Goal: Information Seeking & Learning: Learn about a topic

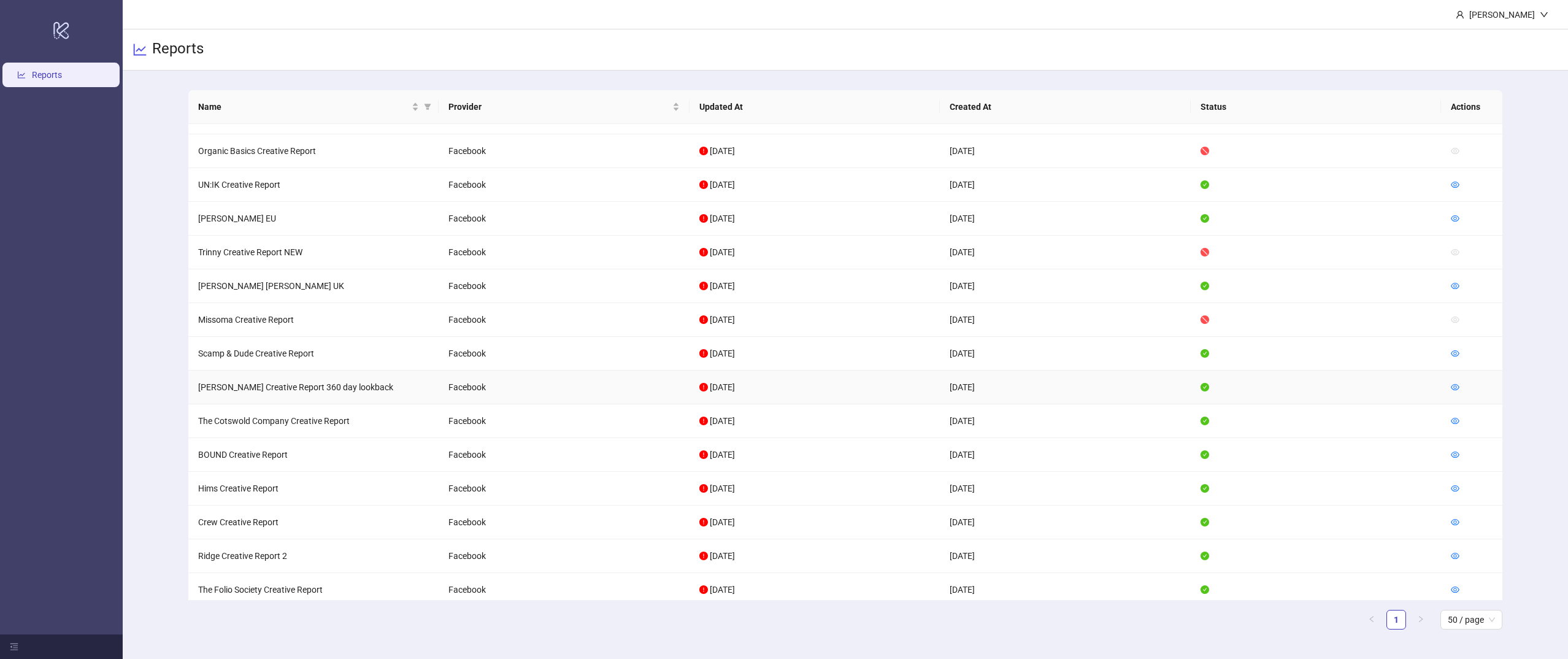
scroll to position [609, 0]
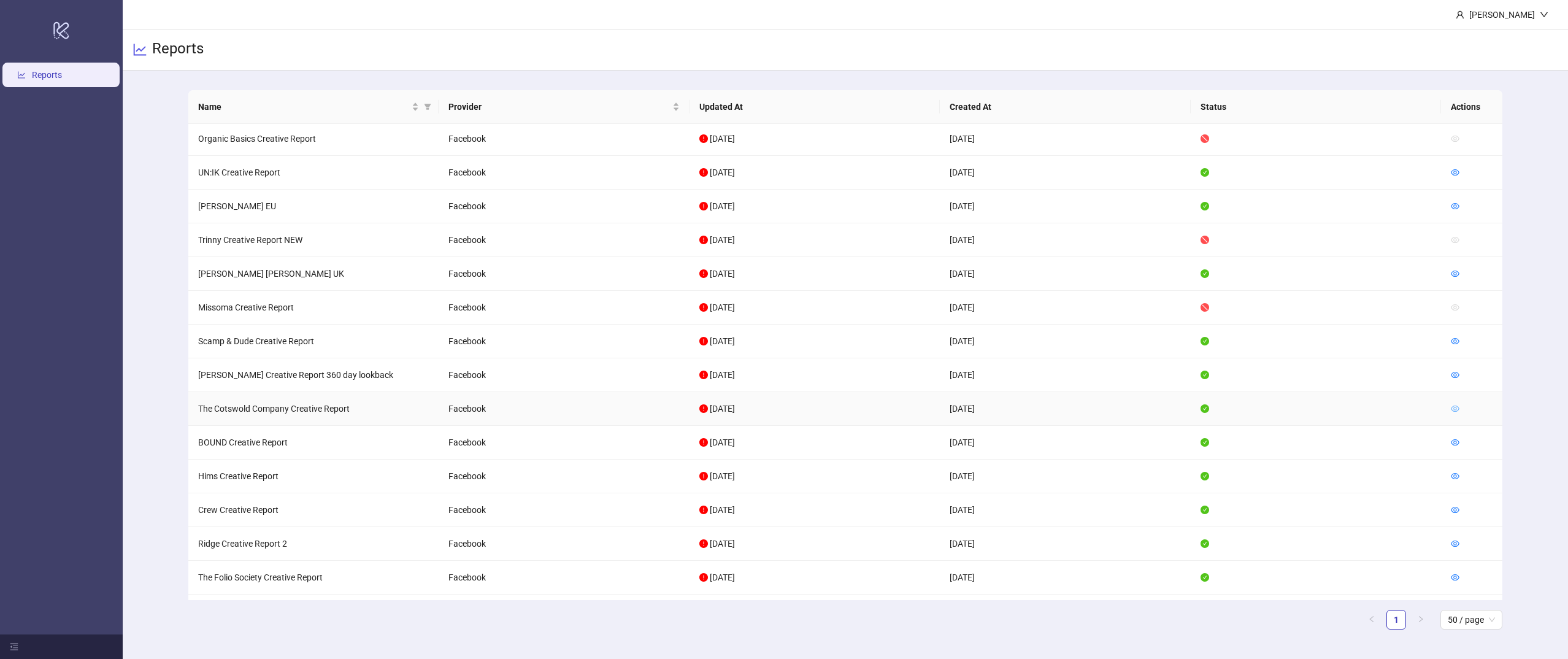
click at [1458, 413] on icon "eye" at bounding box center [1455, 408] width 8 height 8
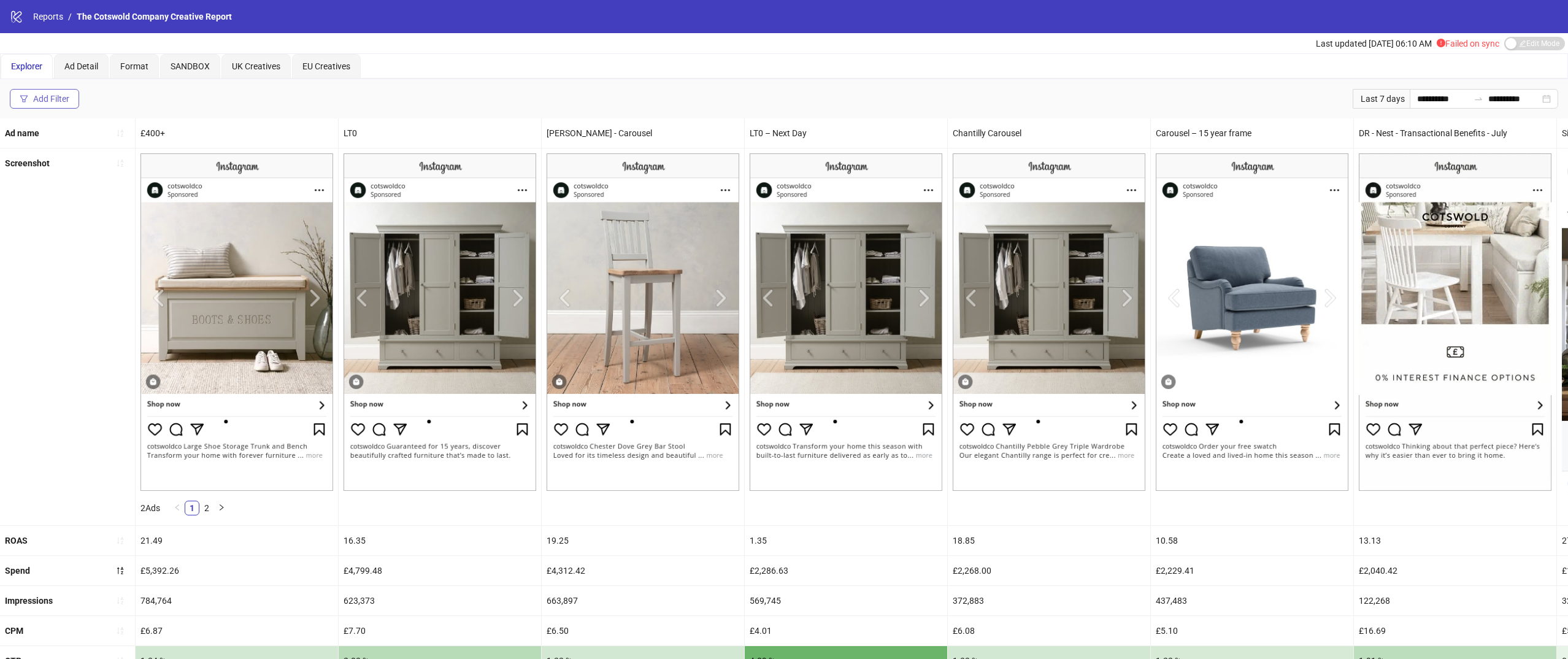
click at [64, 95] on div "Add Filter" at bounding box center [51, 98] width 36 height 10
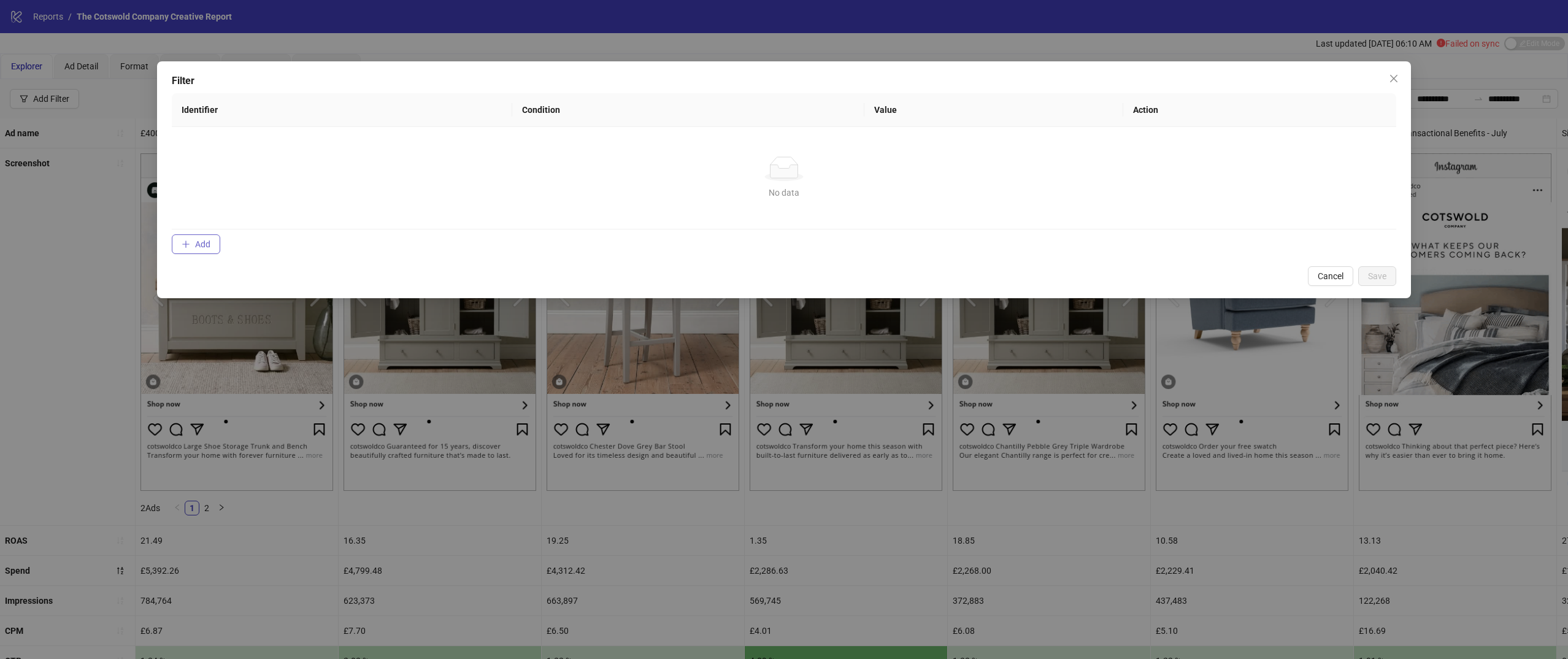
click at [204, 249] on button "Add" at bounding box center [196, 244] width 49 height 20
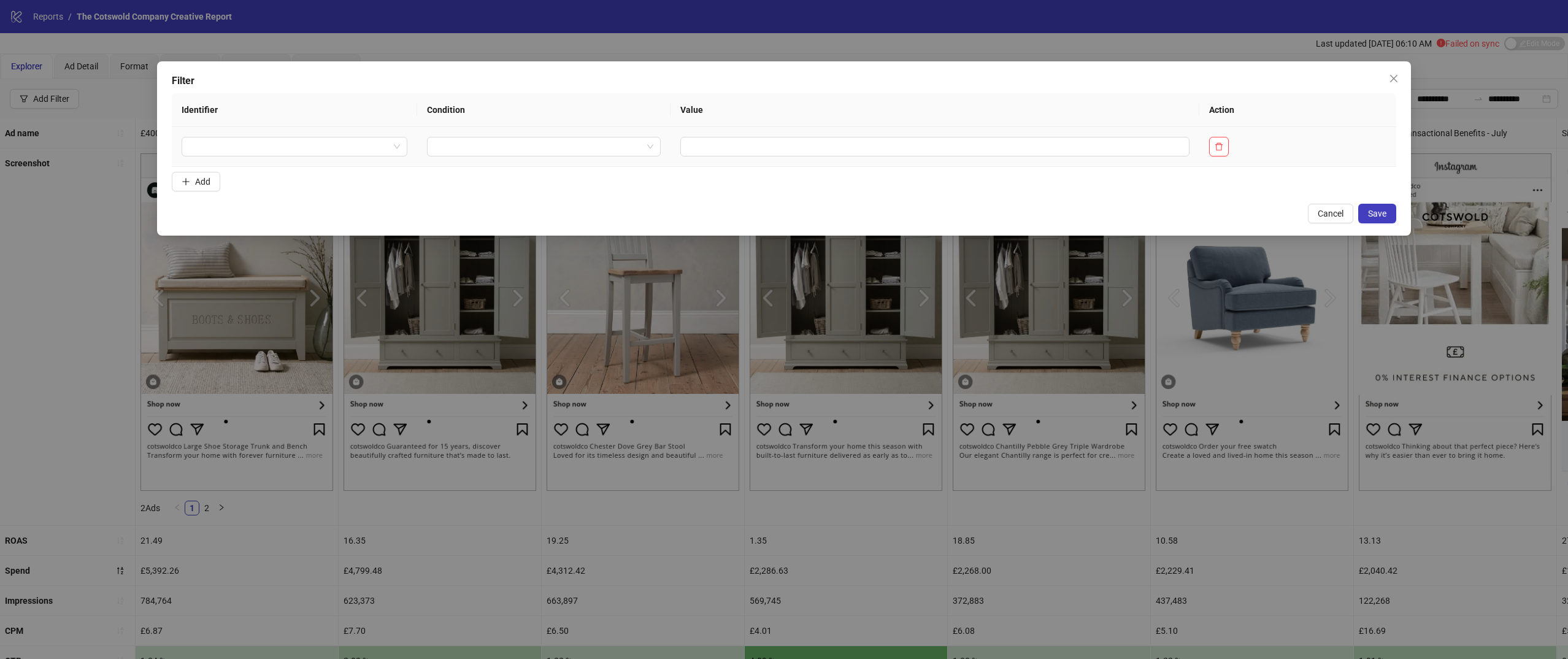
click at [327, 158] on td at bounding box center [294, 147] width 246 height 40
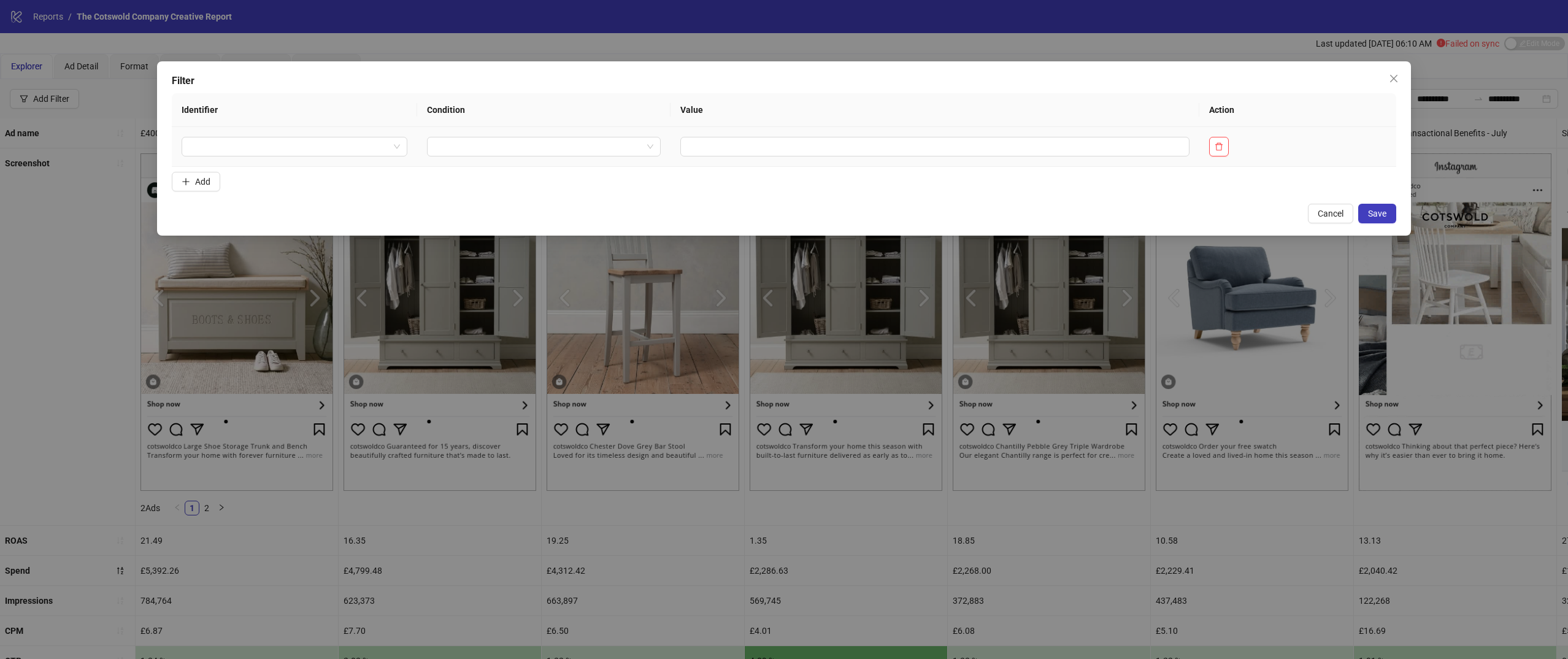
click at [327, 158] on td at bounding box center [294, 147] width 246 height 40
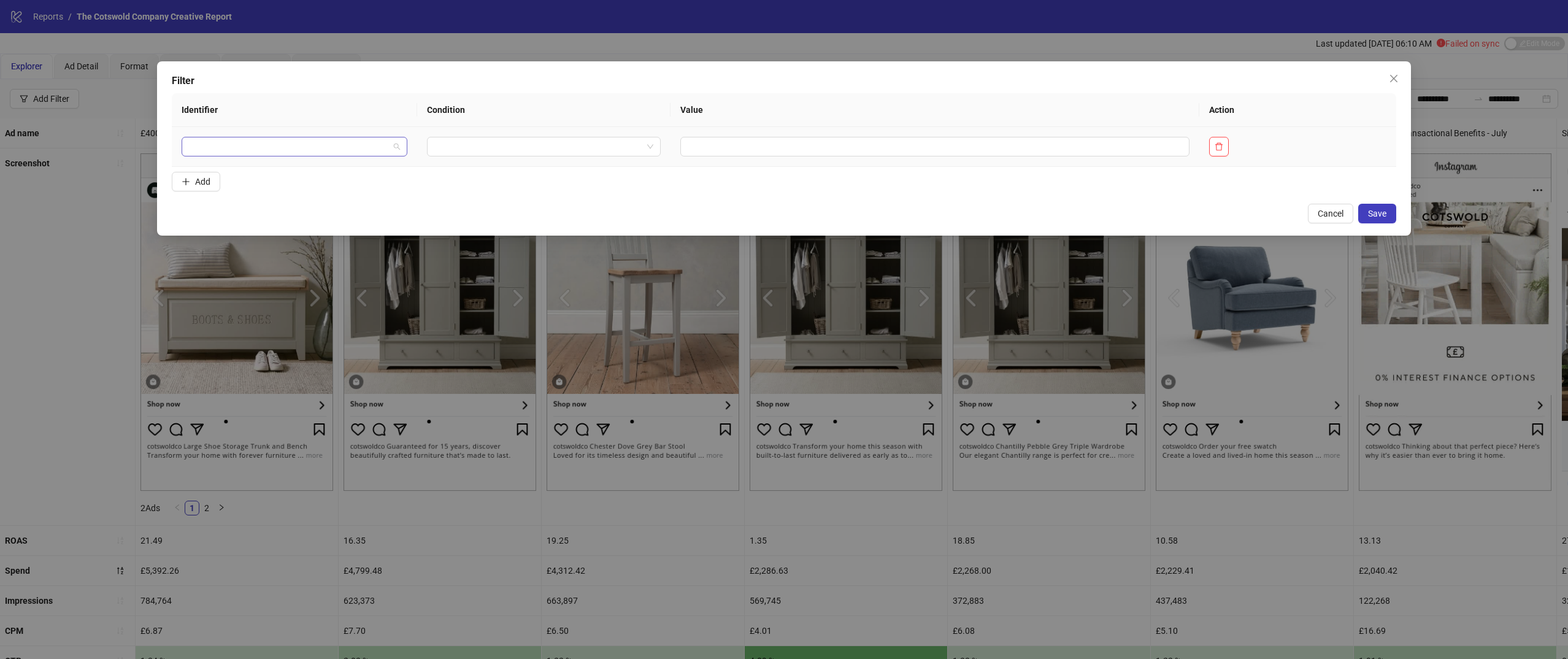
click at [355, 149] on input "search" at bounding box center [289, 147] width 200 height 19
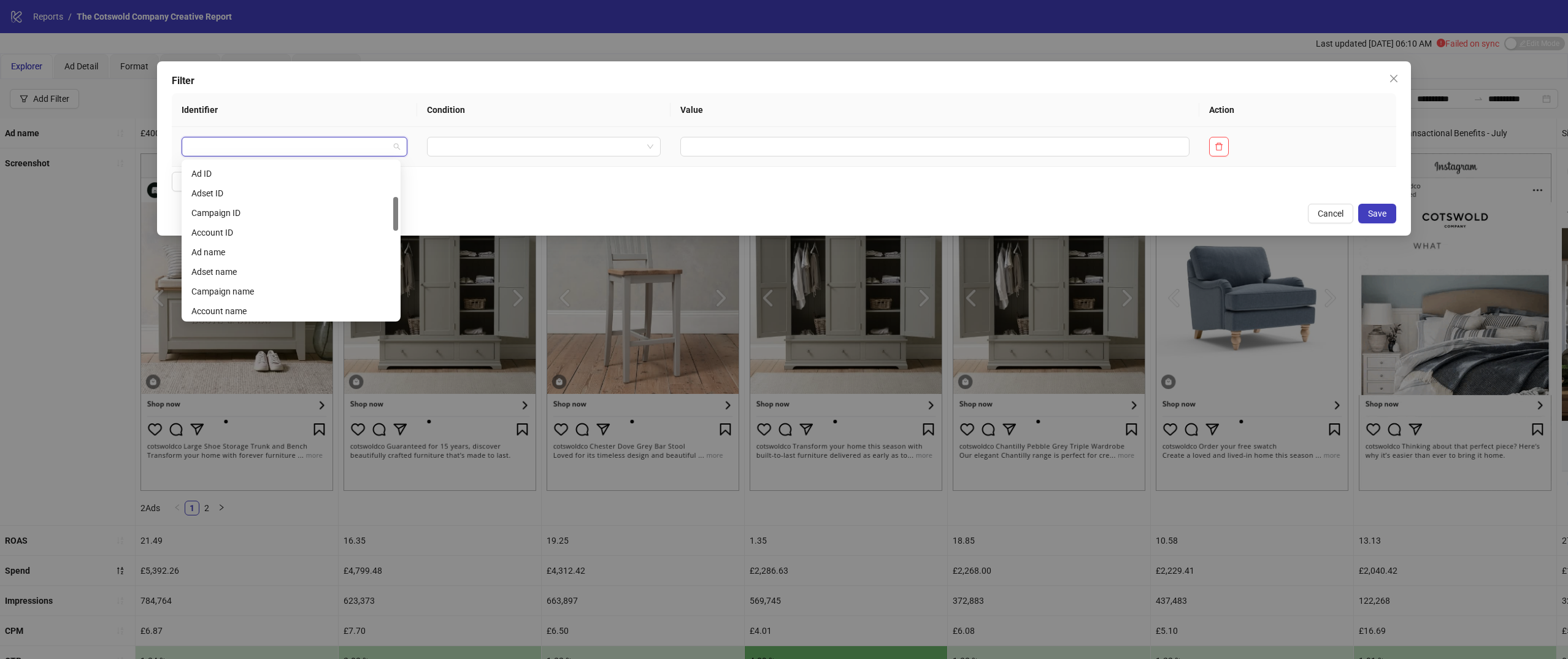
scroll to position [160, 0]
click at [297, 246] on div "Ad name" at bounding box center [291, 247] width 199 height 14
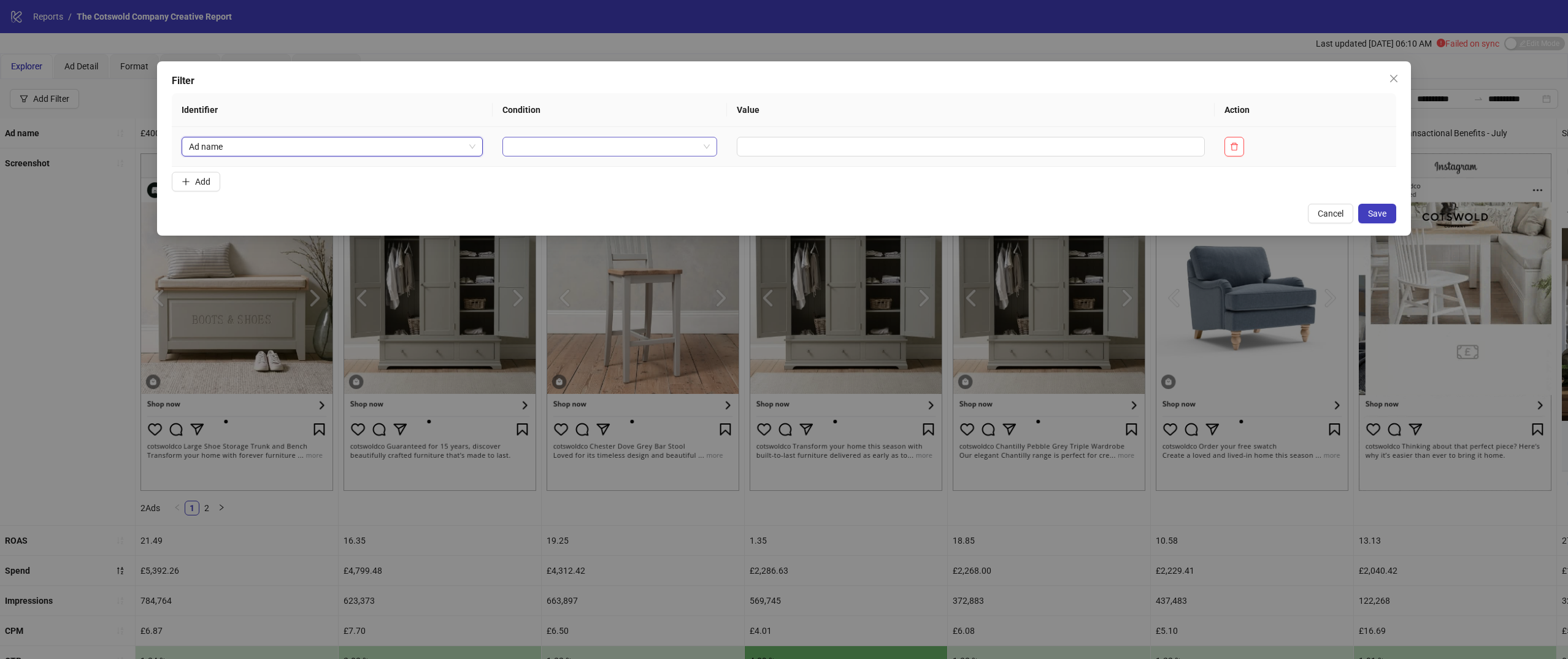
click at [553, 140] on input "search" at bounding box center [605, 147] width 189 height 19
click at [554, 189] on div "CONTAINS" at bounding box center [606, 192] width 189 height 14
click at [870, 146] on input "text" at bounding box center [1007, 147] width 426 height 20
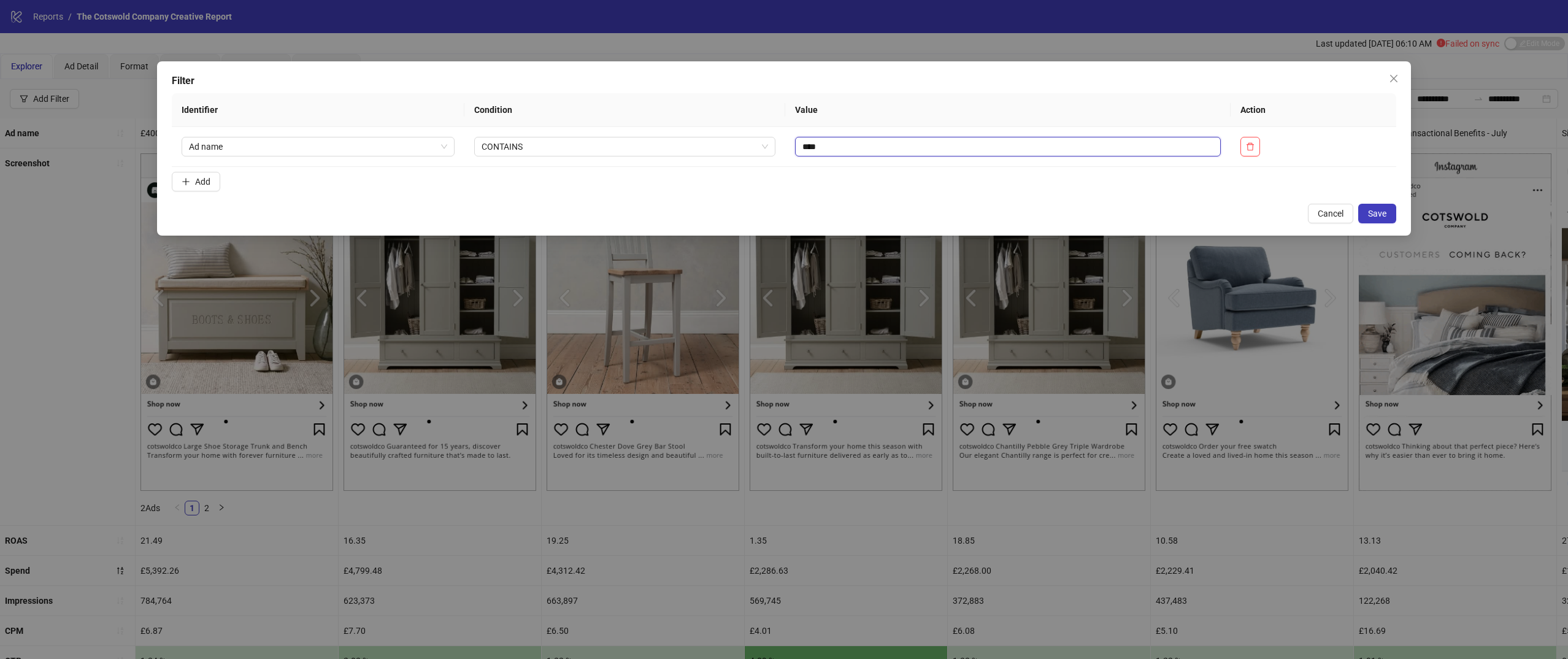
type input "****"
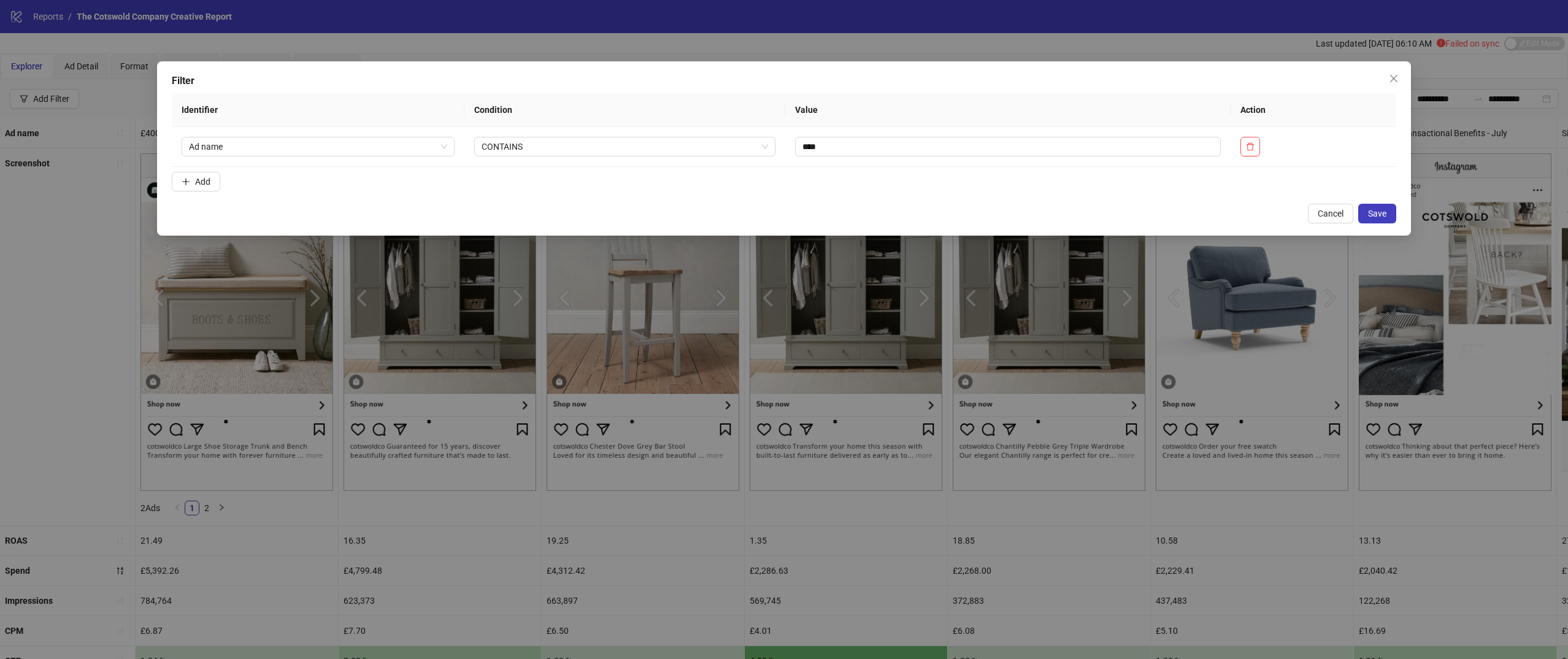
click at [1383, 199] on div "Filter Identifier Condition Value Action Ad name CONTAINS **** Add Cancel Save" at bounding box center [784, 149] width 1254 height 174
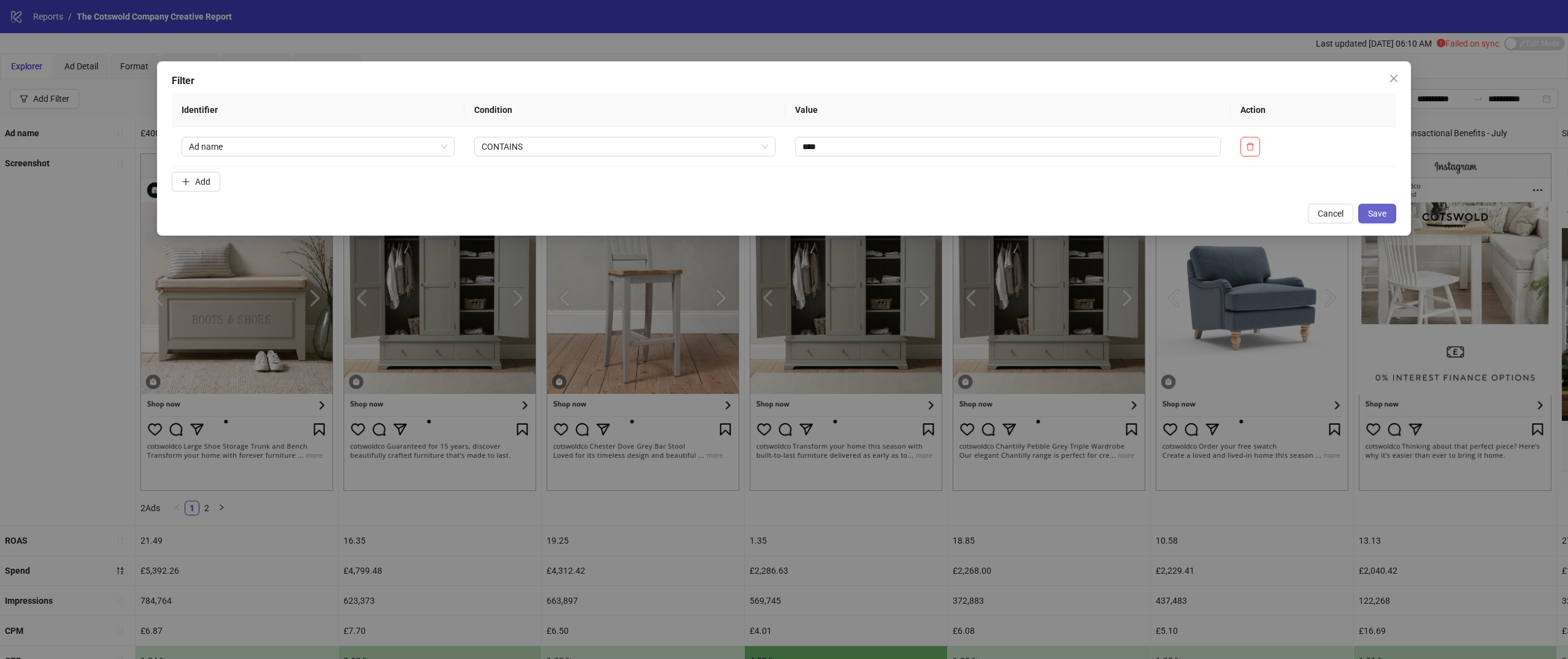
click at [1381, 210] on span "Save" at bounding box center [1377, 213] width 19 height 10
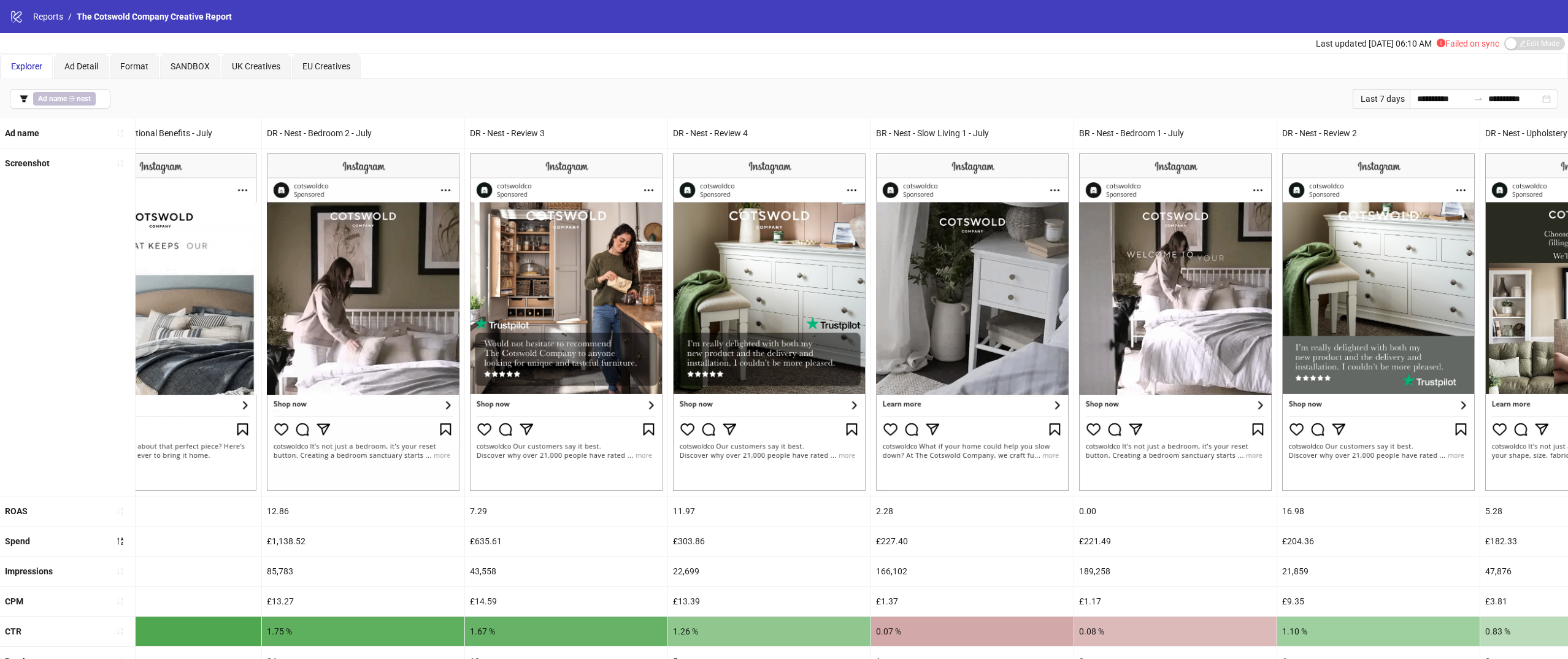
scroll to position [0, 0]
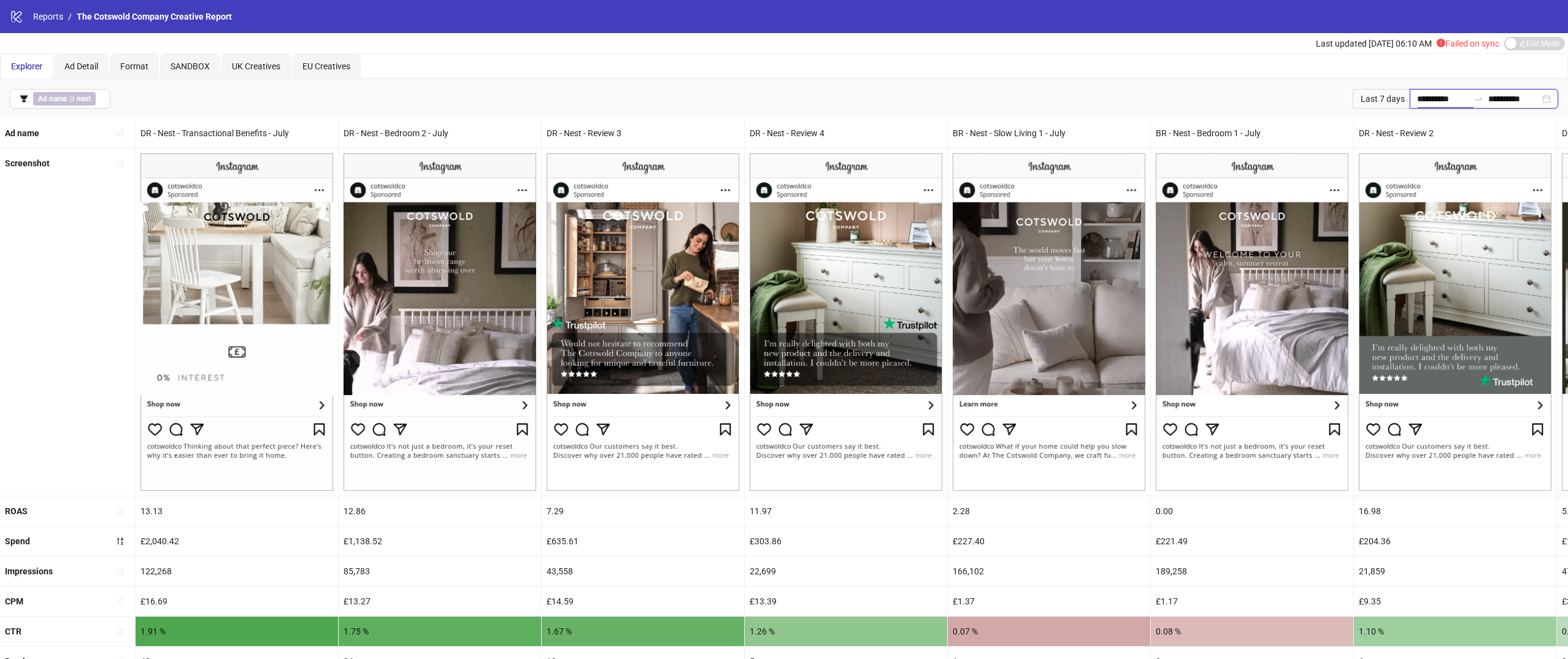
click at [1425, 99] on input "**********" at bounding box center [1443, 99] width 52 height 14
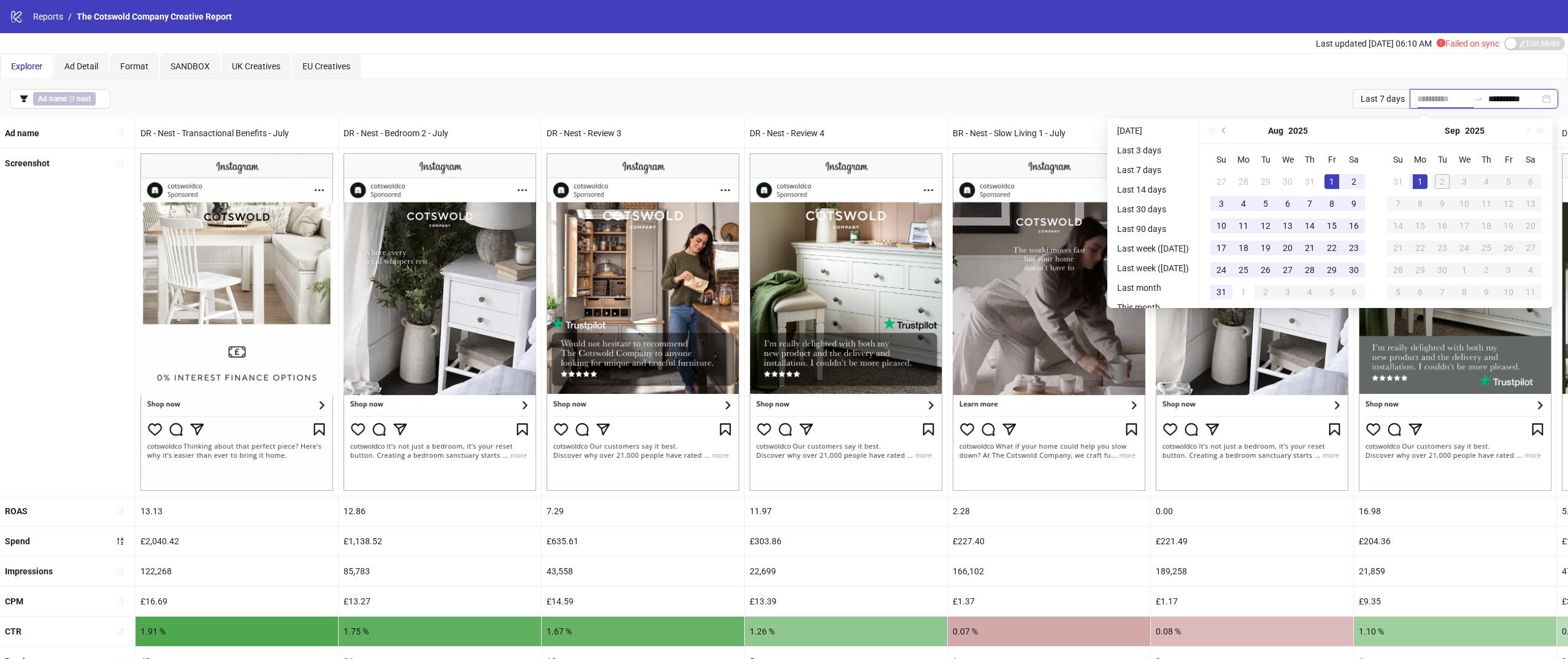
type input "**********"
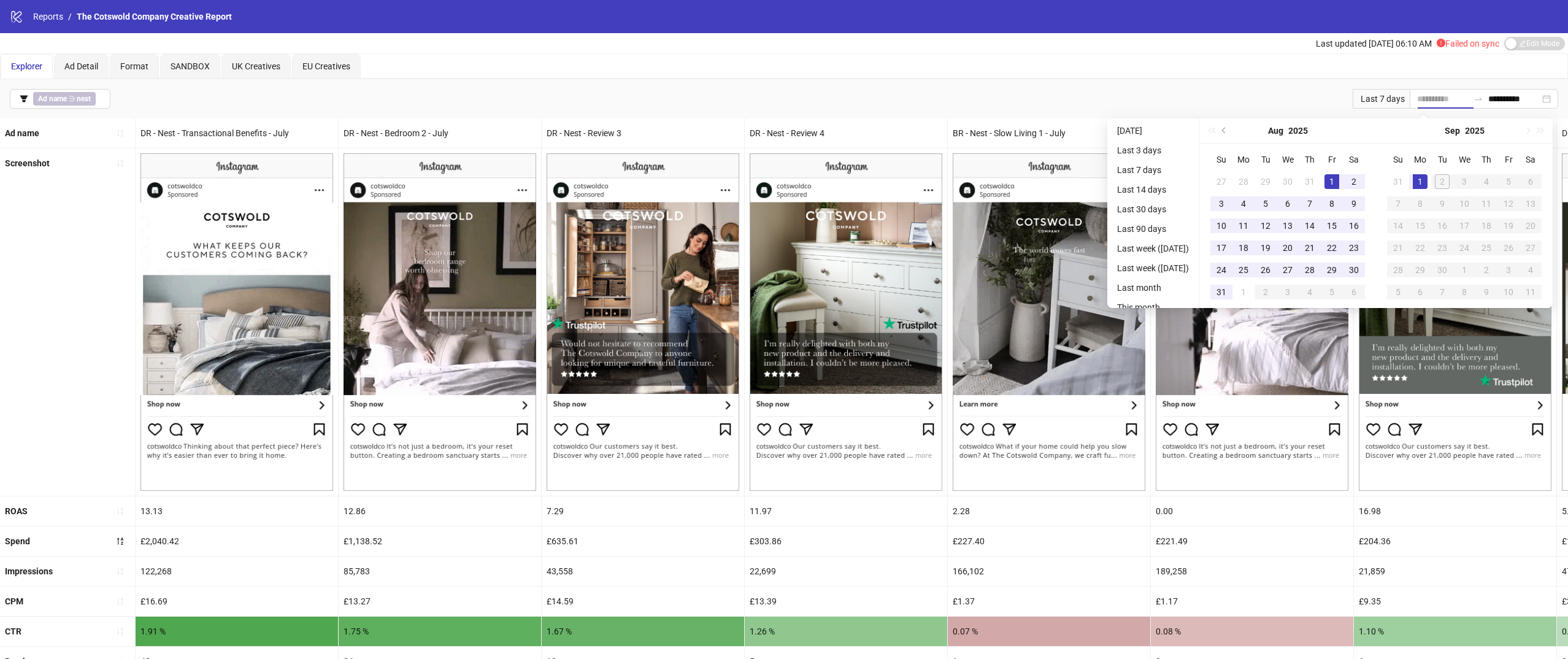
click at [1334, 176] on div "1" at bounding box center [1331, 182] width 15 height 15
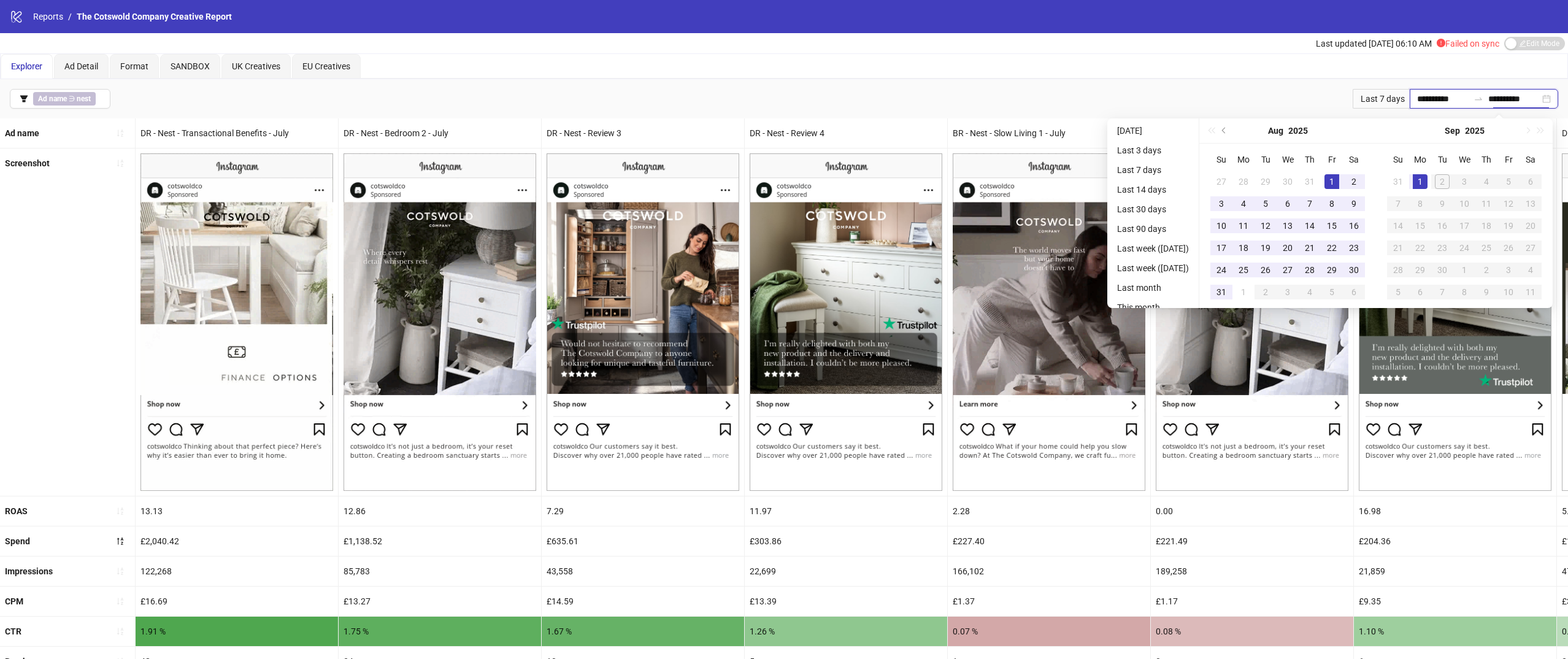
type input "**********"
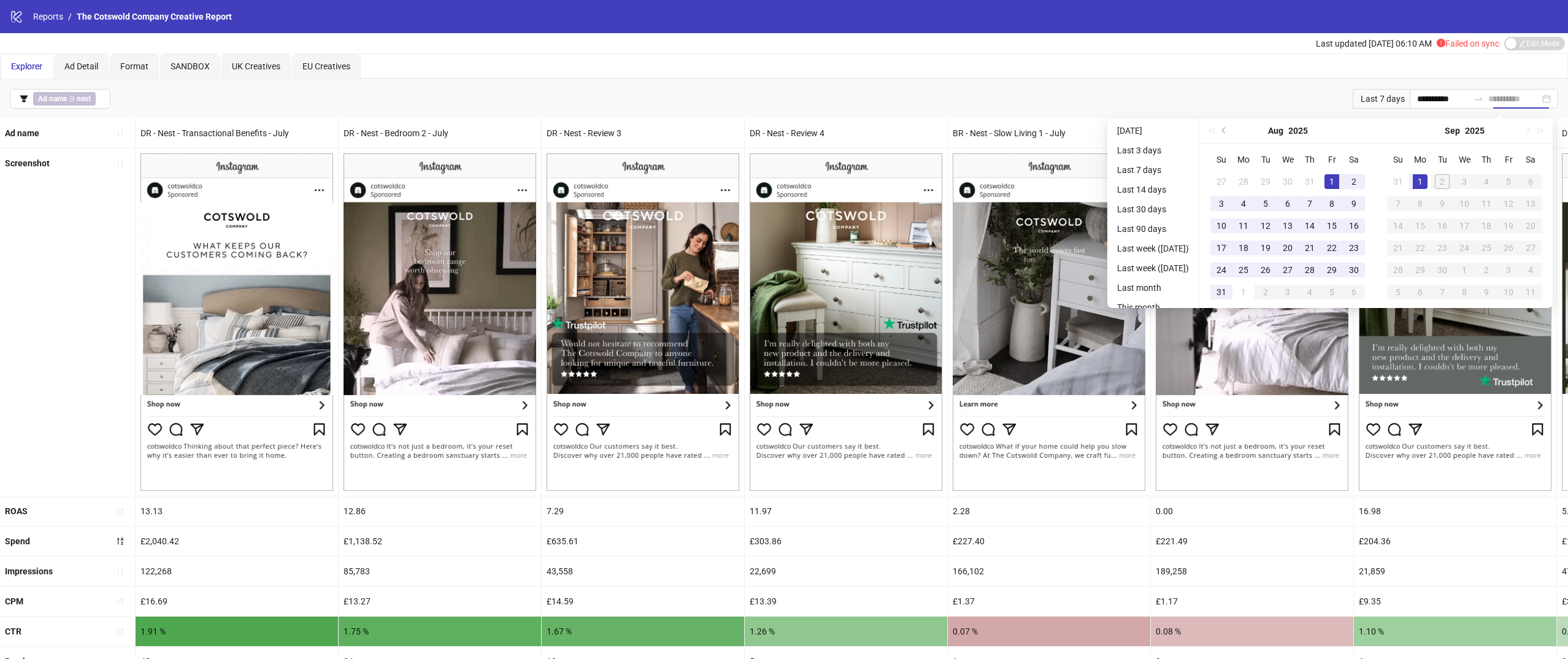
click at [1425, 179] on div "1" at bounding box center [1420, 182] width 15 height 15
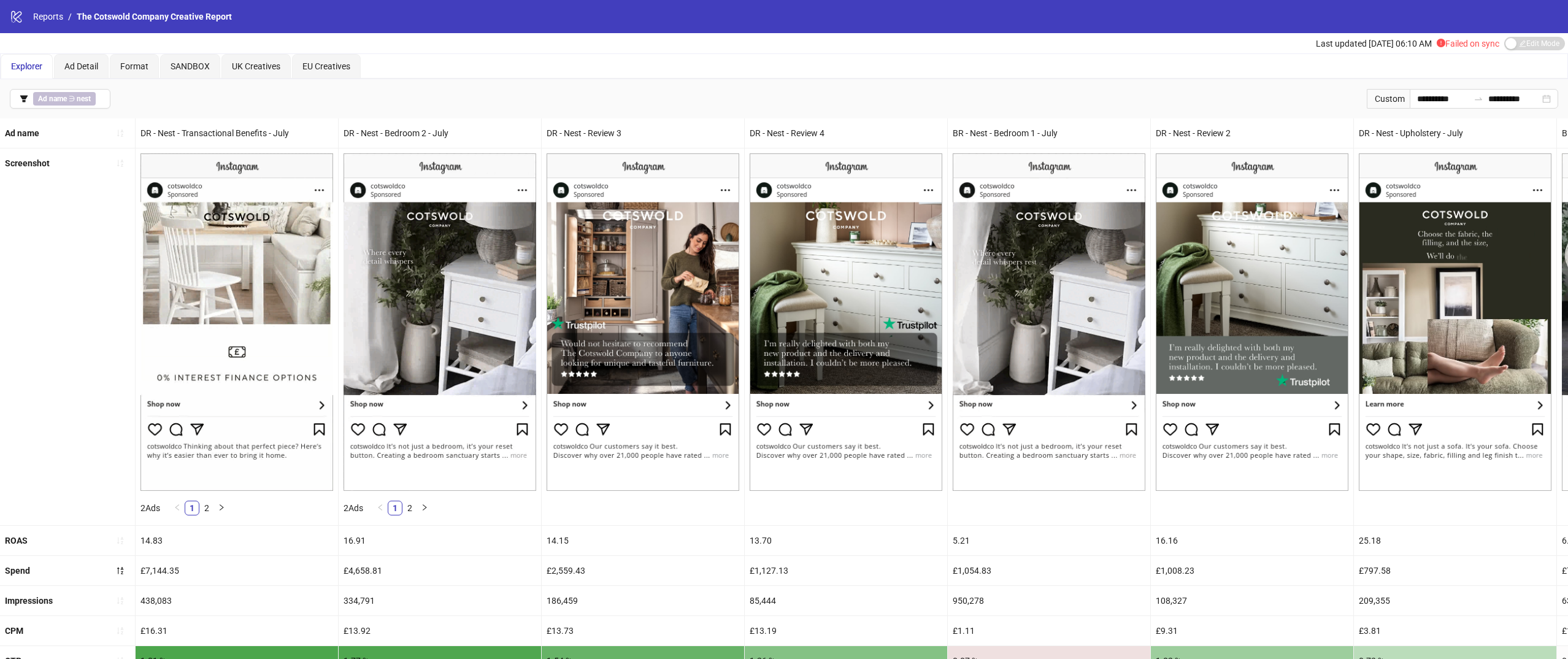
scroll to position [52, 0]
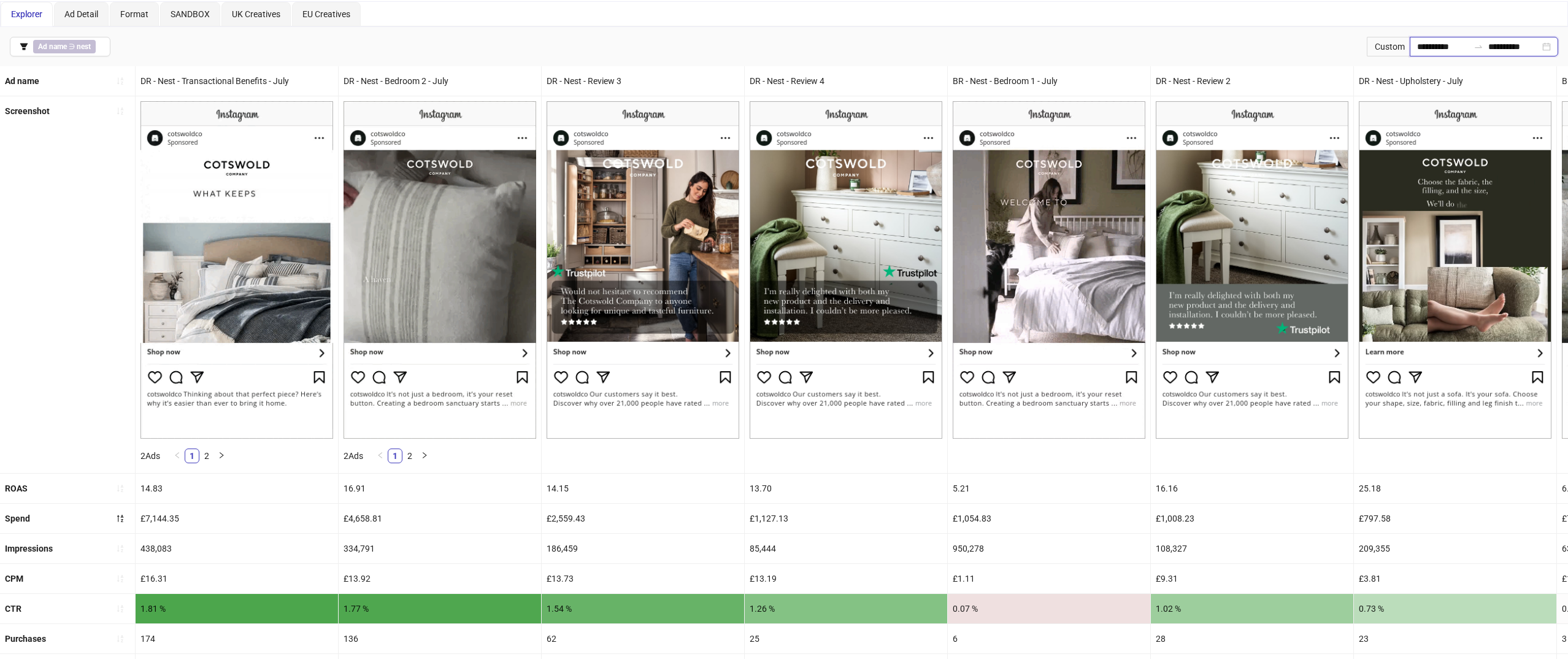
click at [1421, 50] on input "**********" at bounding box center [1443, 47] width 52 height 14
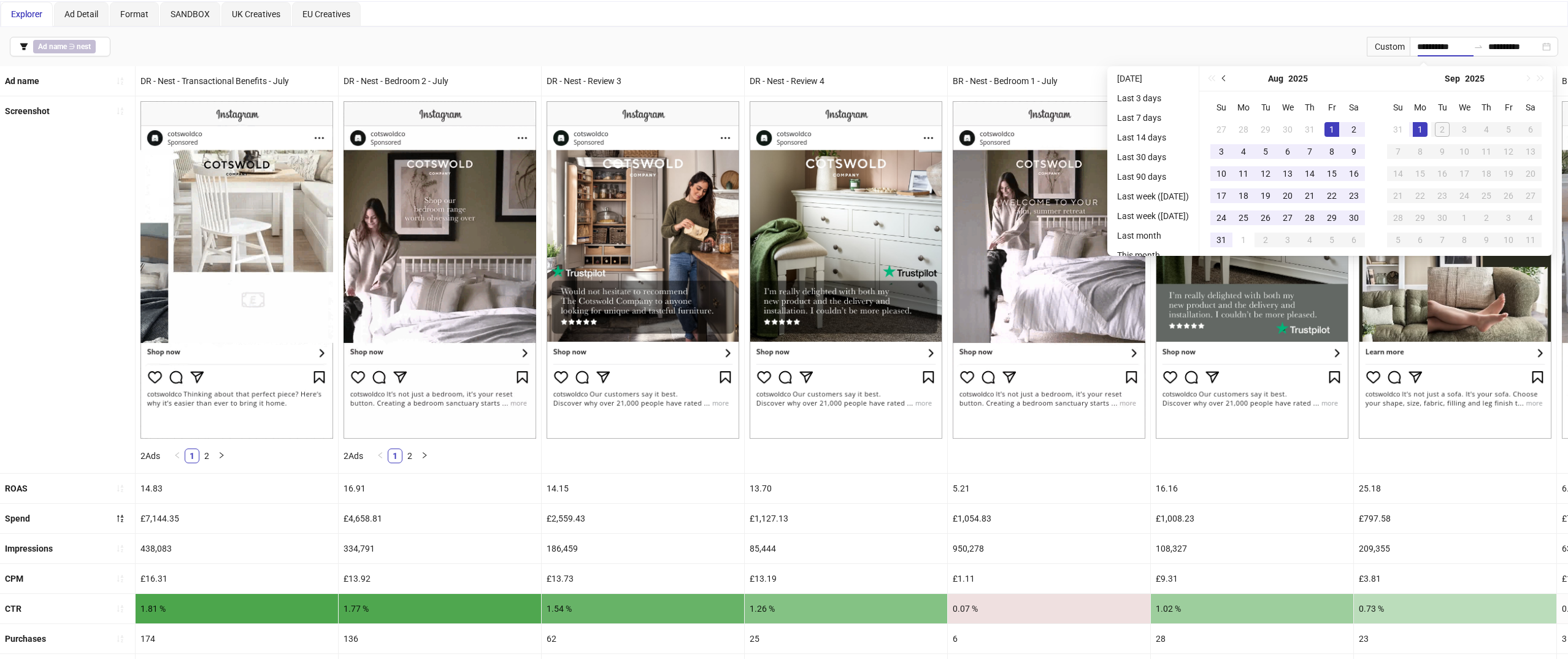
click at [1229, 72] on button "Previous month (PageUp)" at bounding box center [1224, 78] width 14 height 25
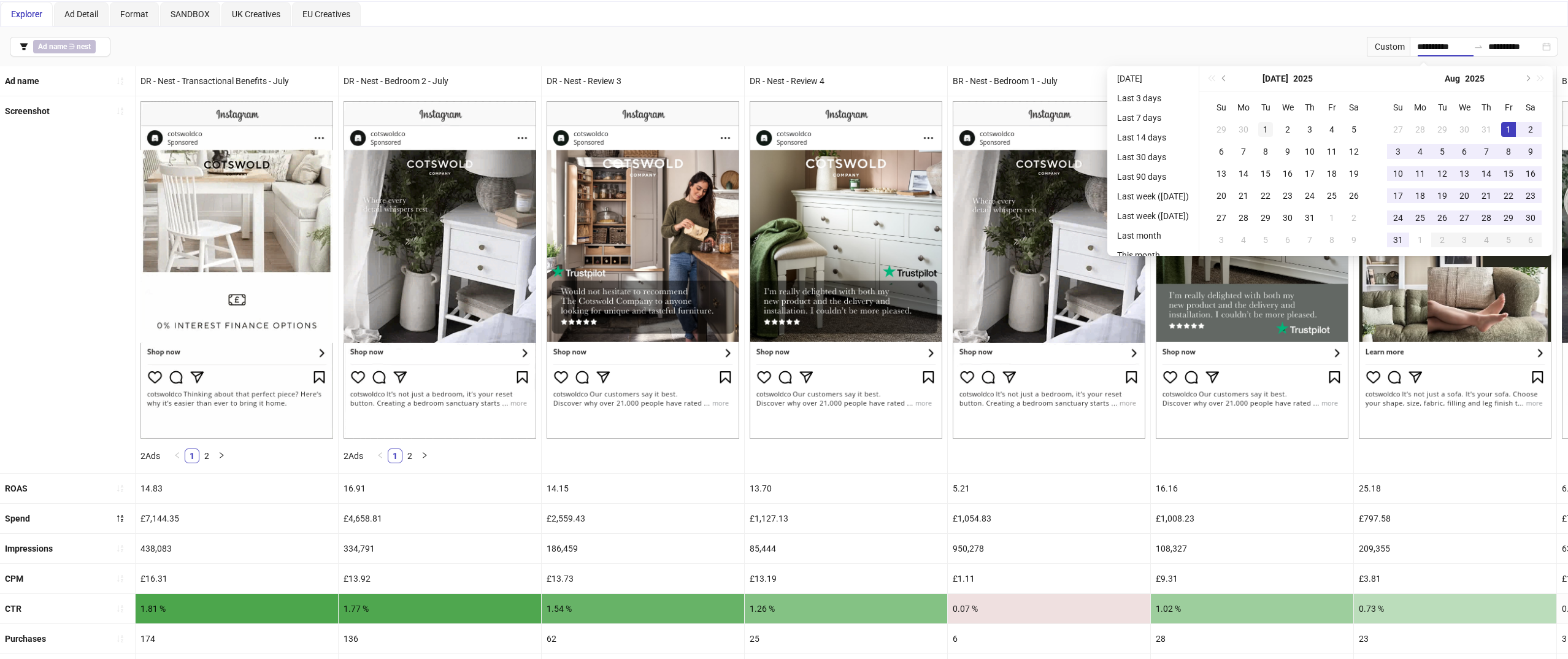
type input "**********"
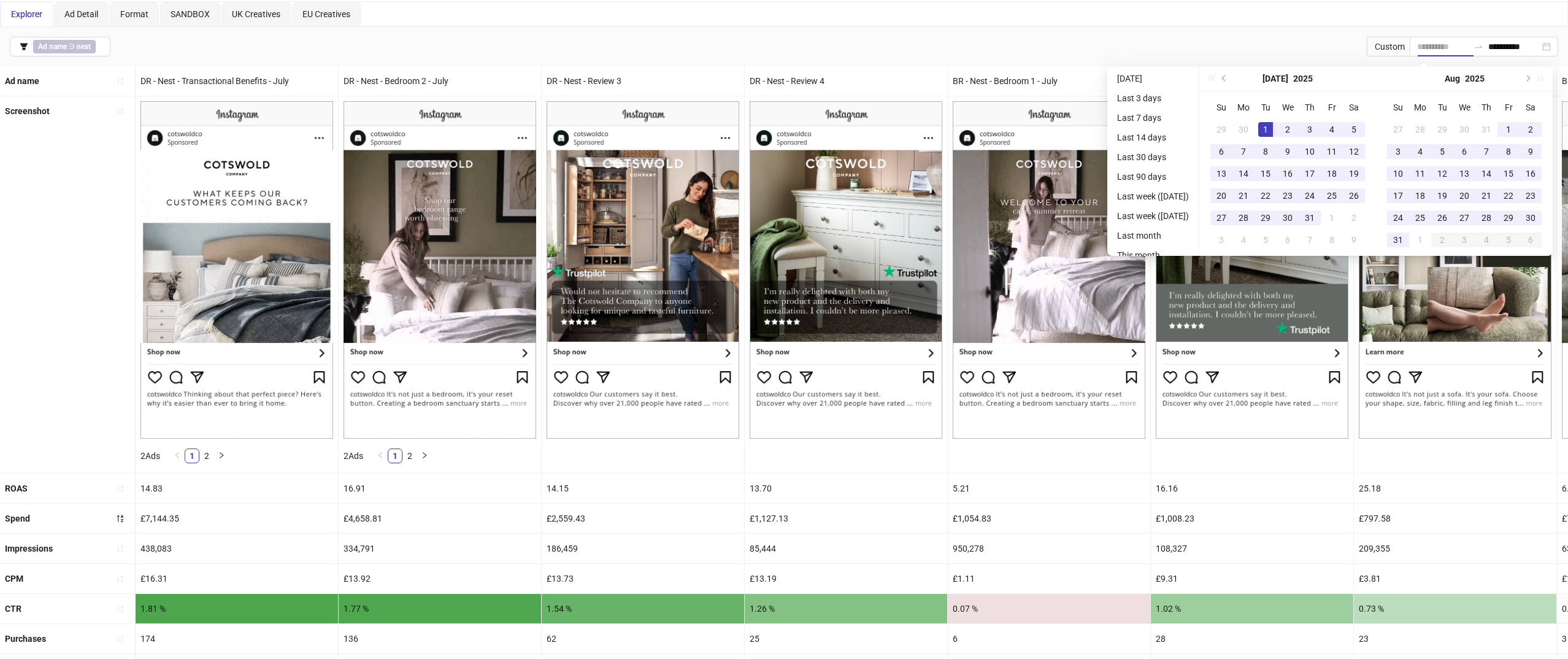
click at [1268, 124] on div "1" at bounding box center [1265, 130] width 15 height 15
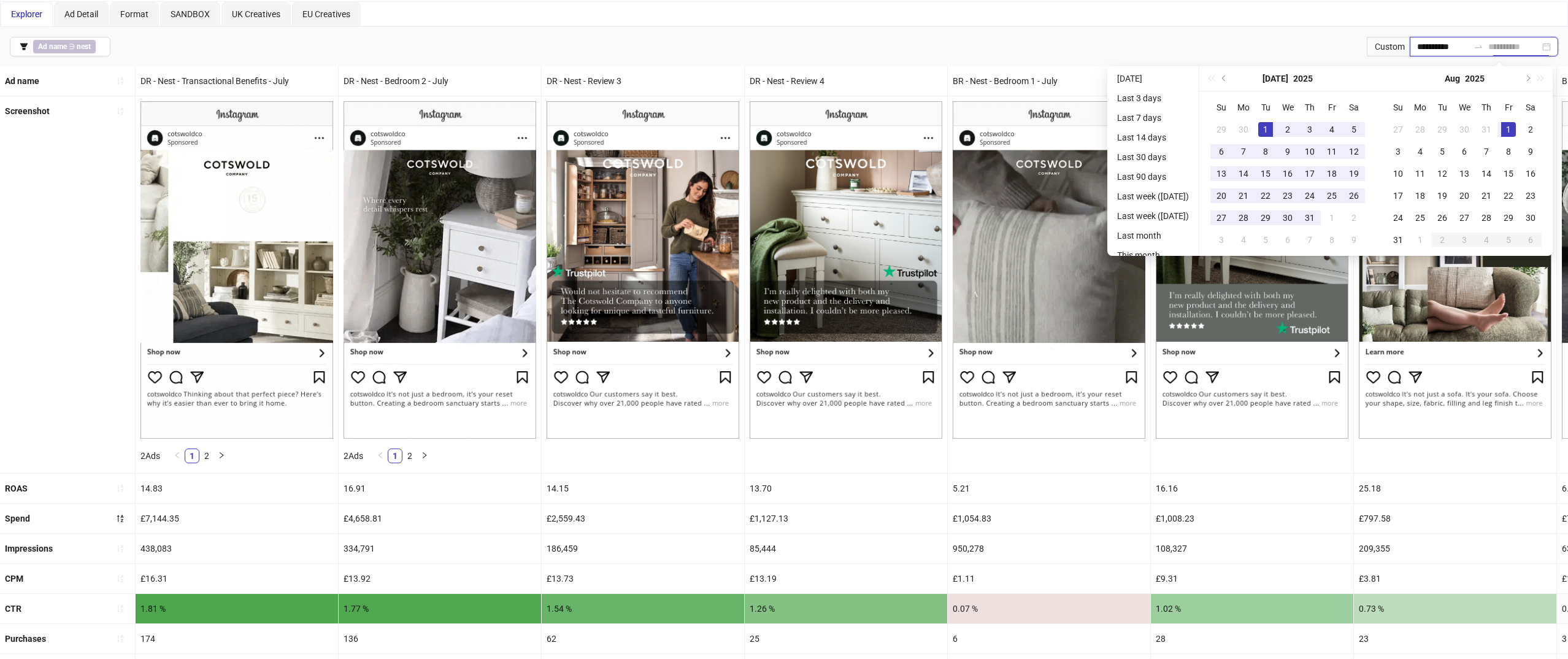
type input "**********"
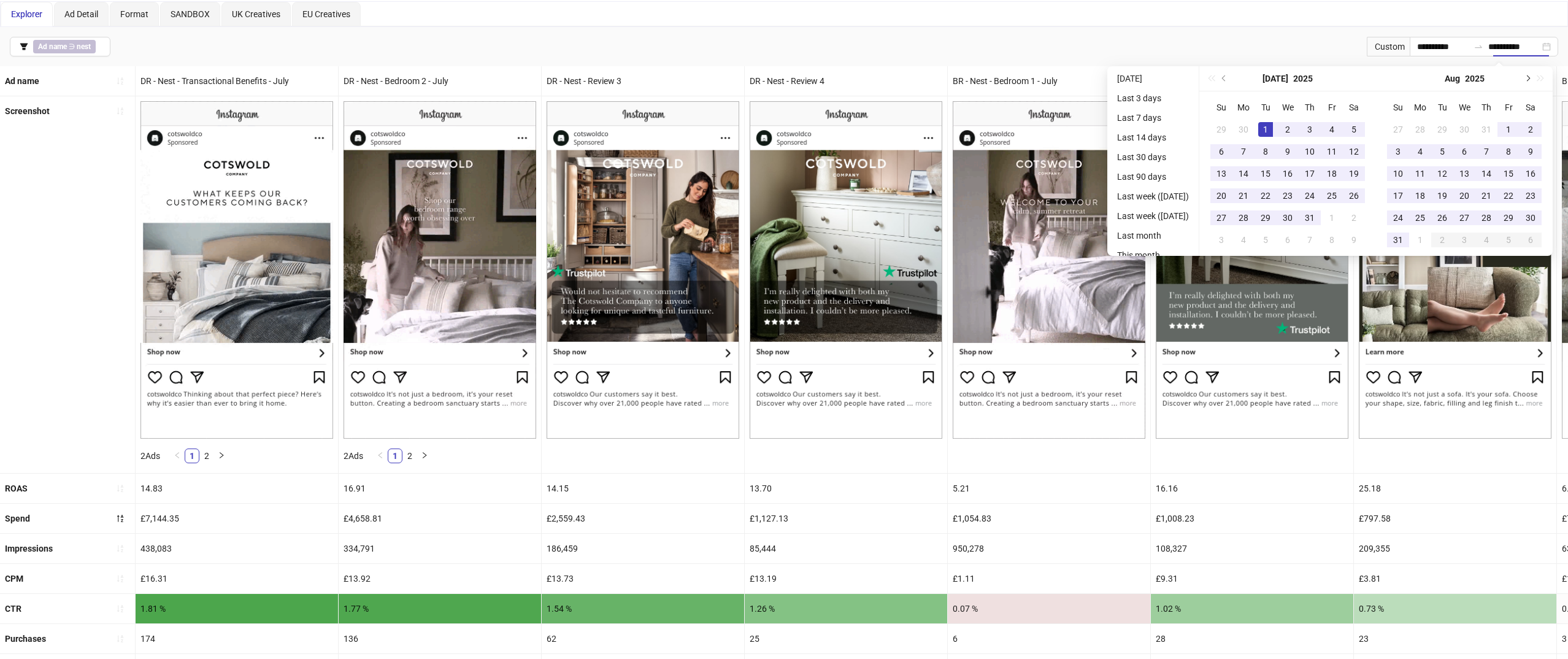
click at [1528, 77] on span "Next month (PageDown)" at bounding box center [1527, 78] width 6 height 6
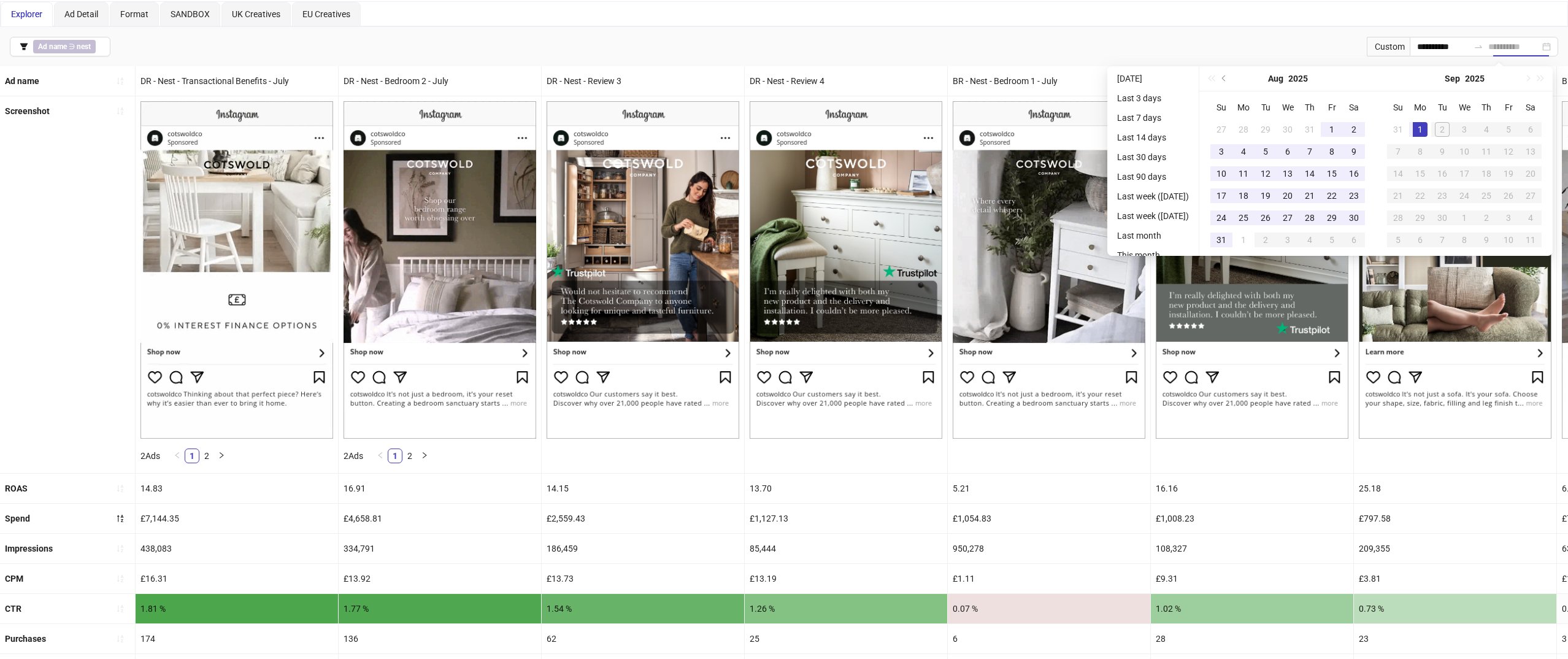
click at [1421, 130] on div "1" at bounding box center [1420, 130] width 15 height 15
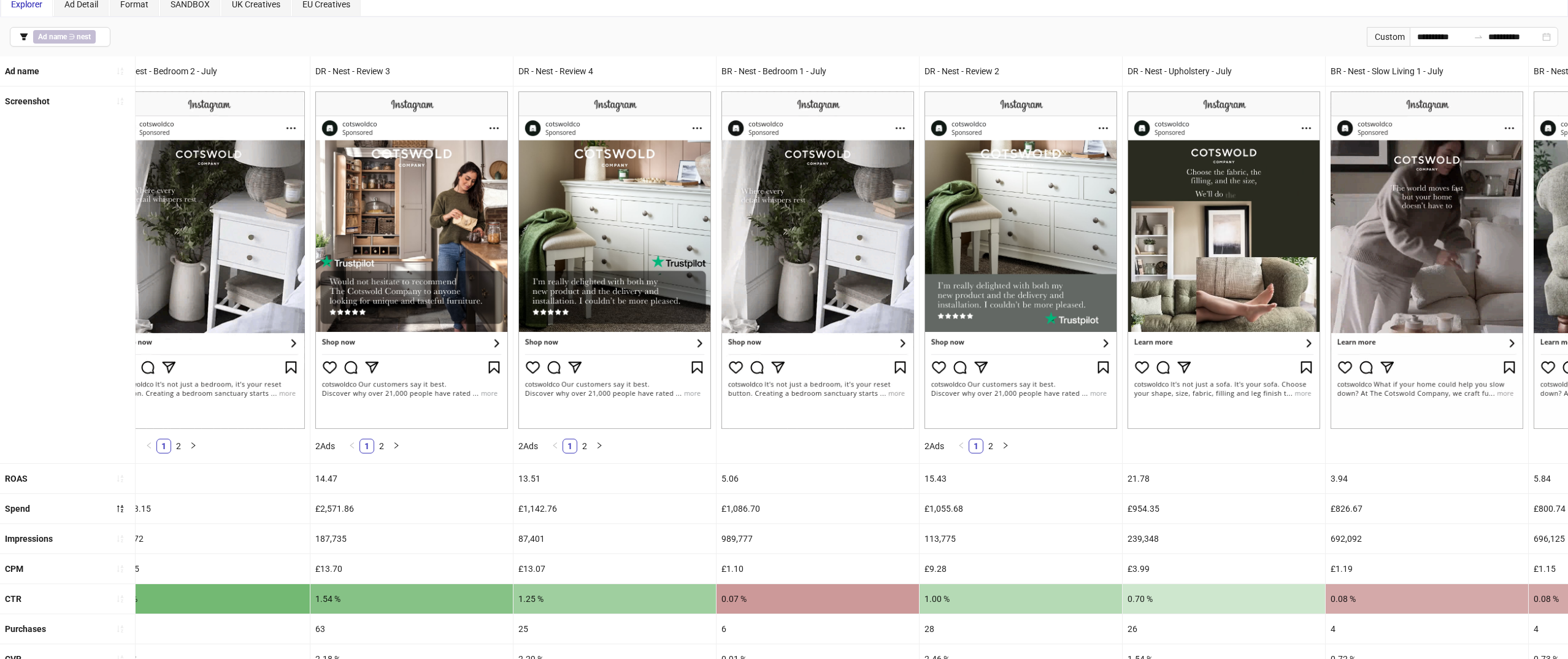
scroll to position [50, 0]
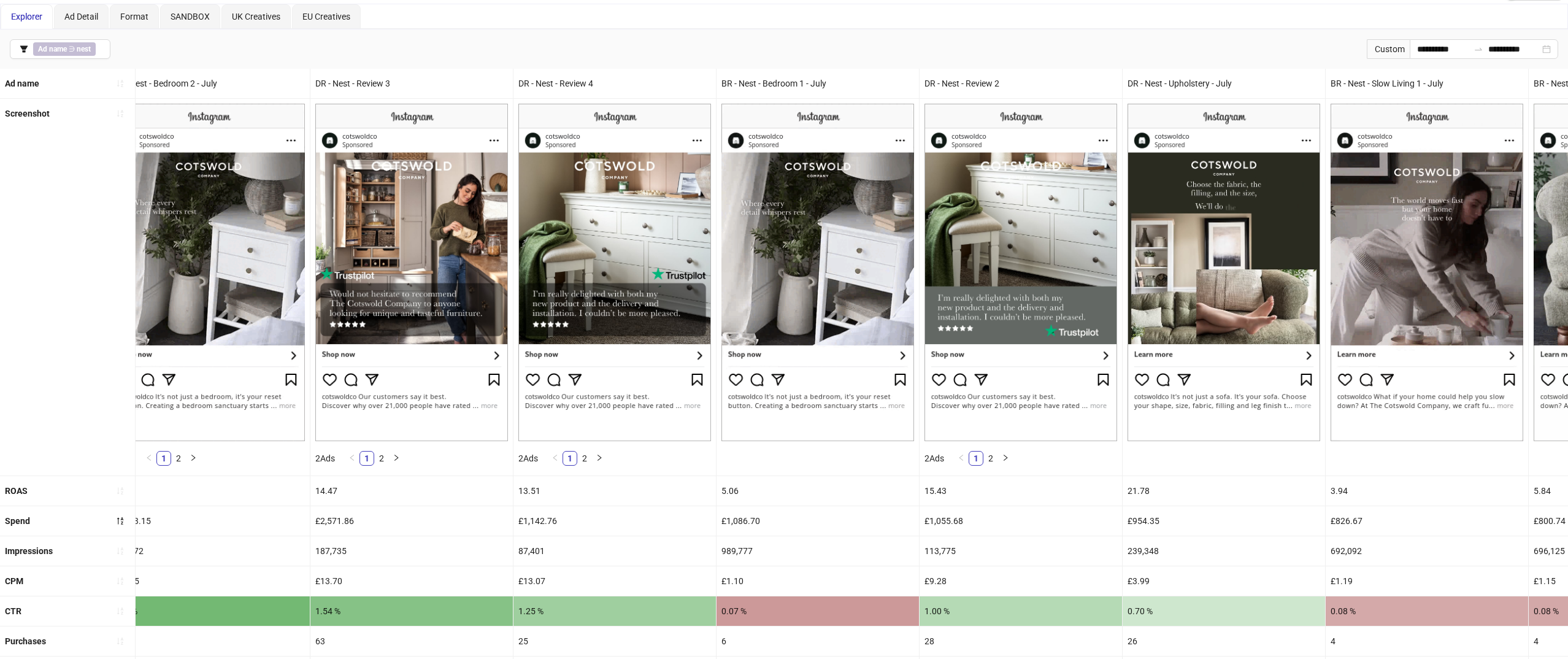
click at [772, 85] on div "BR - Nest - Bedroom 1 - July" at bounding box center [818, 83] width 203 height 29
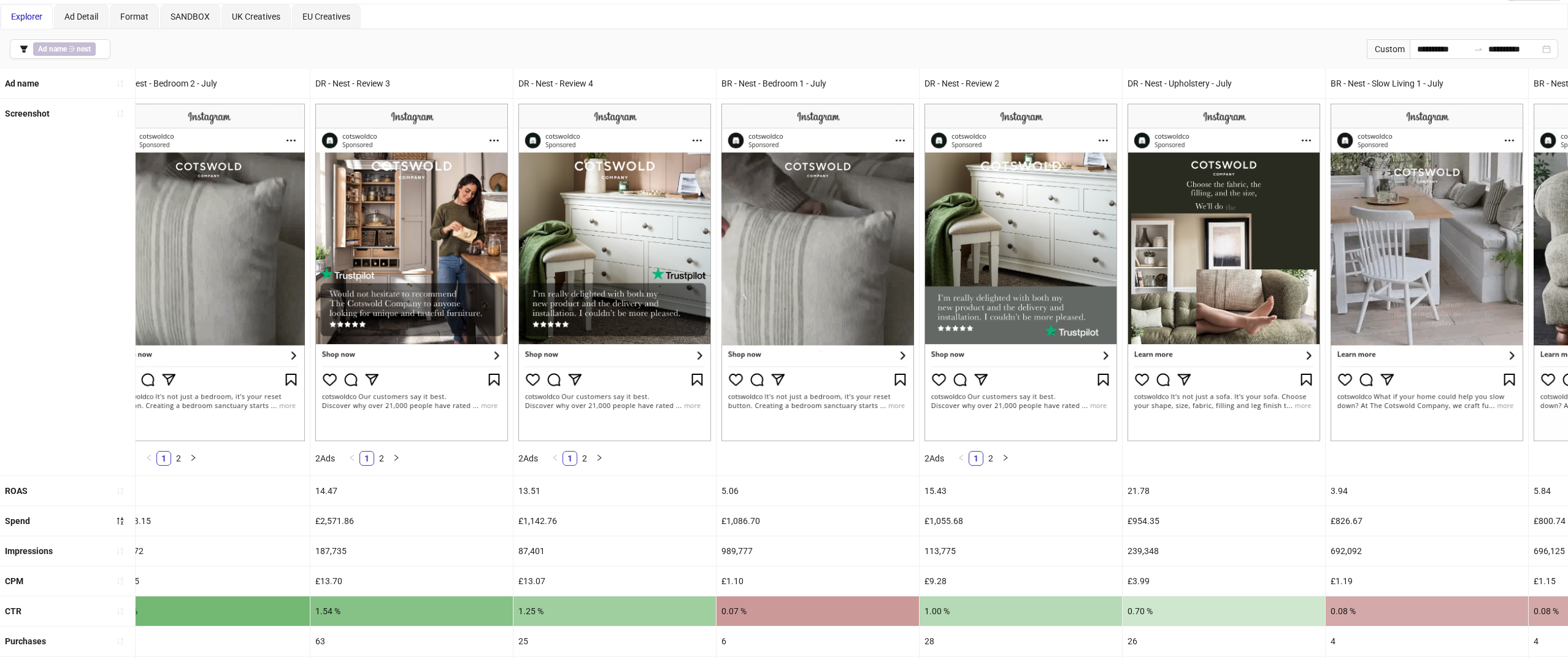
click at [772, 85] on div "BR - Nest - Bedroom 1 - July" at bounding box center [818, 83] width 203 height 29
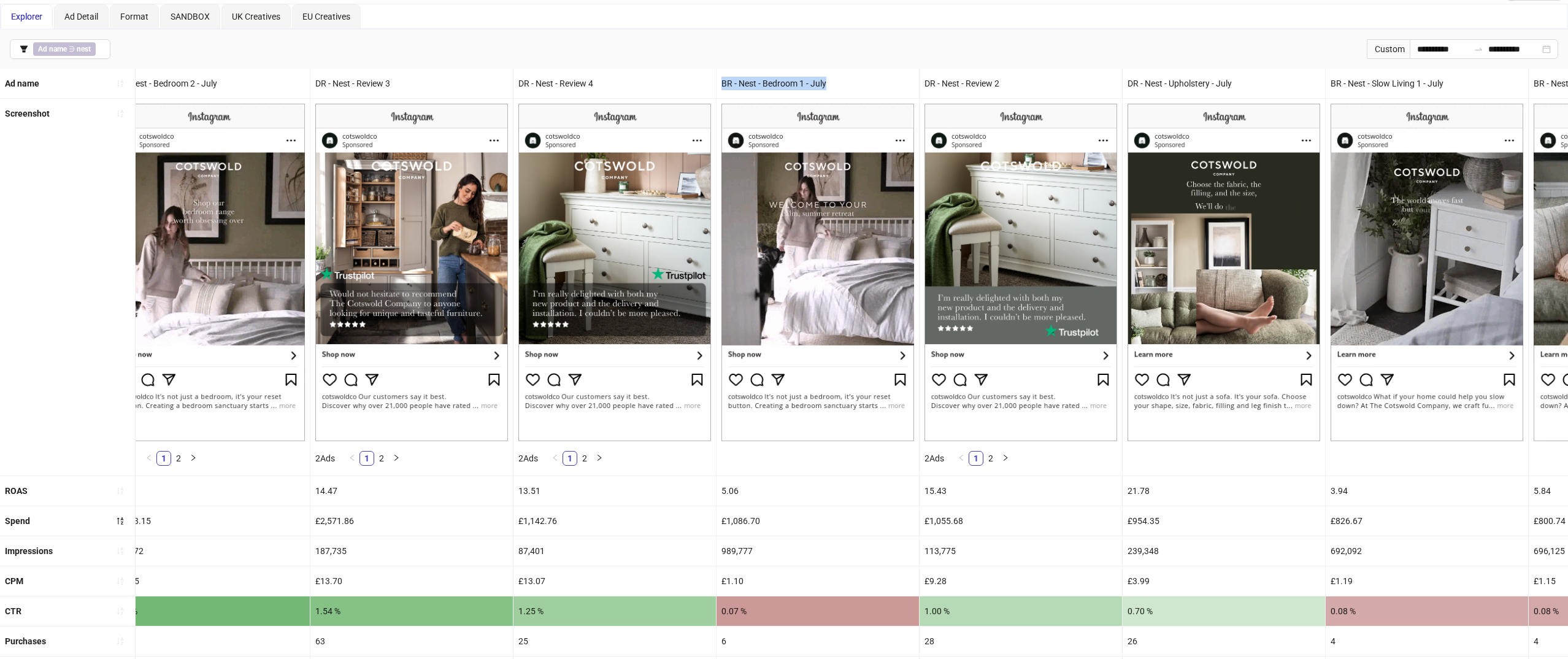
copy div "BR - Nest - Bedroom 1 - July"
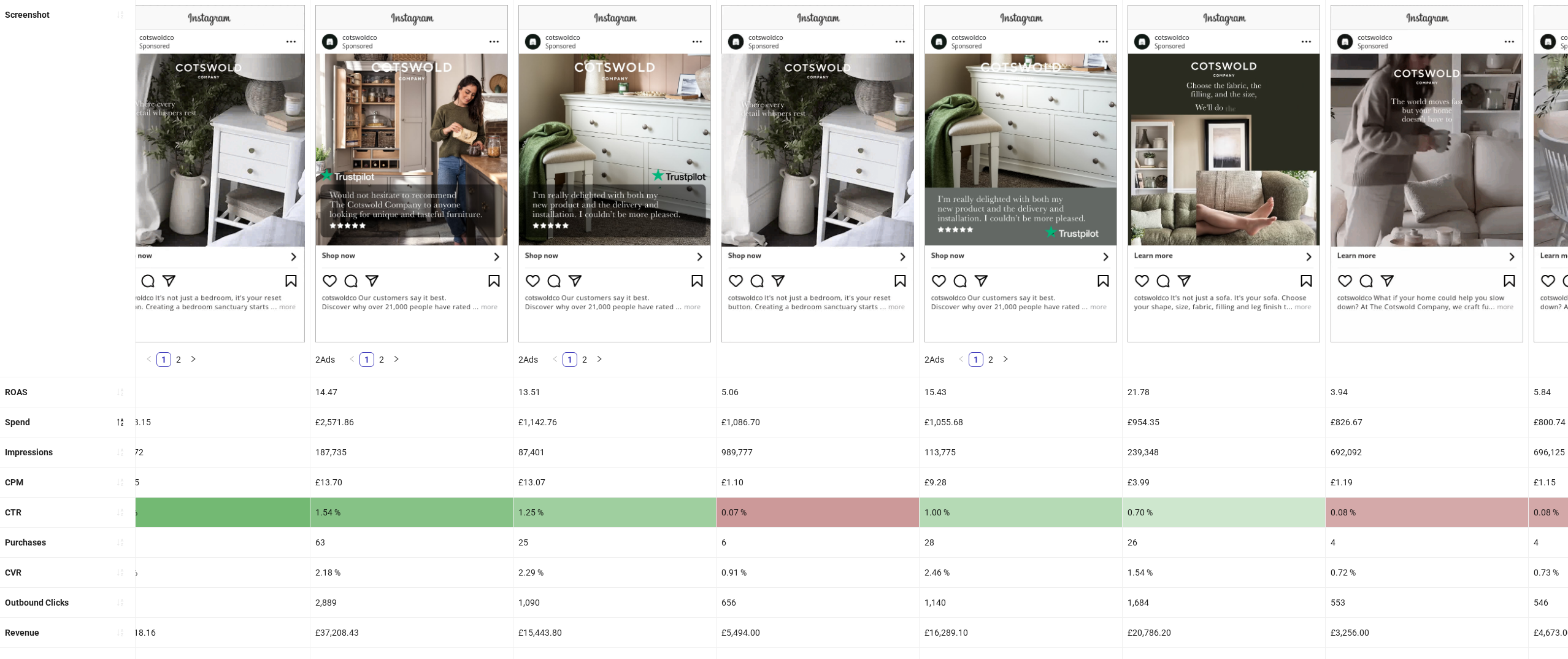
scroll to position [151, 0]
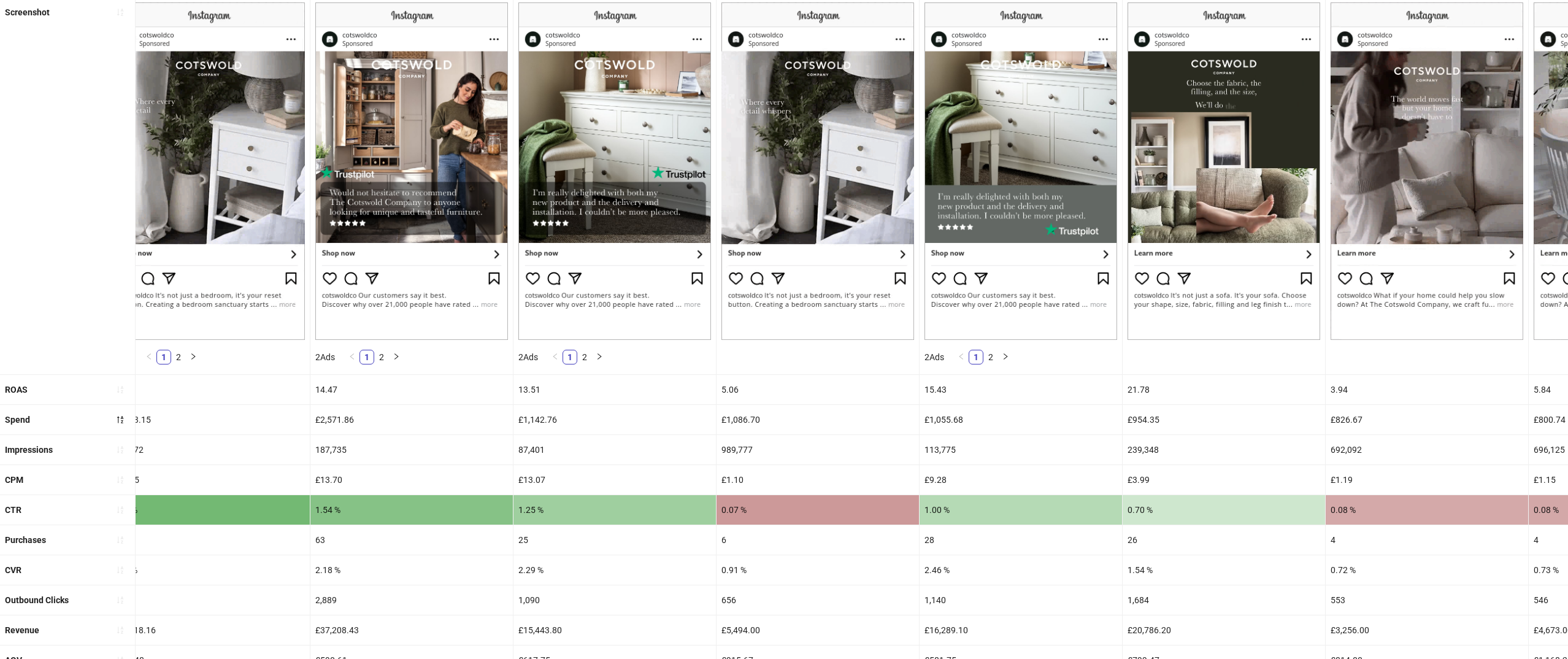
click at [792, 444] on div "989,777" at bounding box center [818, 449] width 203 height 29
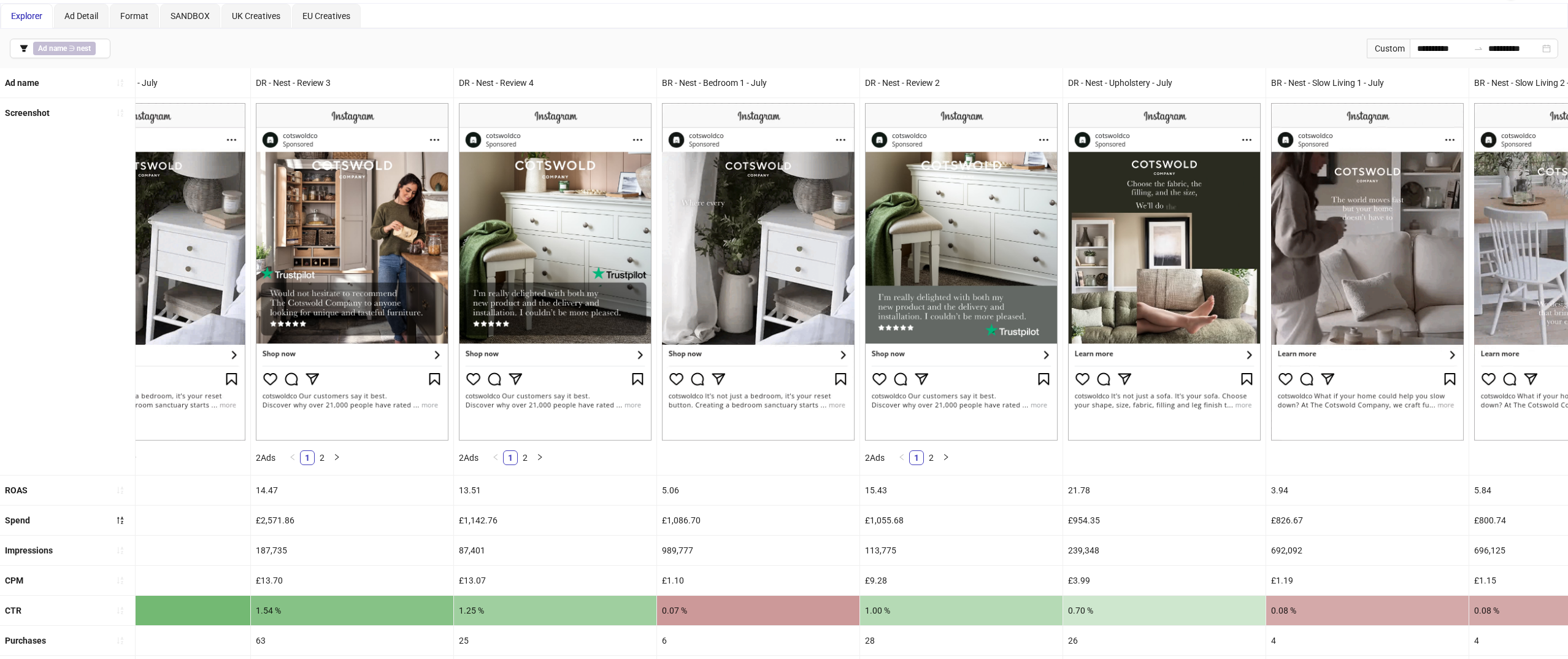
scroll to position [106, 0]
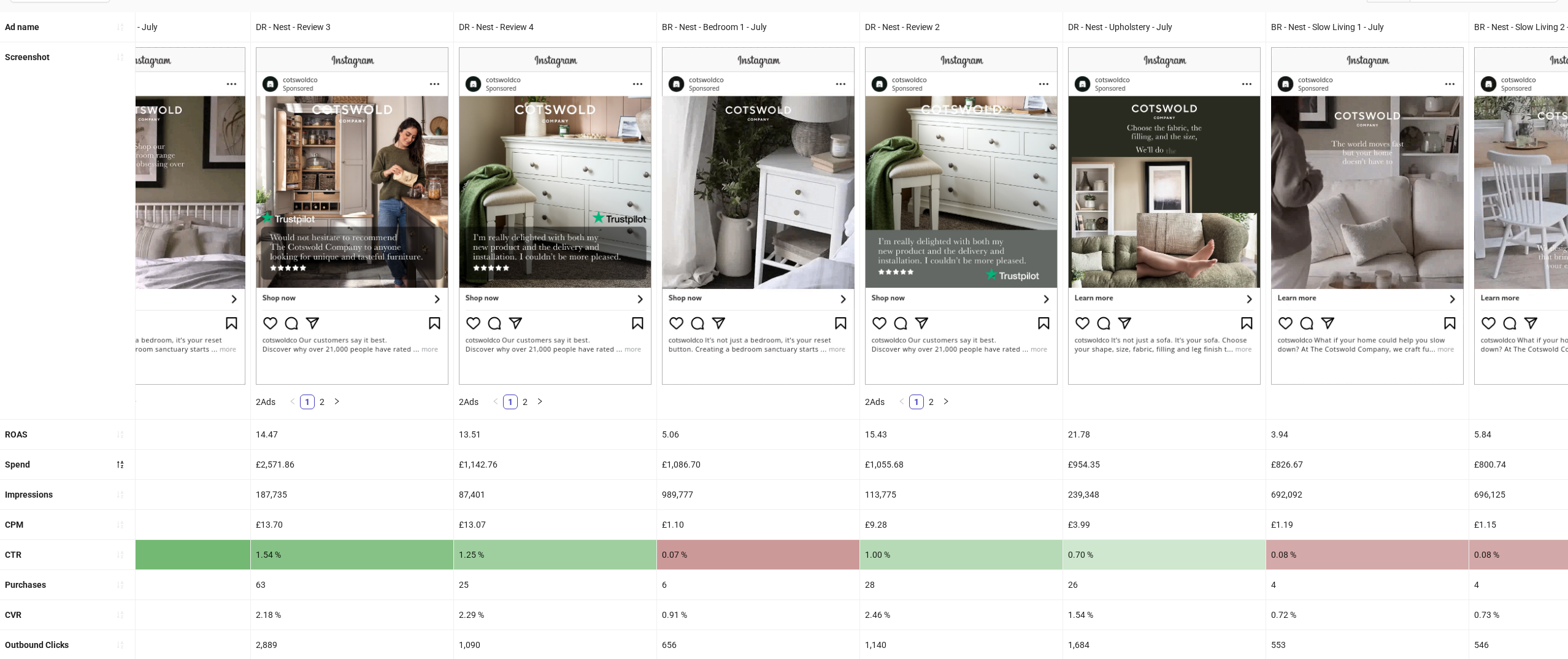
click at [787, 498] on div "989,777" at bounding box center [758, 494] width 203 height 29
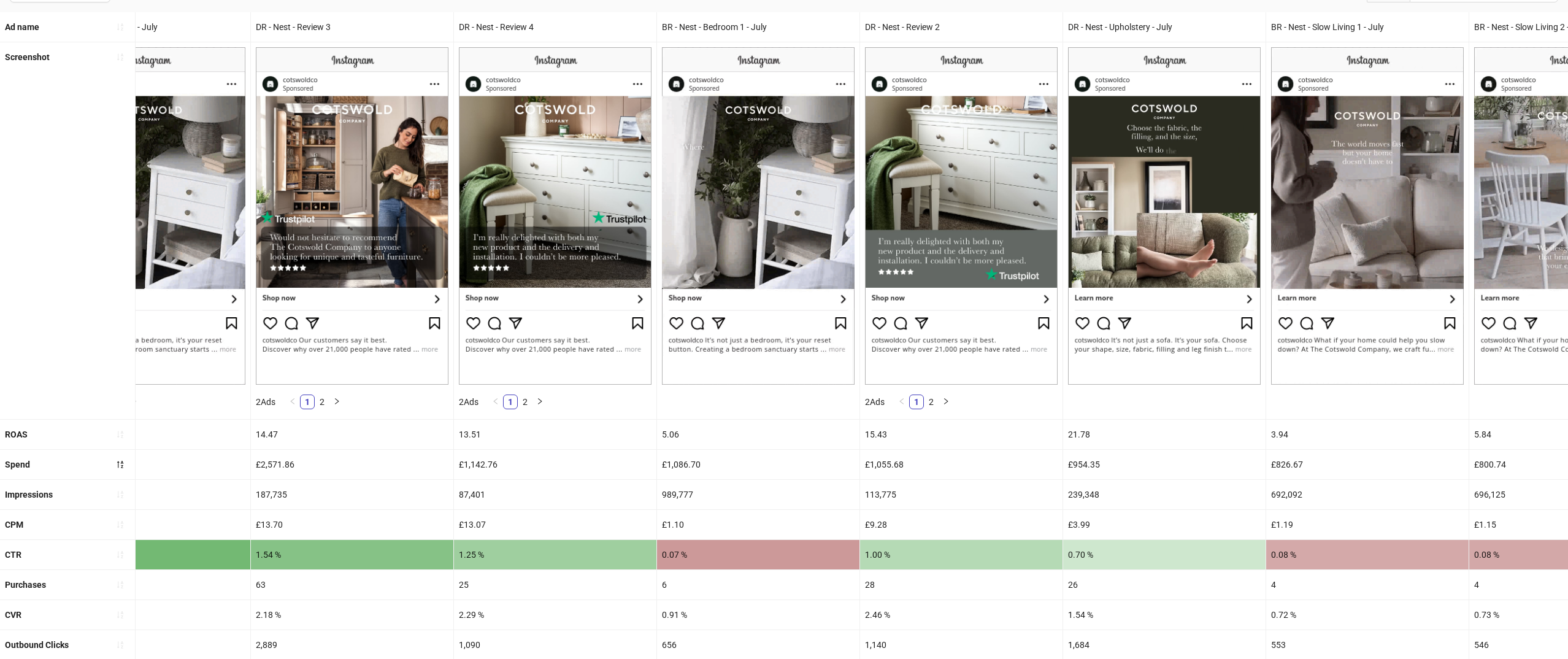
click at [717, 498] on div "989,777" at bounding box center [758, 494] width 203 height 29
click at [671, 482] on div "989,777" at bounding box center [758, 494] width 203 height 29
click at [671, 489] on div "989,777" at bounding box center [758, 494] width 203 height 29
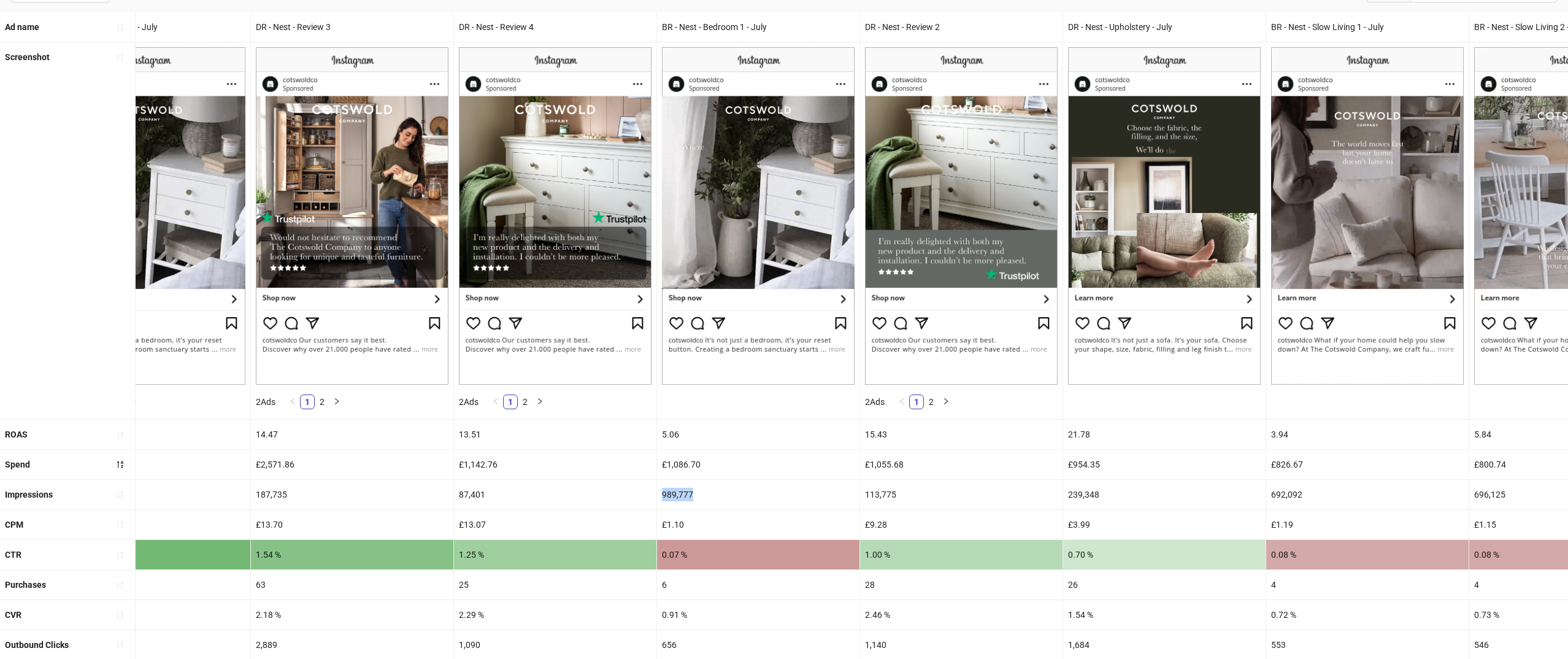
click at [671, 489] on div "989,777" at bounding box center [758, 494] width 203 height 29
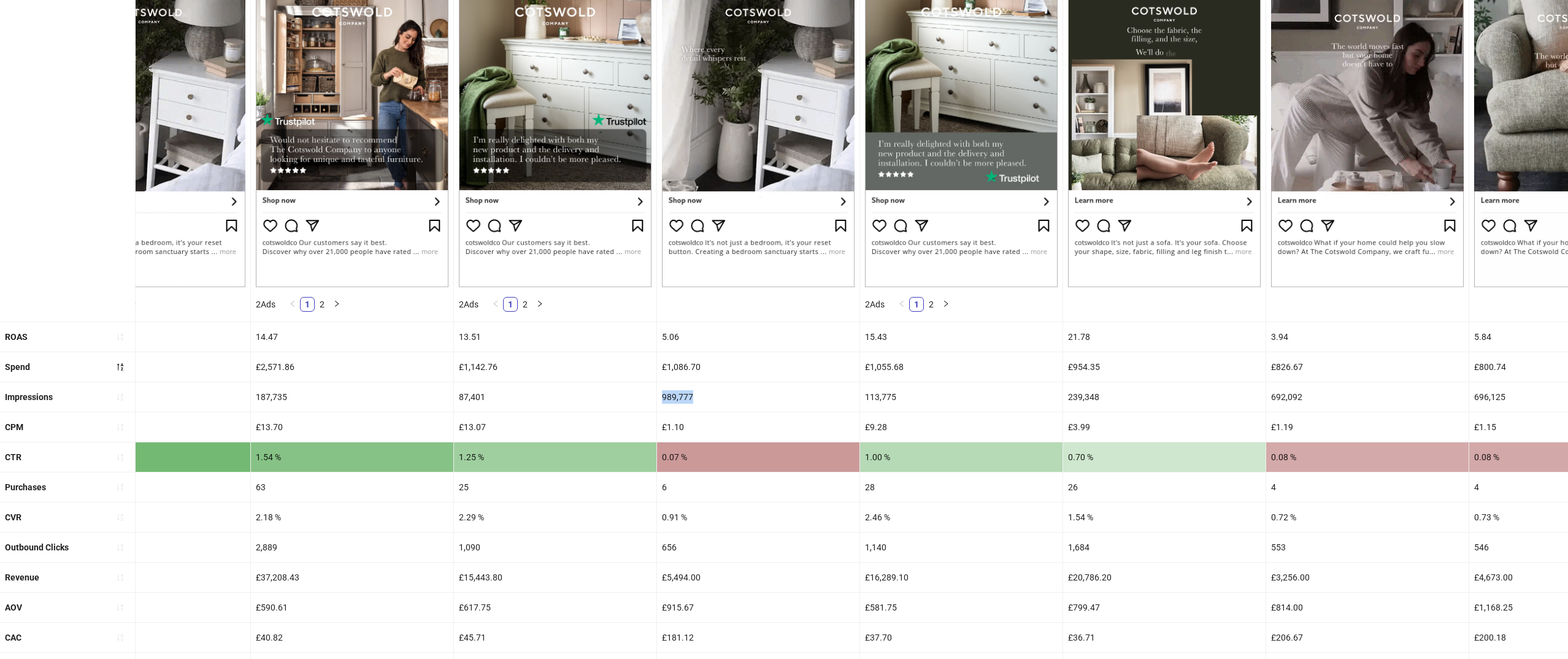
scroll to position [204, 0]
click at [748, 391] on div "989,777" at bounding box center [758, 396] width 203 height 29
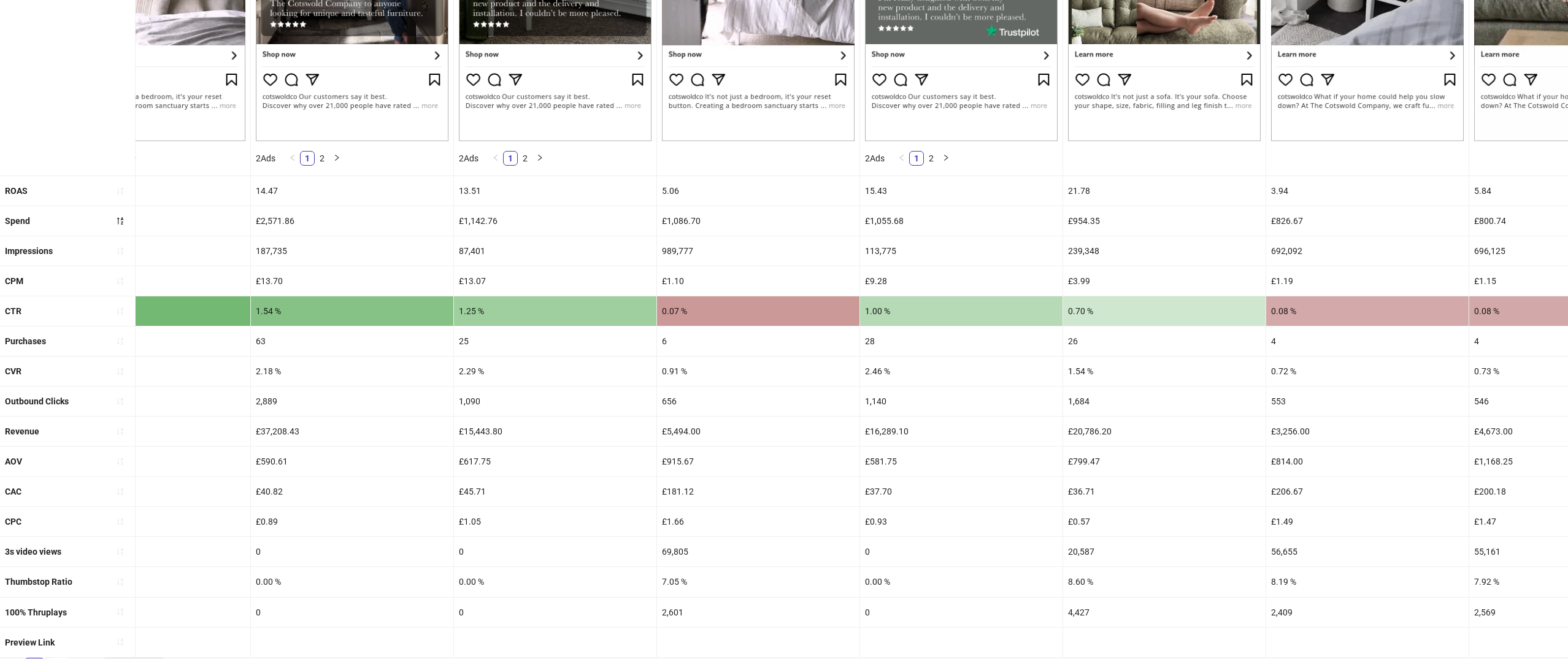
scroll to position [351, 0]
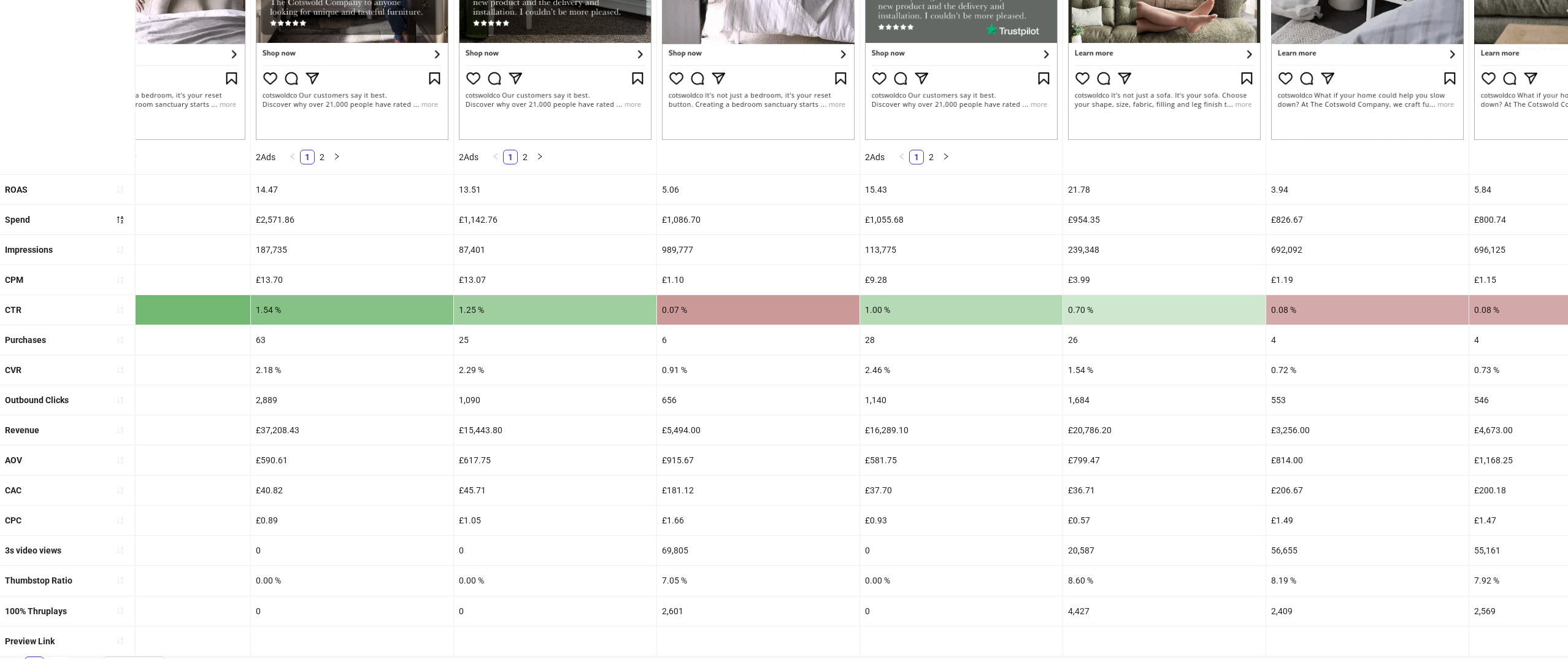
click at [734, 423] on div "£5,494.00" at bounding box center [758, 430] width 203 height 29
click at [723, 404] on div "656" at bounding box center [758, 400] width 203 height 29
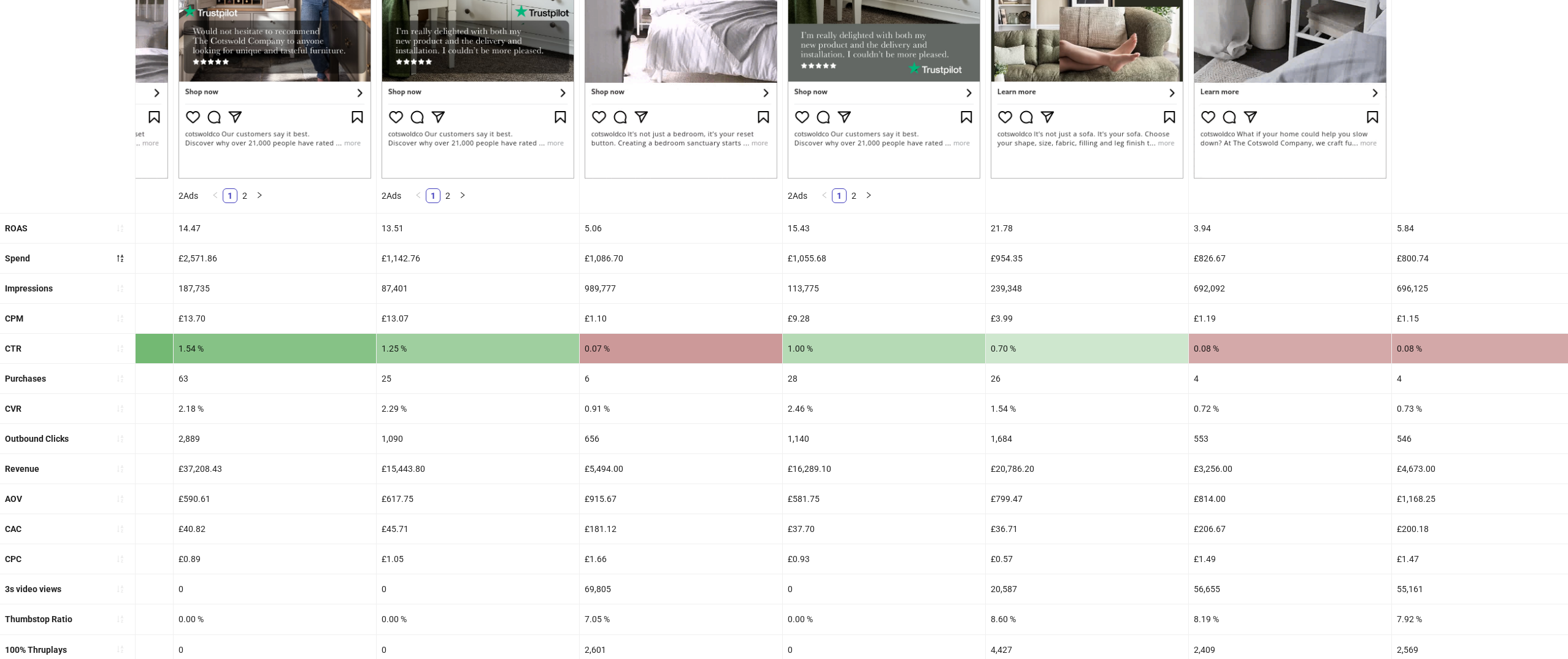
scroll to position [213, 0]
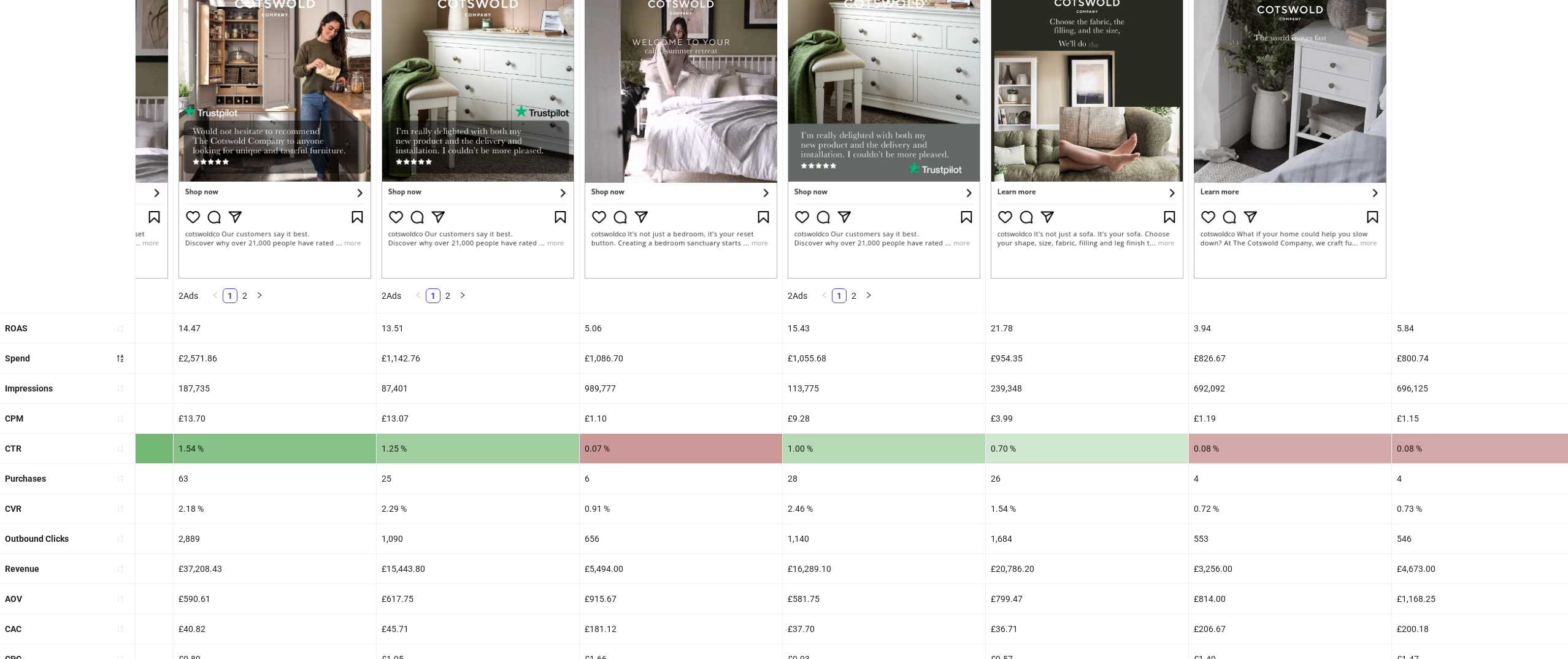
click at [623, 398] on div "989,777" at bounding box center [681, 388] width 203 height 29
click at [593, 376] on div "989,777" at bounding box center [681, 388] width 203 height 29
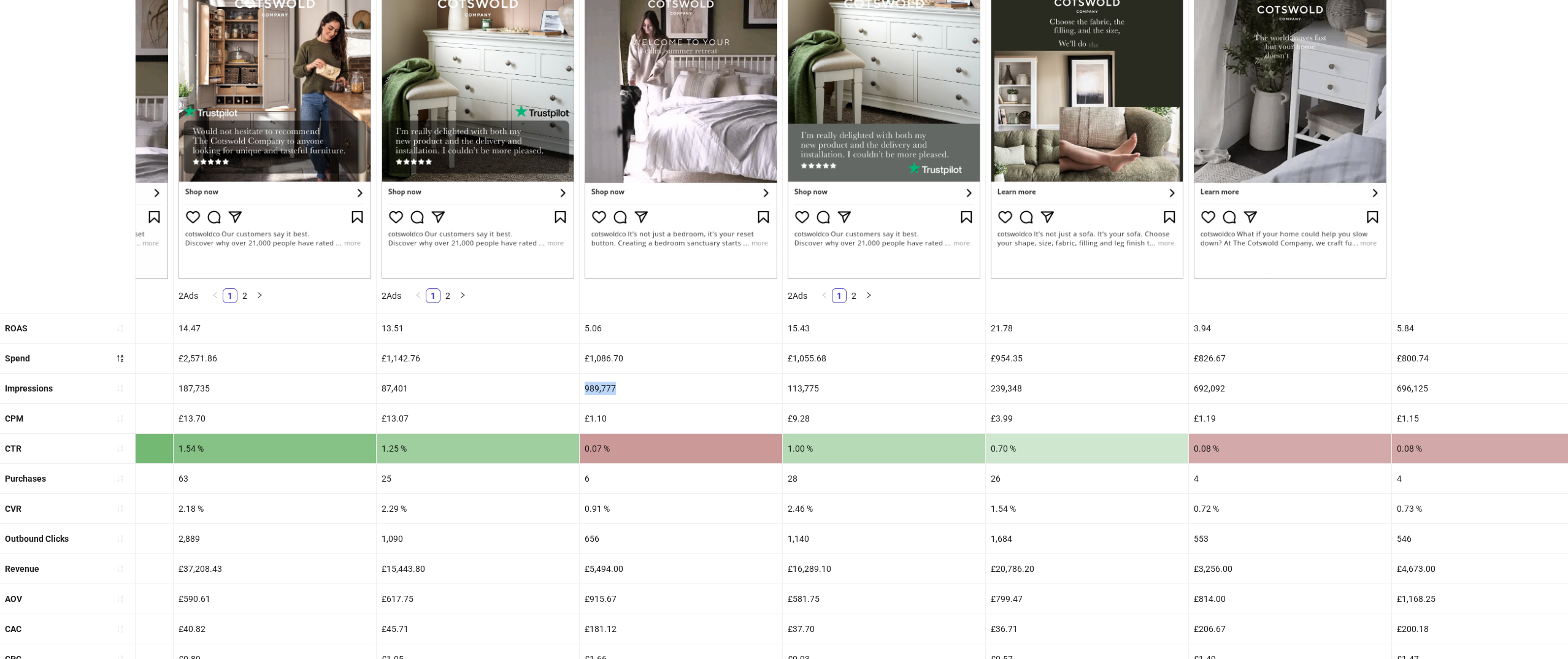
click at [596, 387] on div "989,777" at bounding box center [681, 388] width 203 height 29
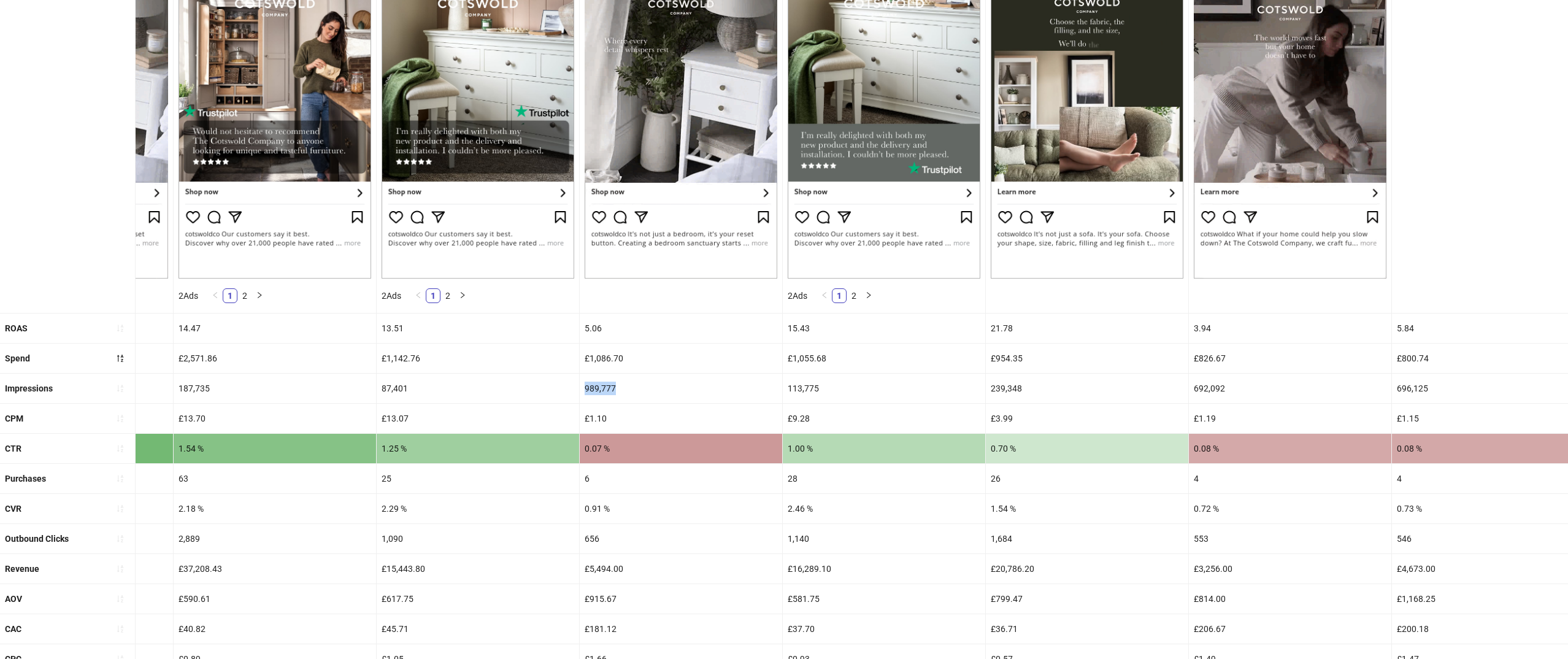
scroll to position [0, 359]
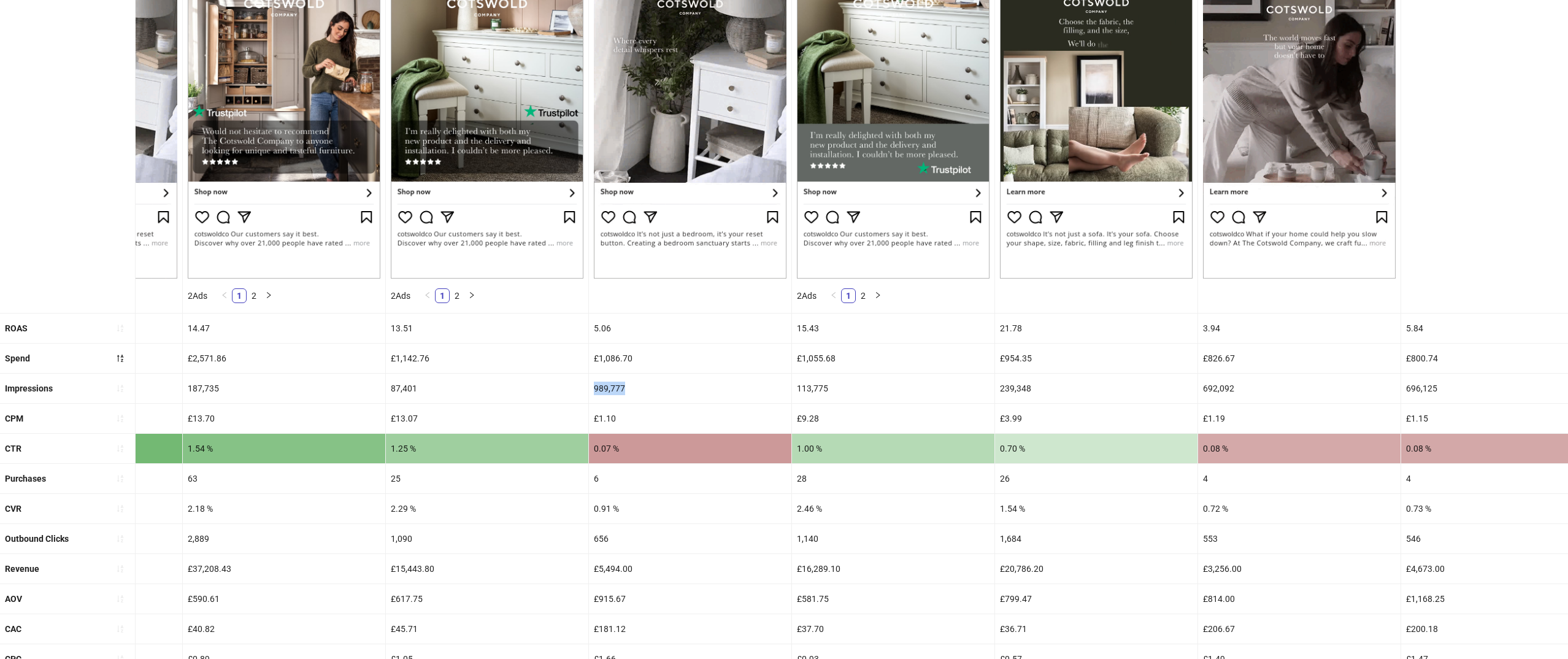
click at [728, 382] on div "989,777" at bounding box center [690, 388] width 203 height 29
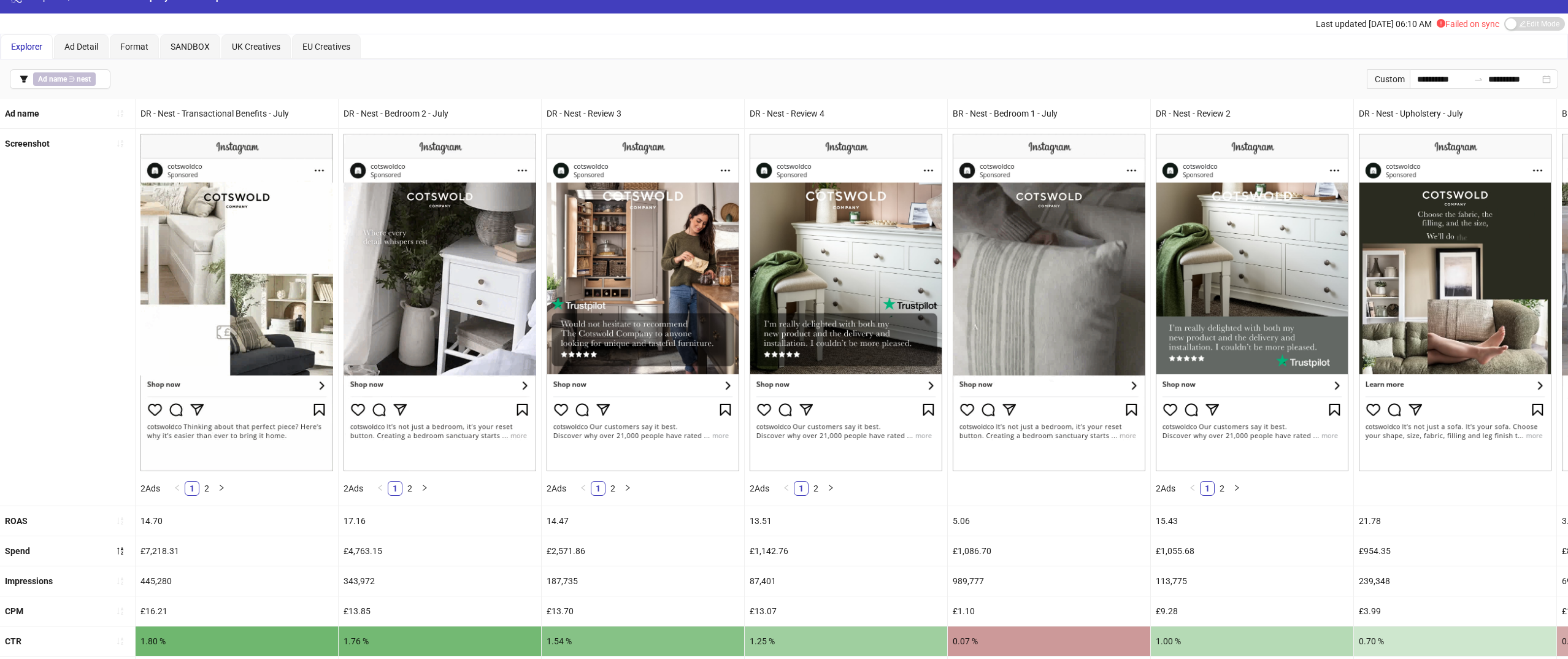
scroll to position [18, 0]
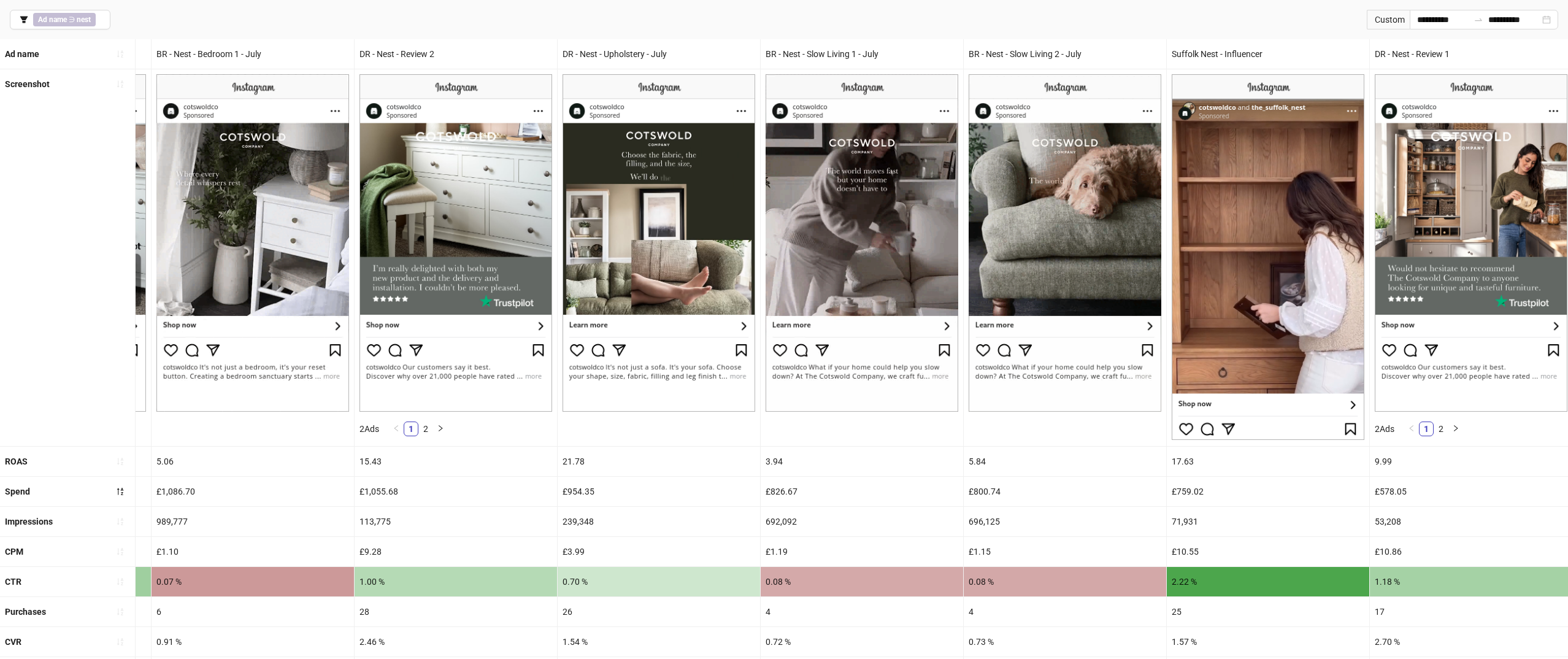
scroll to position [80, 0]
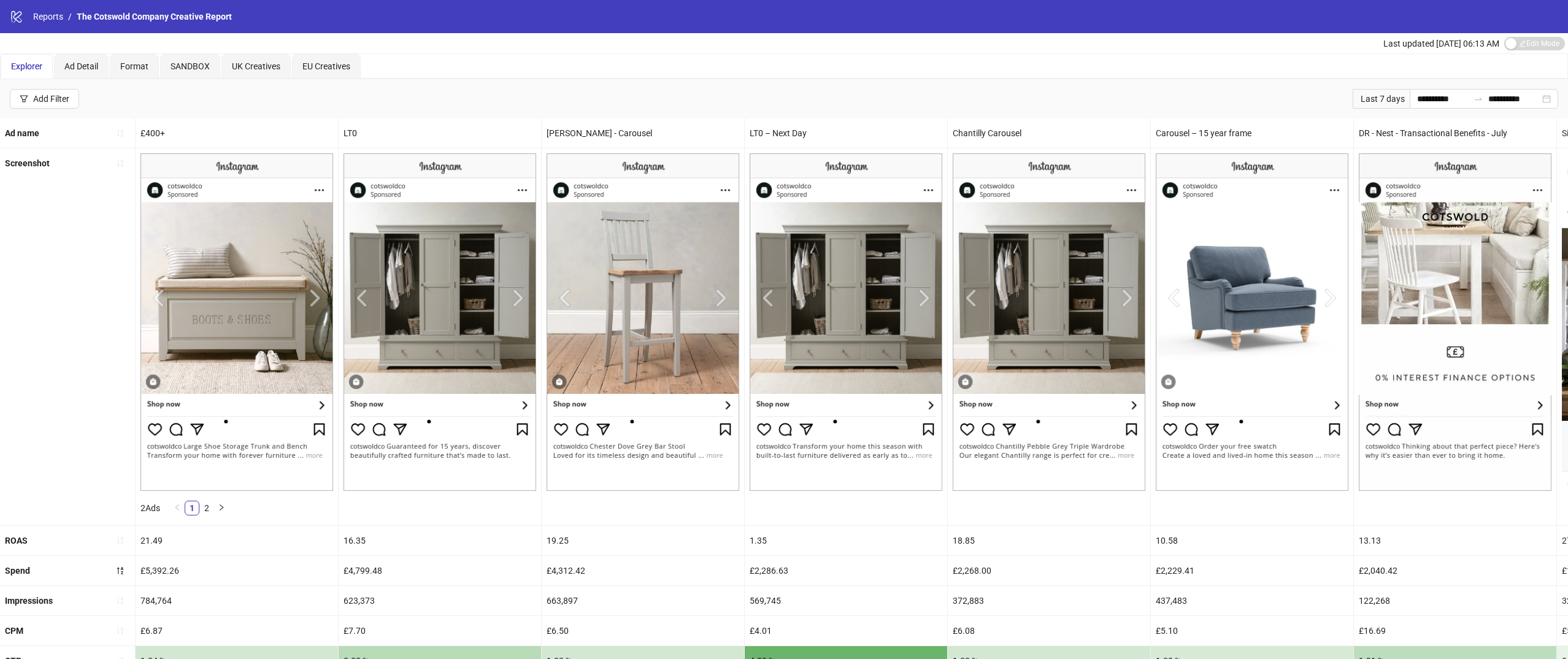
click at [54, 5] on div "logo/logo-mobile Reports / The Cotswold Company Creative Report" at bounding box center [784, 17] width 1568 height 33
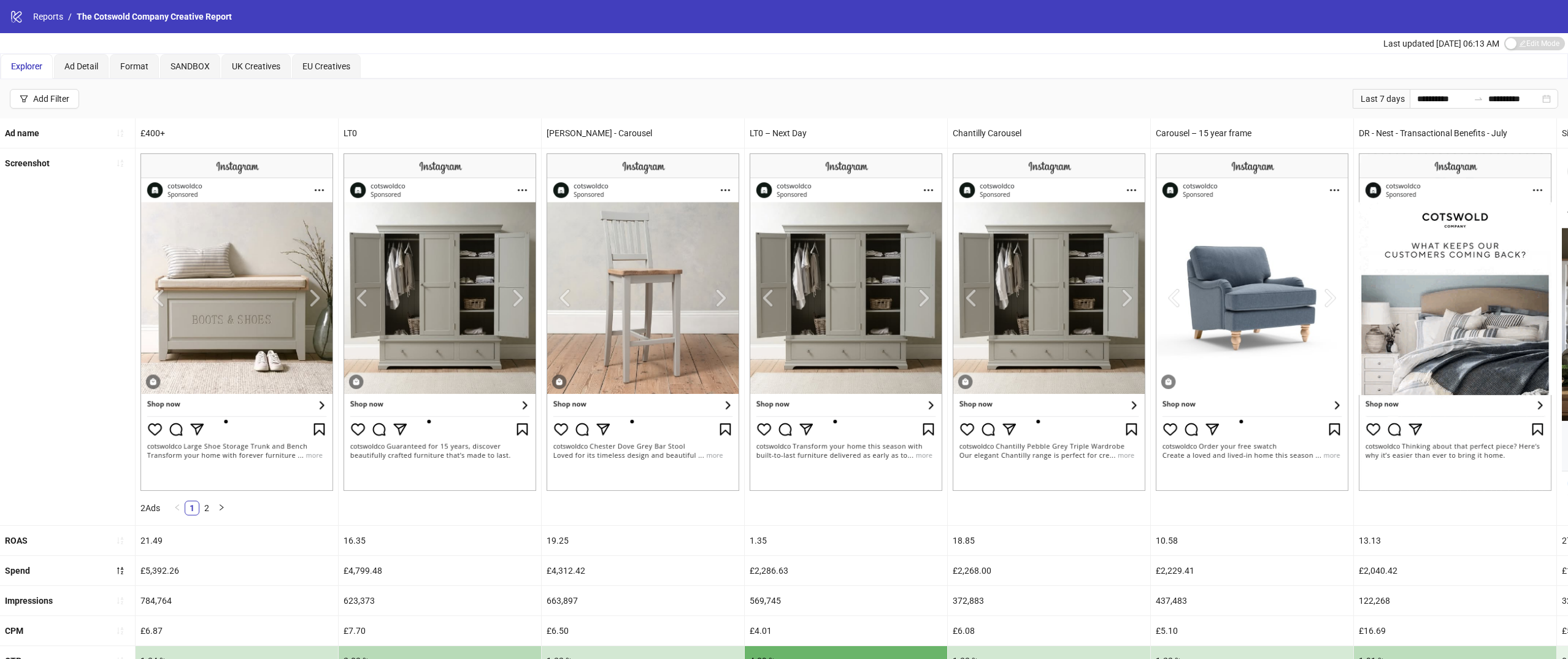
click at [50, 25] on div "logo/logo-mobile Reports / The Cotswold Company Creative Report" at bounding box center [784, 17] width 1568 height 33
click at [50, 22] on link "Reports" at bounding box center [48, 17] width 35 height 14
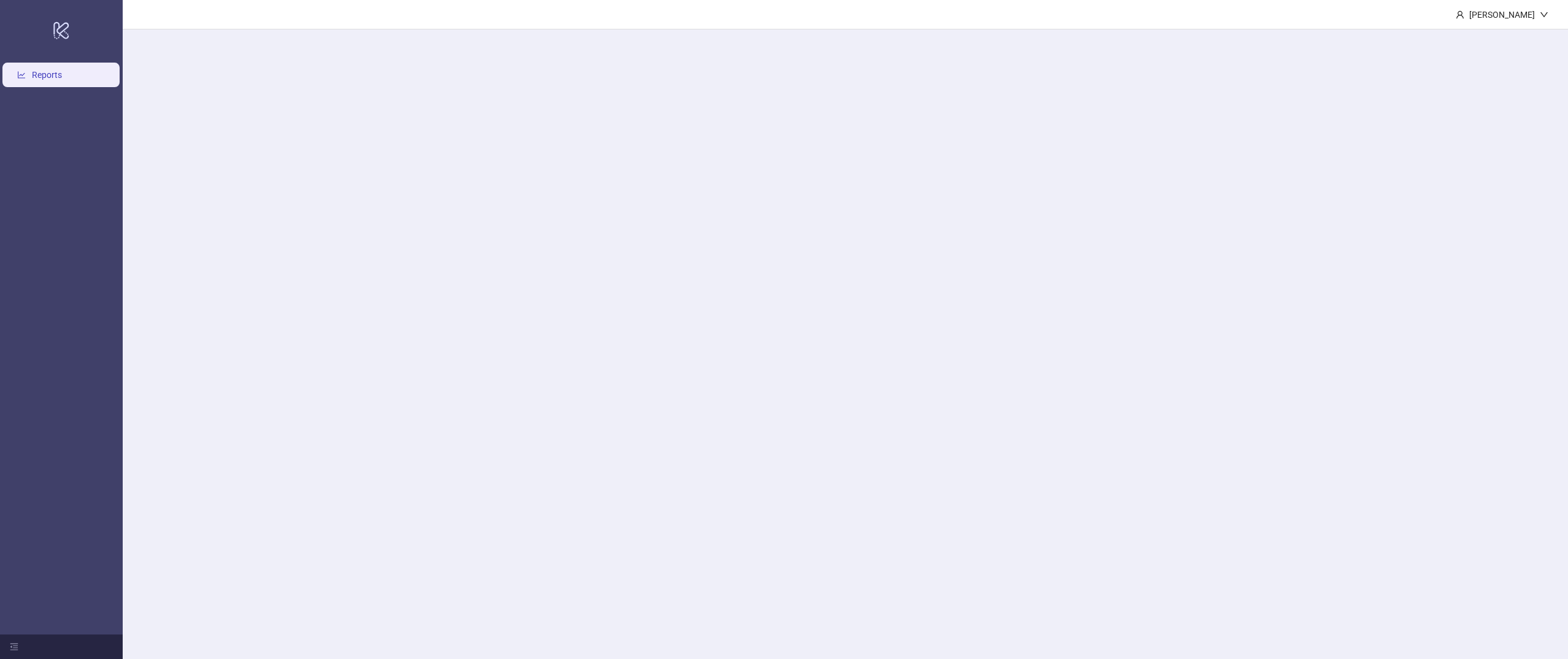
click at [50, 22] on div "logo/logo-mobile" at bounding box center [61, 30] width 118 height 56
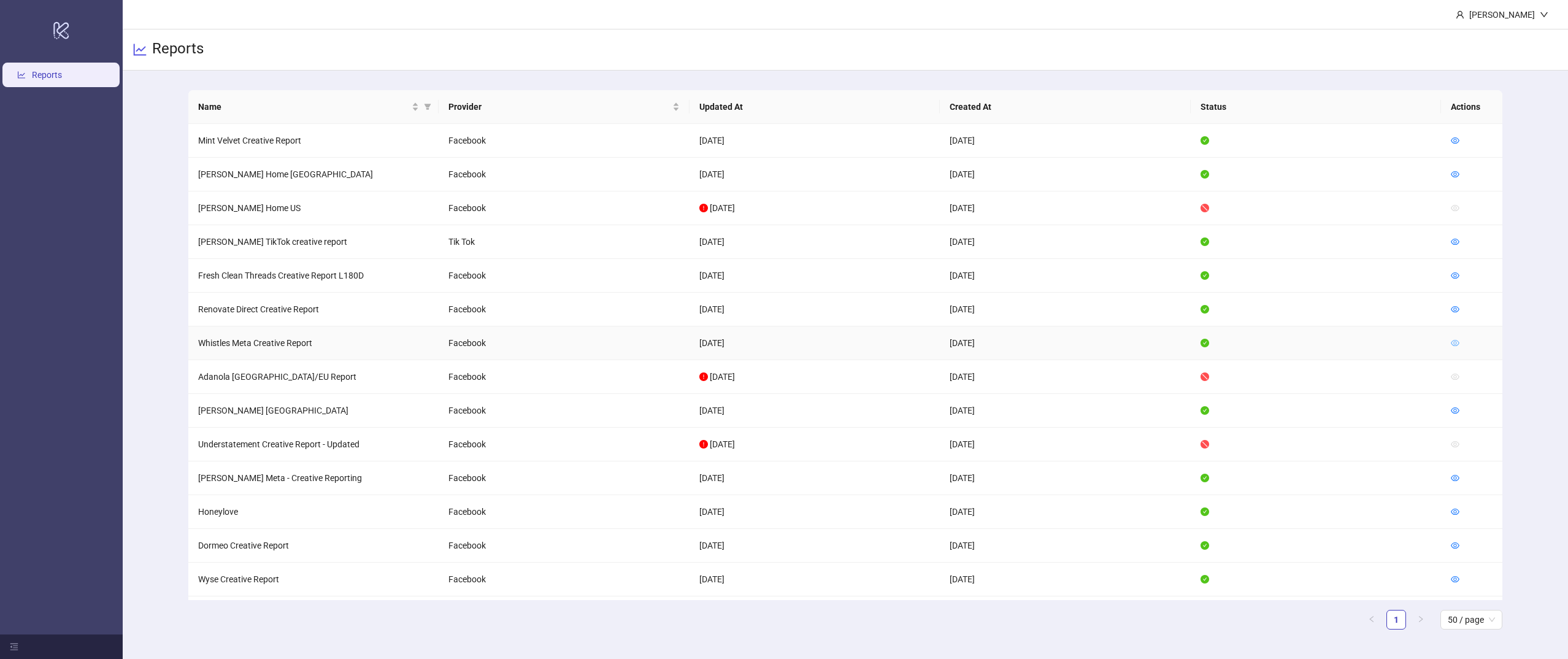
click at [1458, 346] on icon "eye" at bounding box center [1455, 343] width 8 height 8
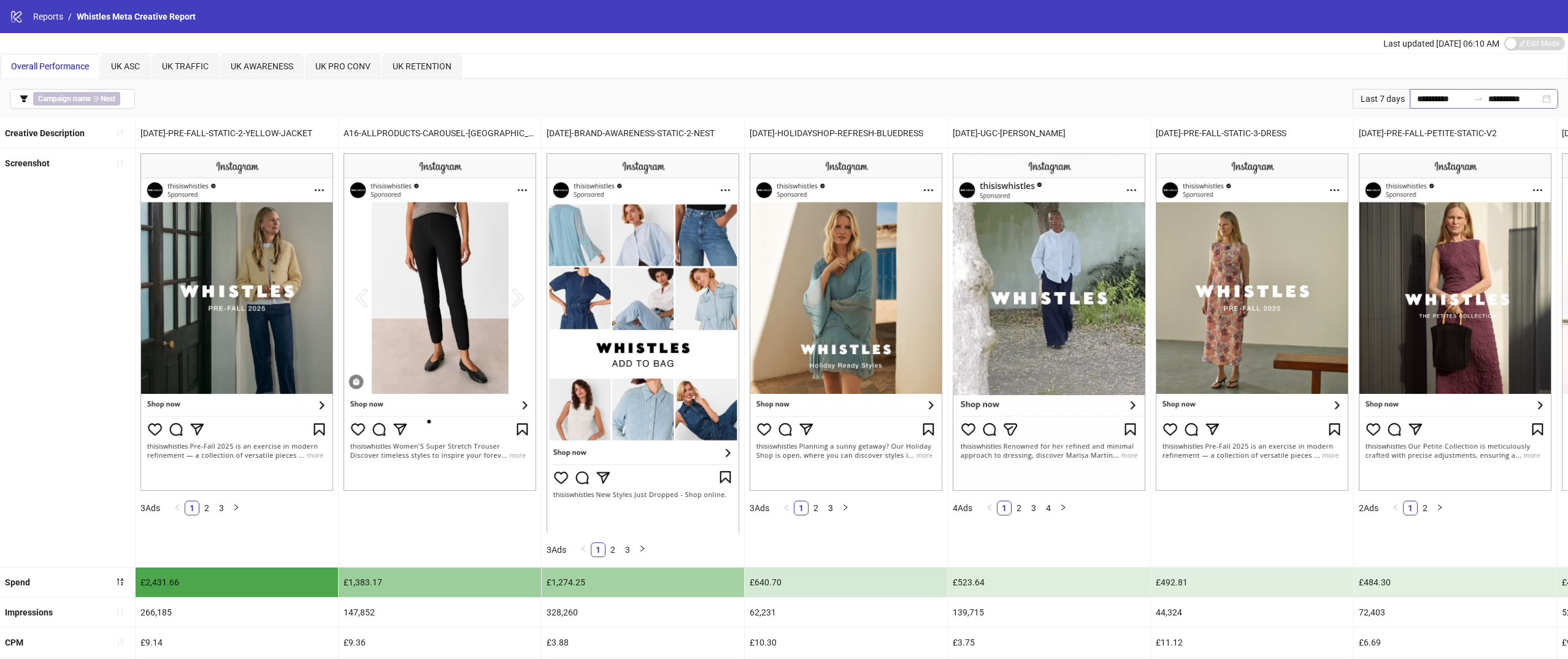
click at [1434, 106] on div "**********" at bounding box center [1484, 98] width 149 height 20
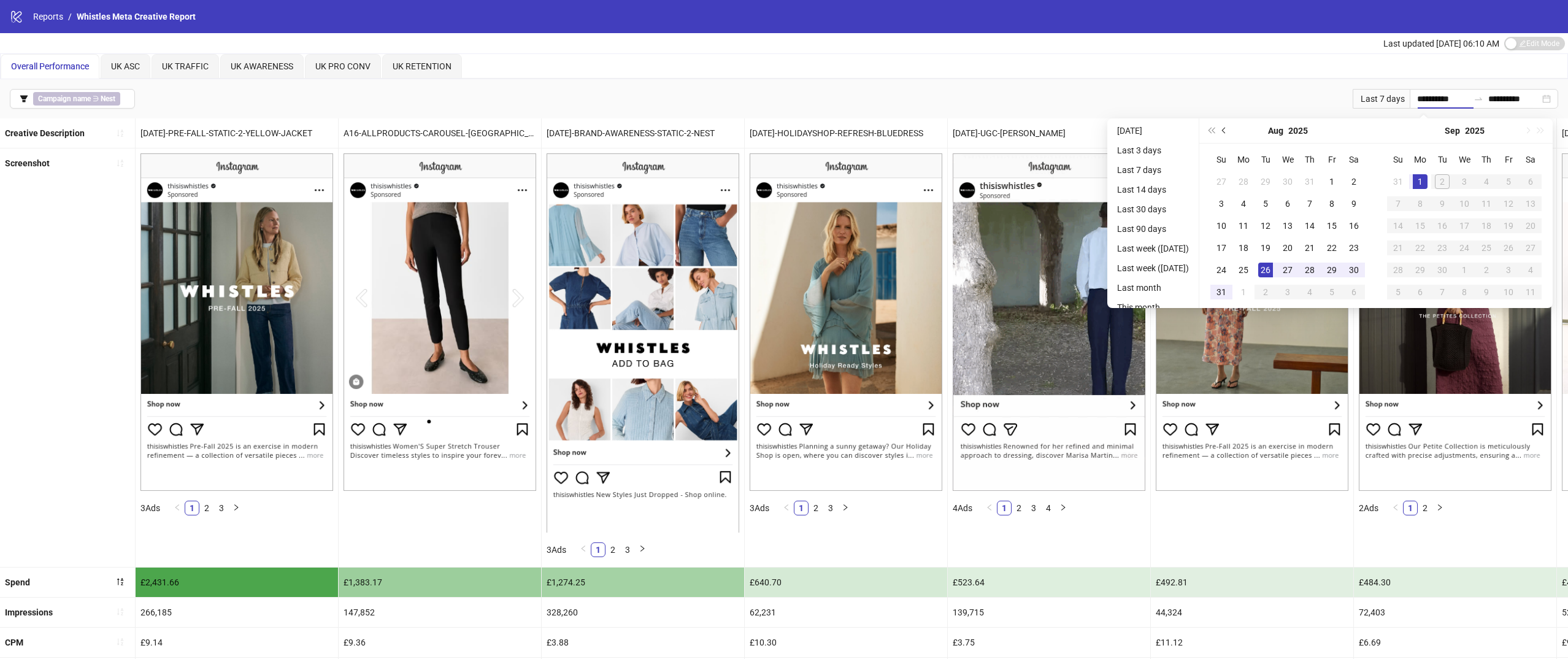
click at [1231, 134] on button "Previous month (PageUp)" at bounding box center [1224, 131] width 14 height 25
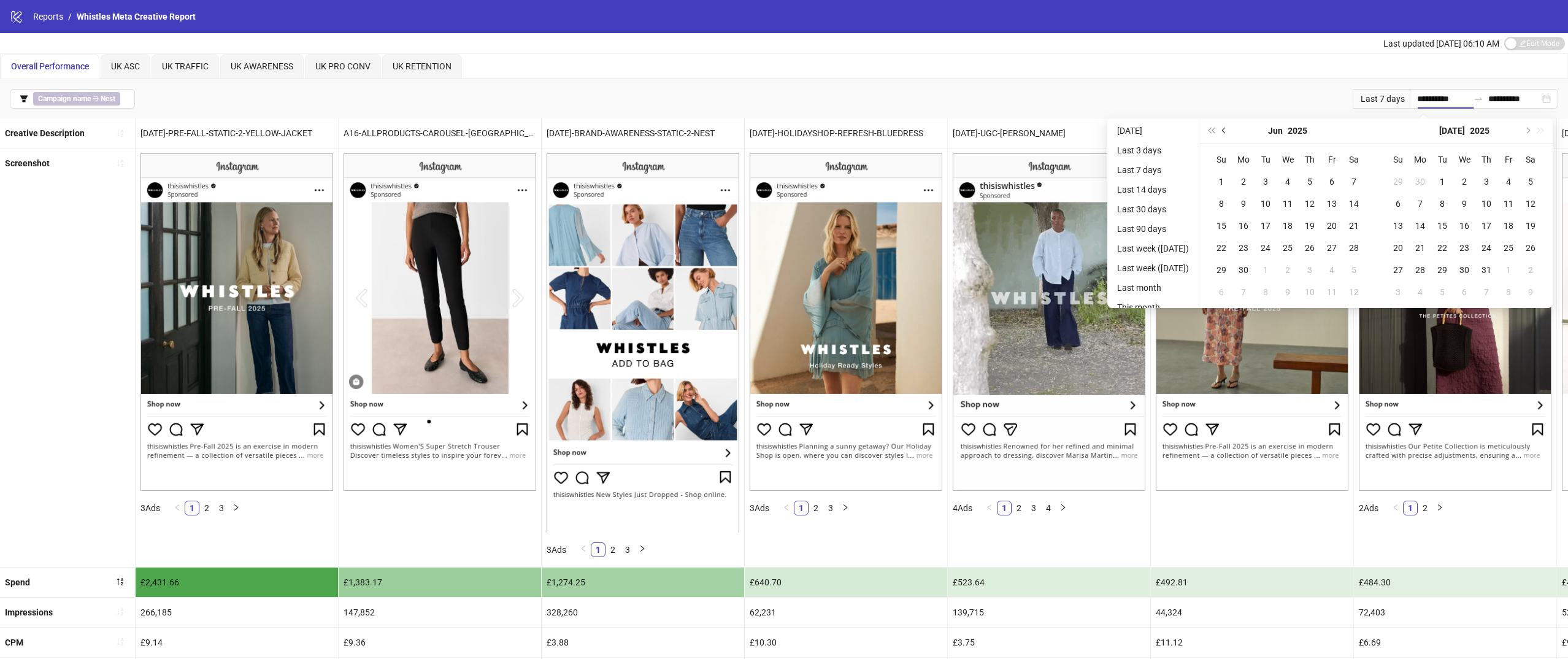
click at [1231, 134] on button "Previous month (PageUp)" at bounding box center [1224, 131] width 14 height 25
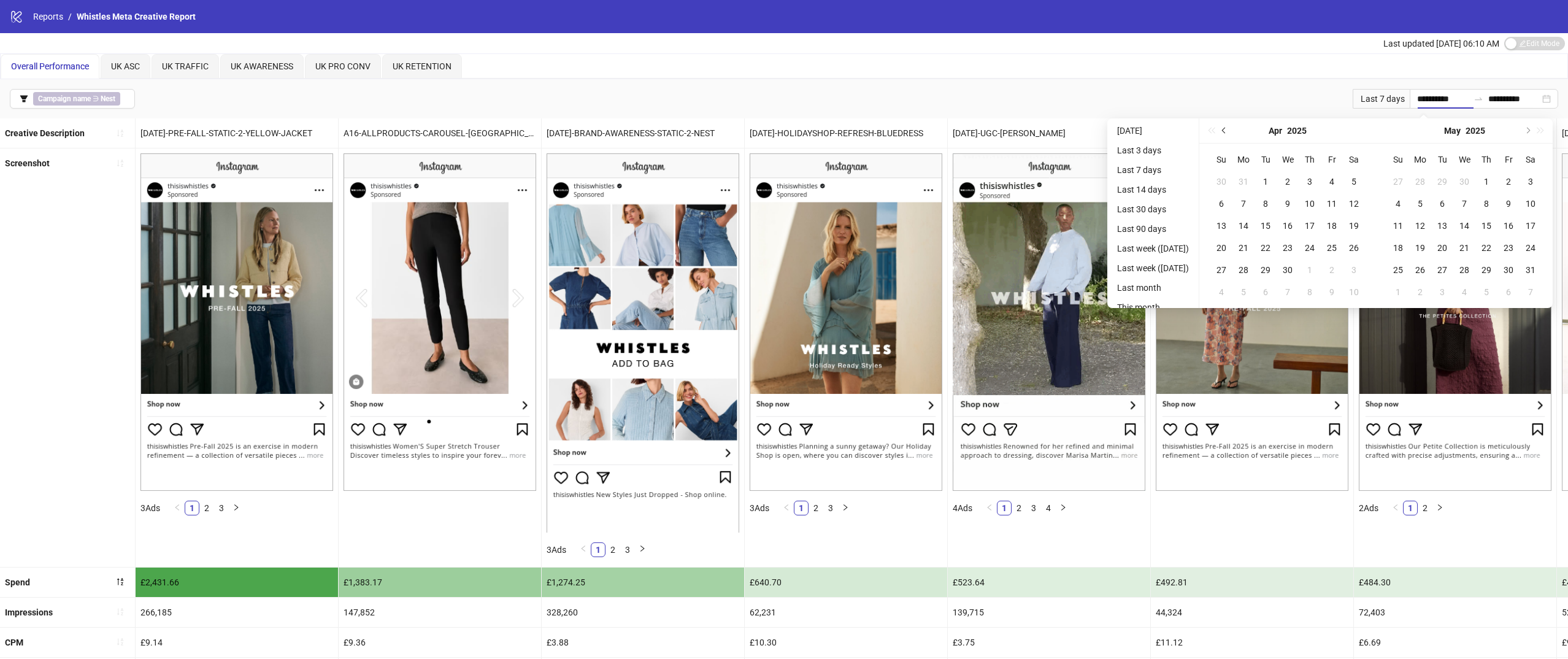
click at [1231, 134] on button "Previous month (PageUp)" at bounding box center [1224, 131] width 14 height 25
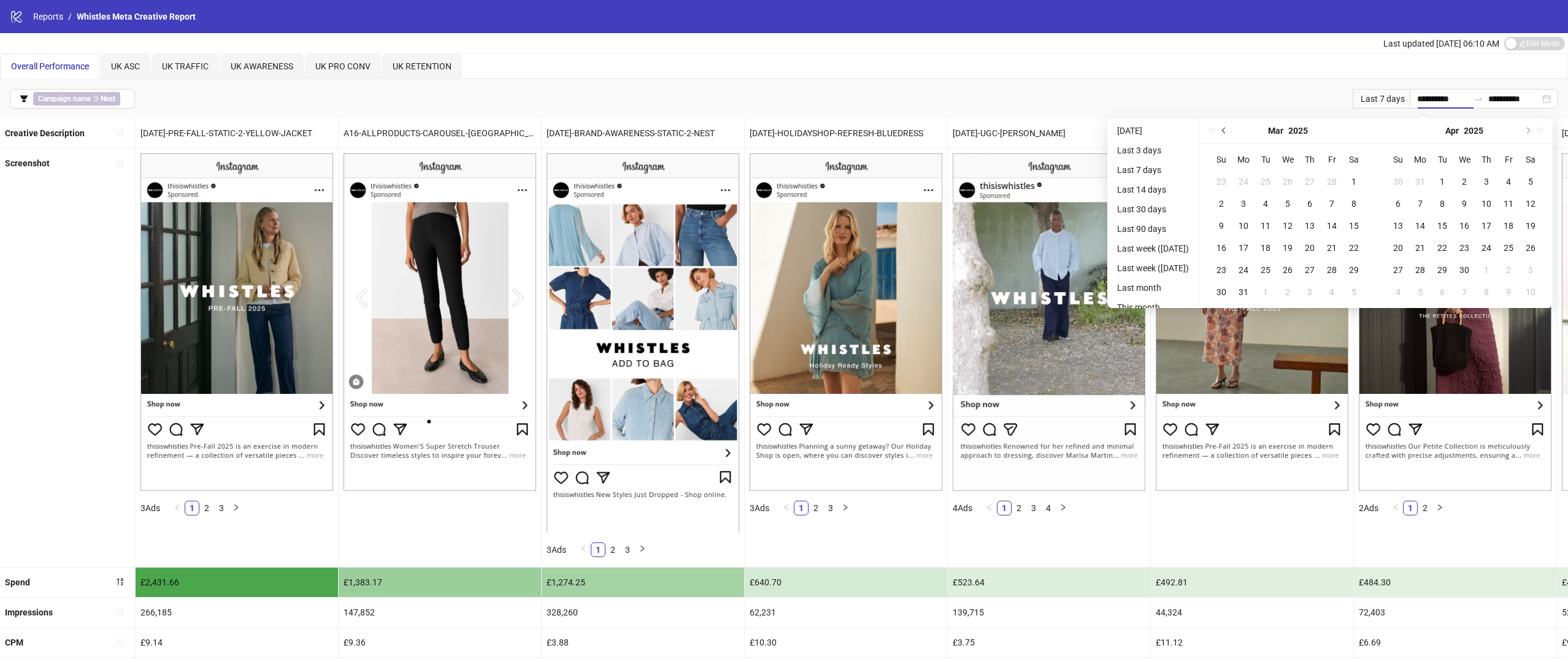
click at [1231, 134] on button "Previous month (PageUp)" at bounding box center [1224, 131] width 14 height 25
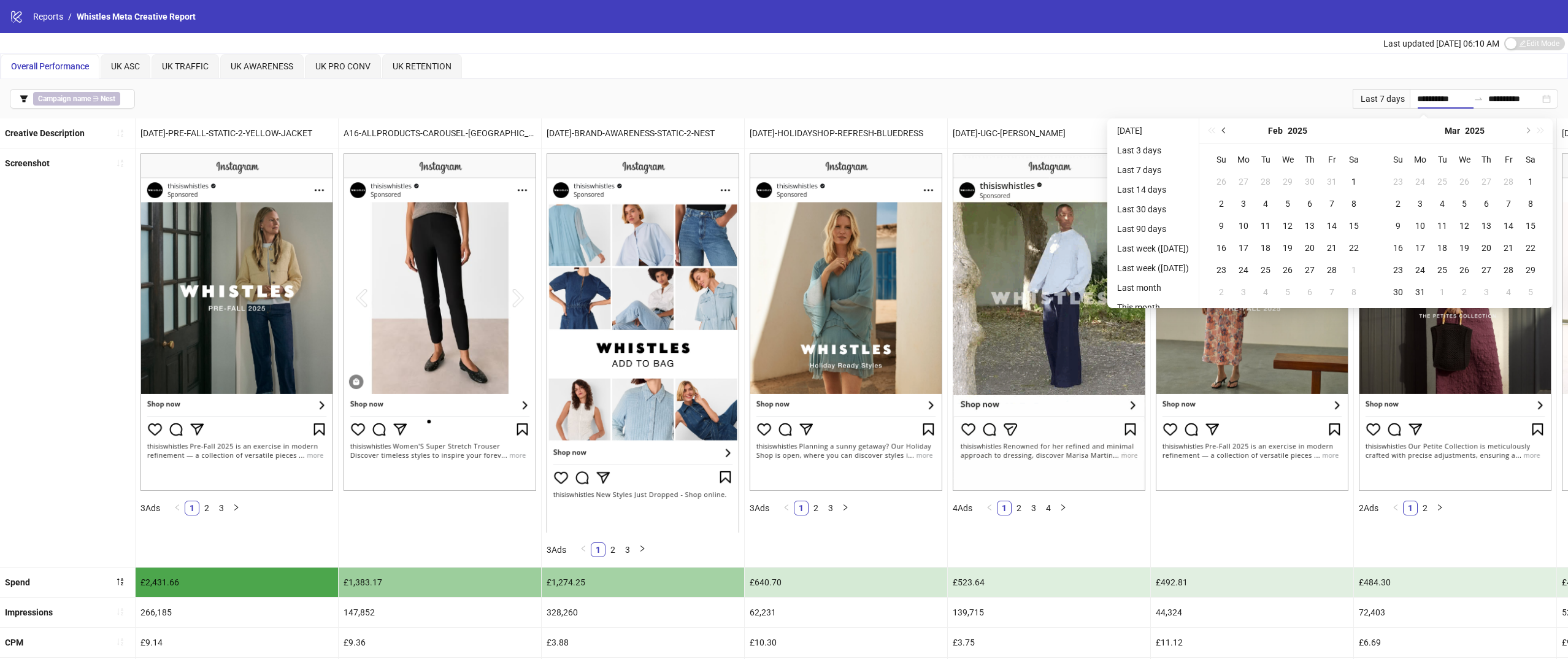
click at [1231, 134] on button "Previous month (PageUp)" at bounding box center [1224, 131] width 14 height 25
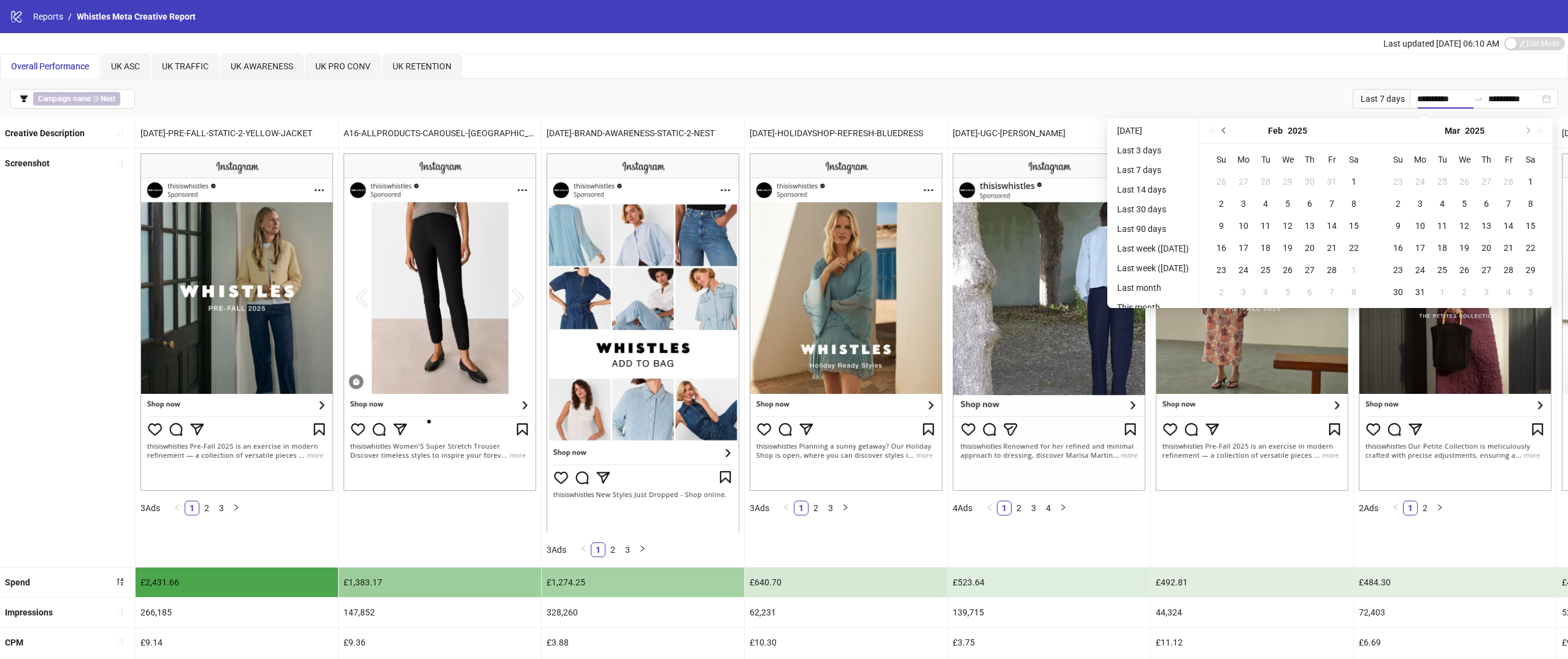
click at [1231, 134] on button "Previous month (PageUp)" at bounding box center [1224, 131] width 14 height 25
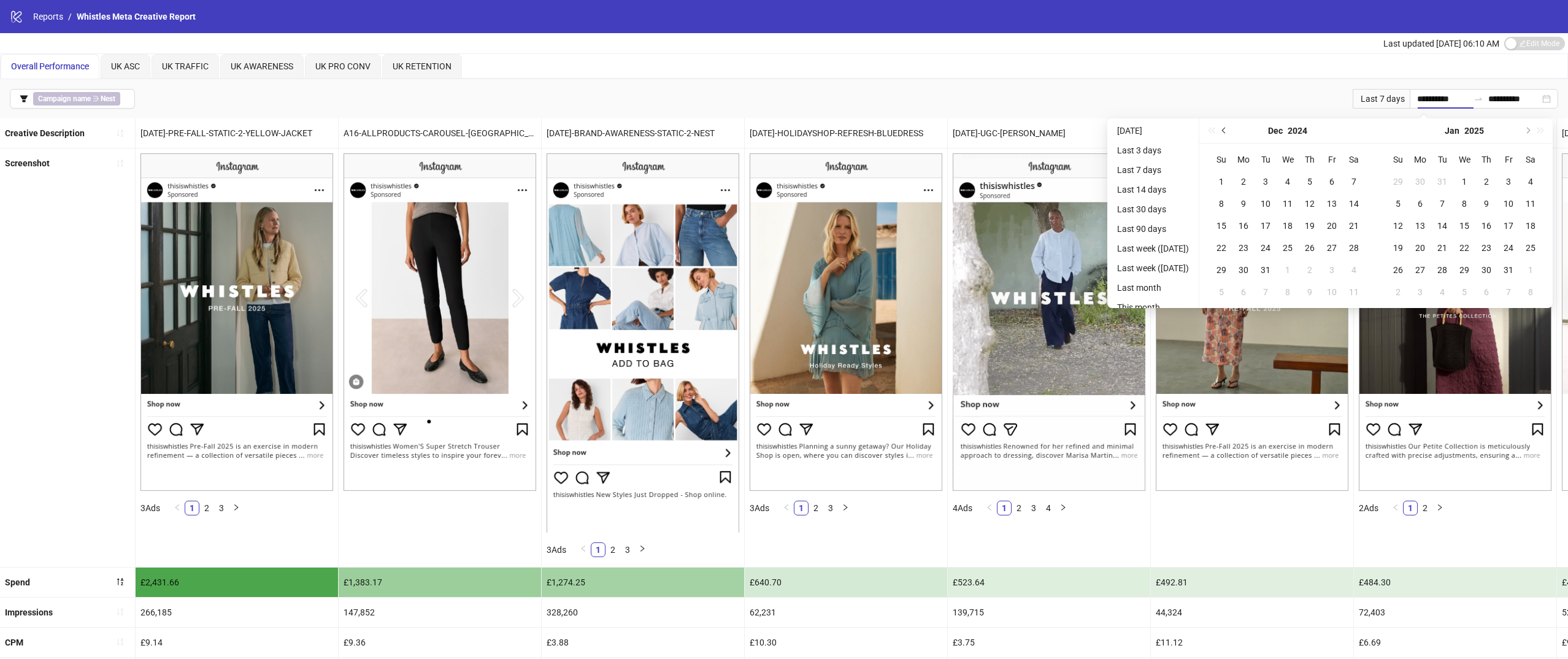
click at [1231, 134] on button "Previous month (PageUp)" at bounding box center [1224, 131] width 14 height 25
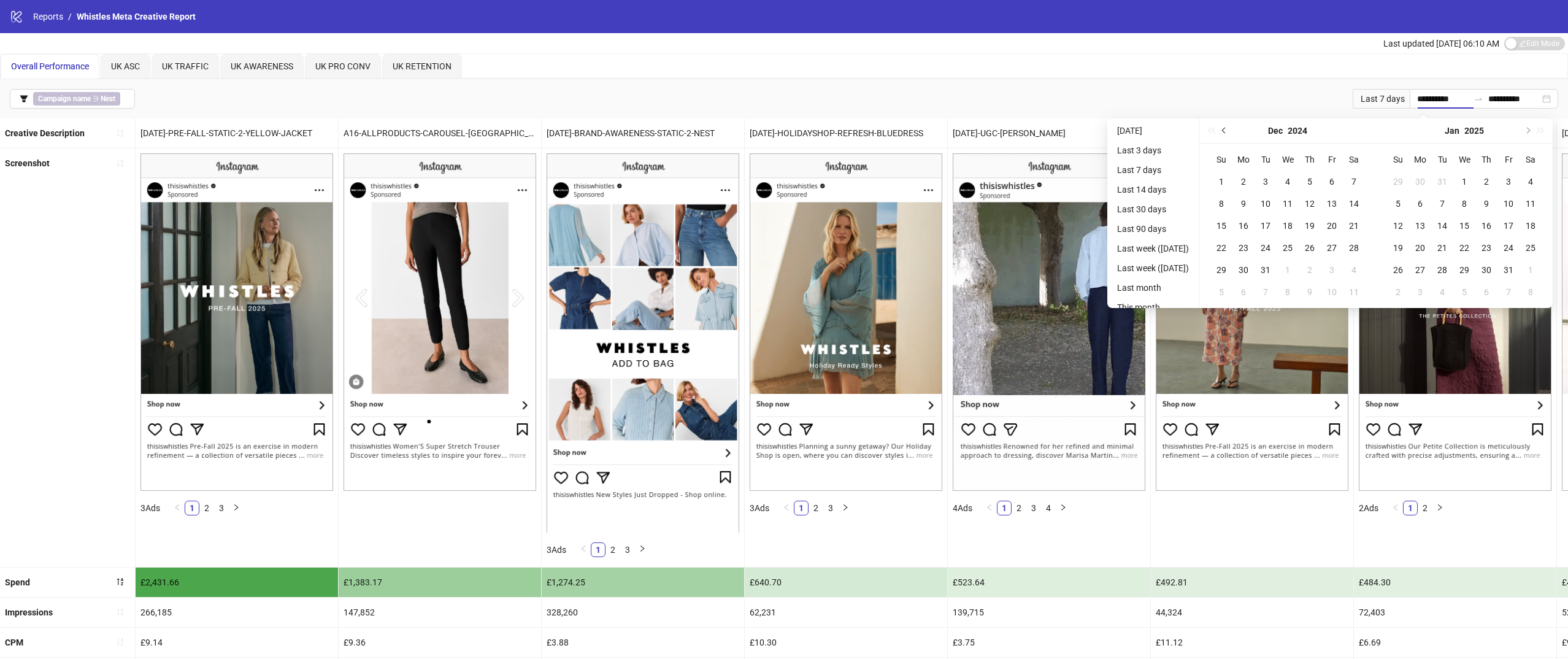
click at [1231, 134] on button "Previous month (PageUp)" at bounding box center [1224, 131] width 14 height 25
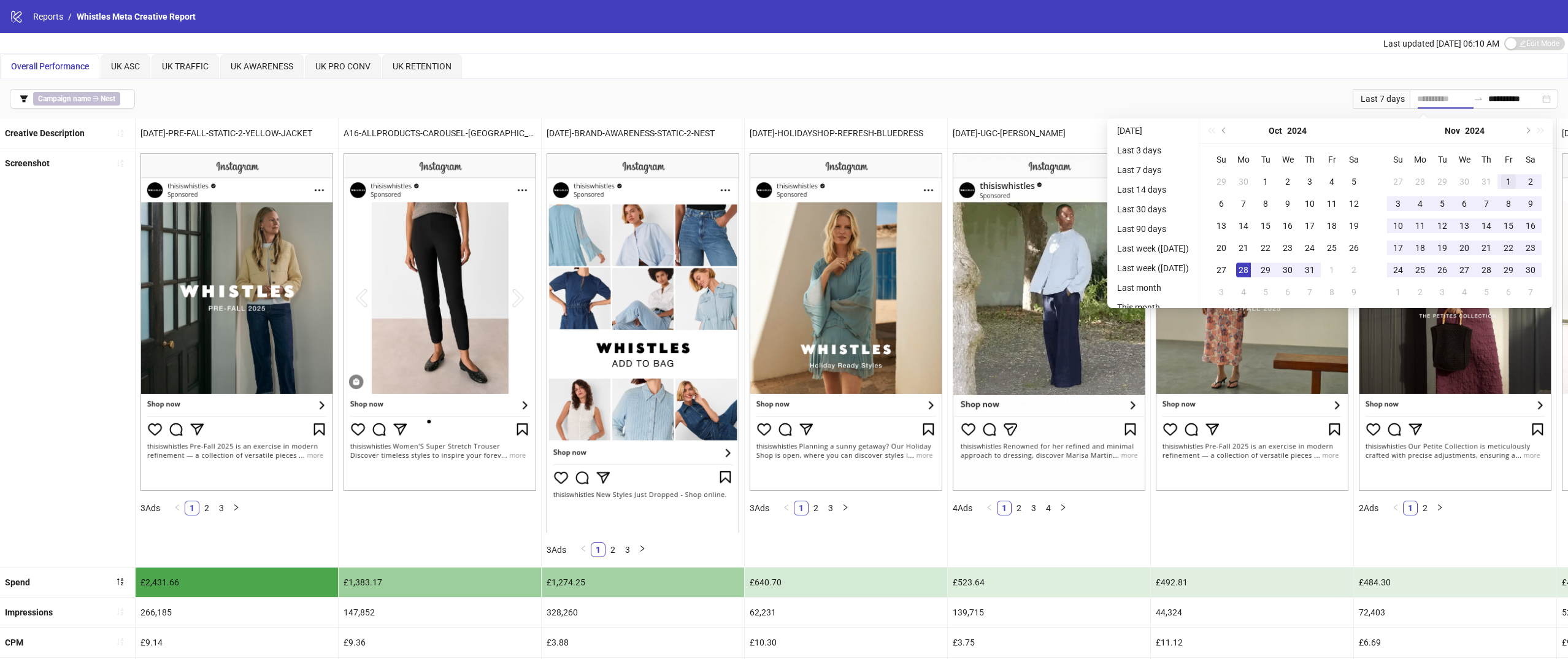
type input "**********"
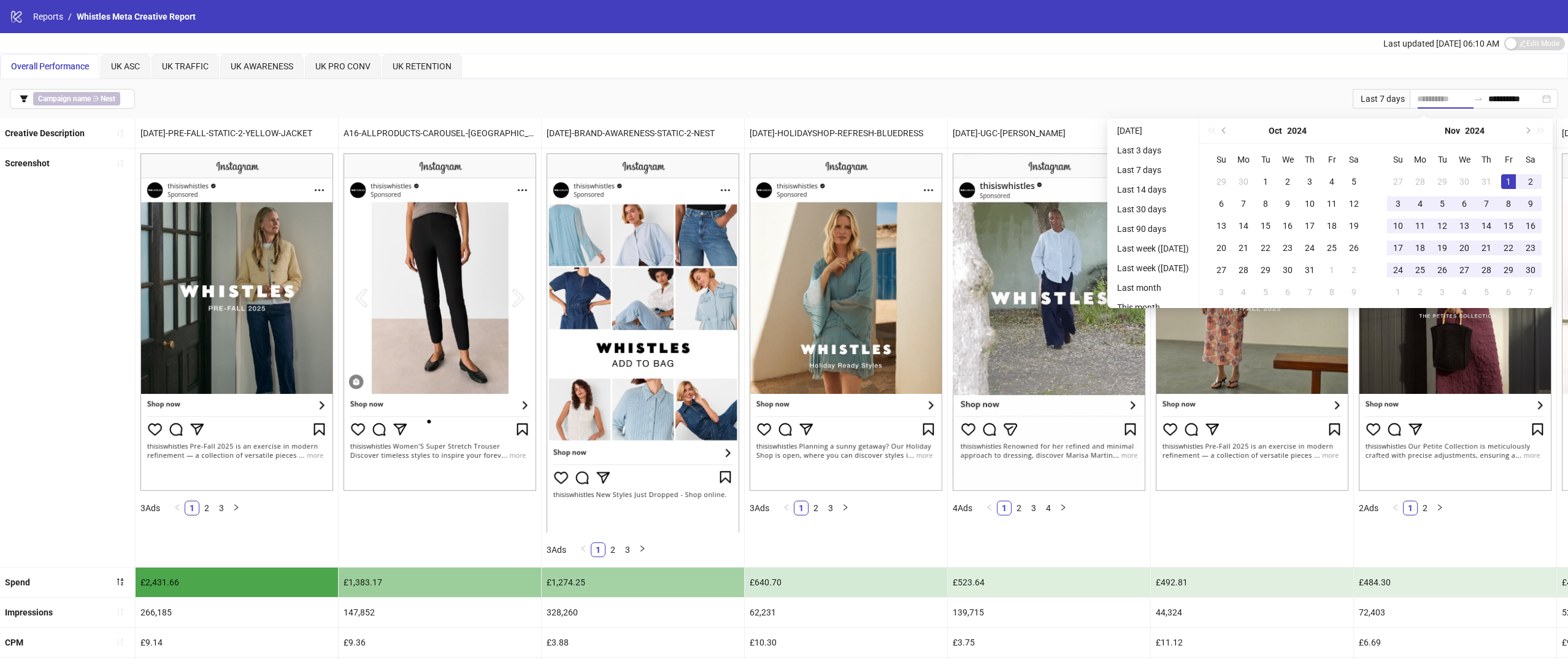
click at [1512, 181] on div "1" at bounding box center [1509, 182] width 15 height 15
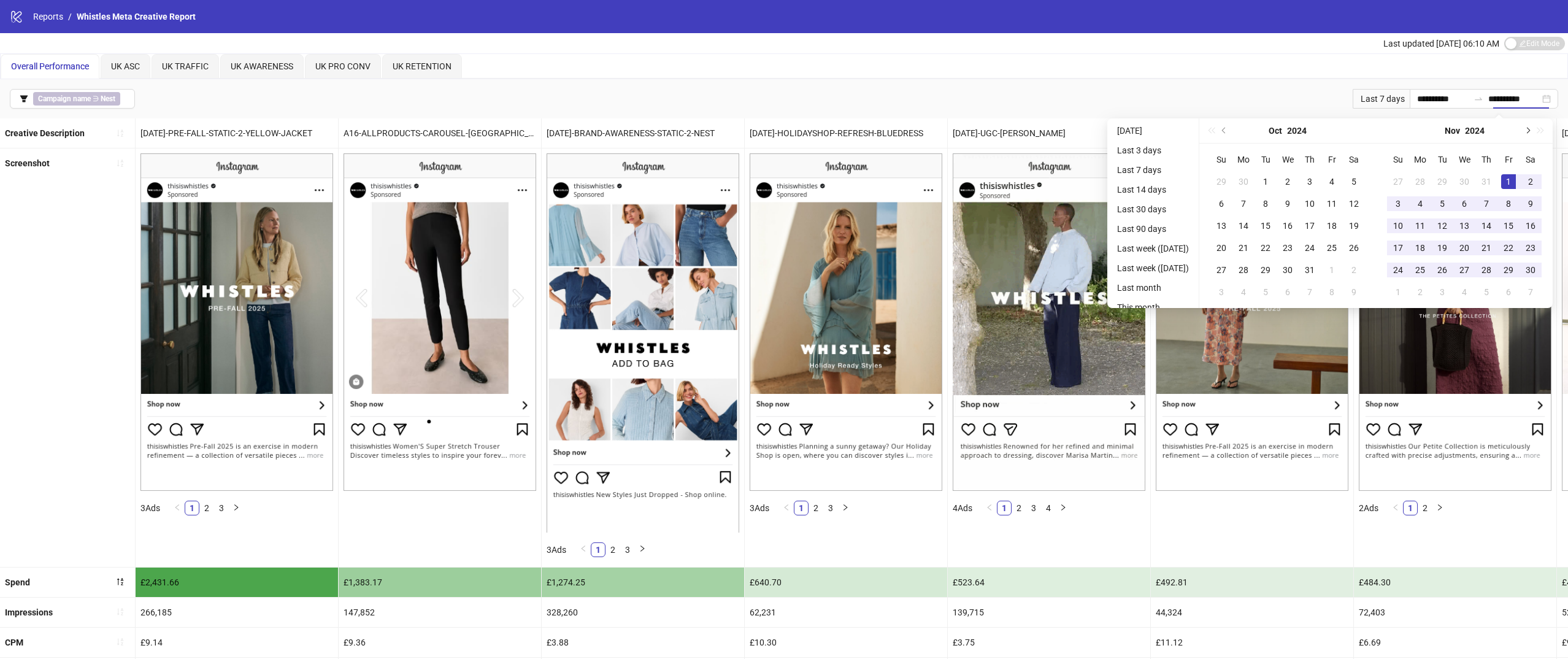
click at [1533, 127] on button "Next month (PageDown)" at bounding box center [1527, 131] width 14 height 25
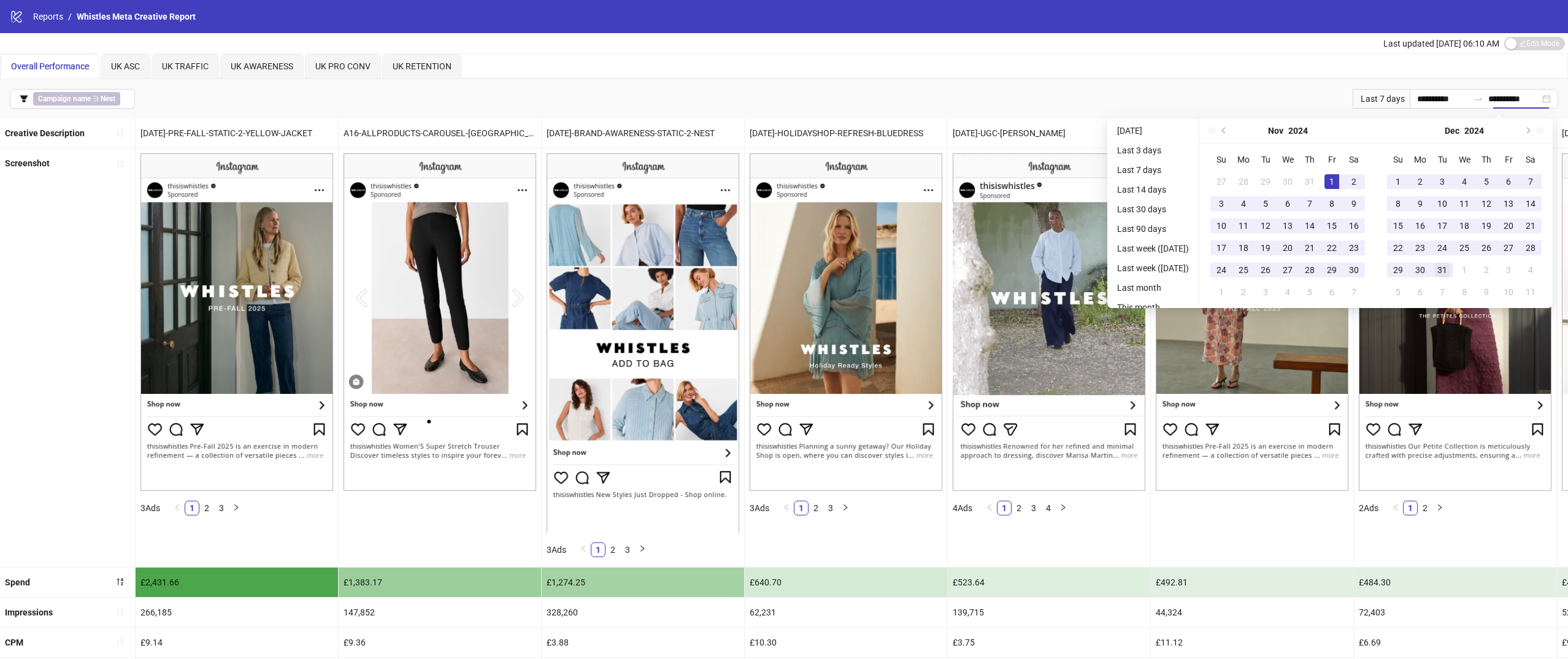
type input "**********"
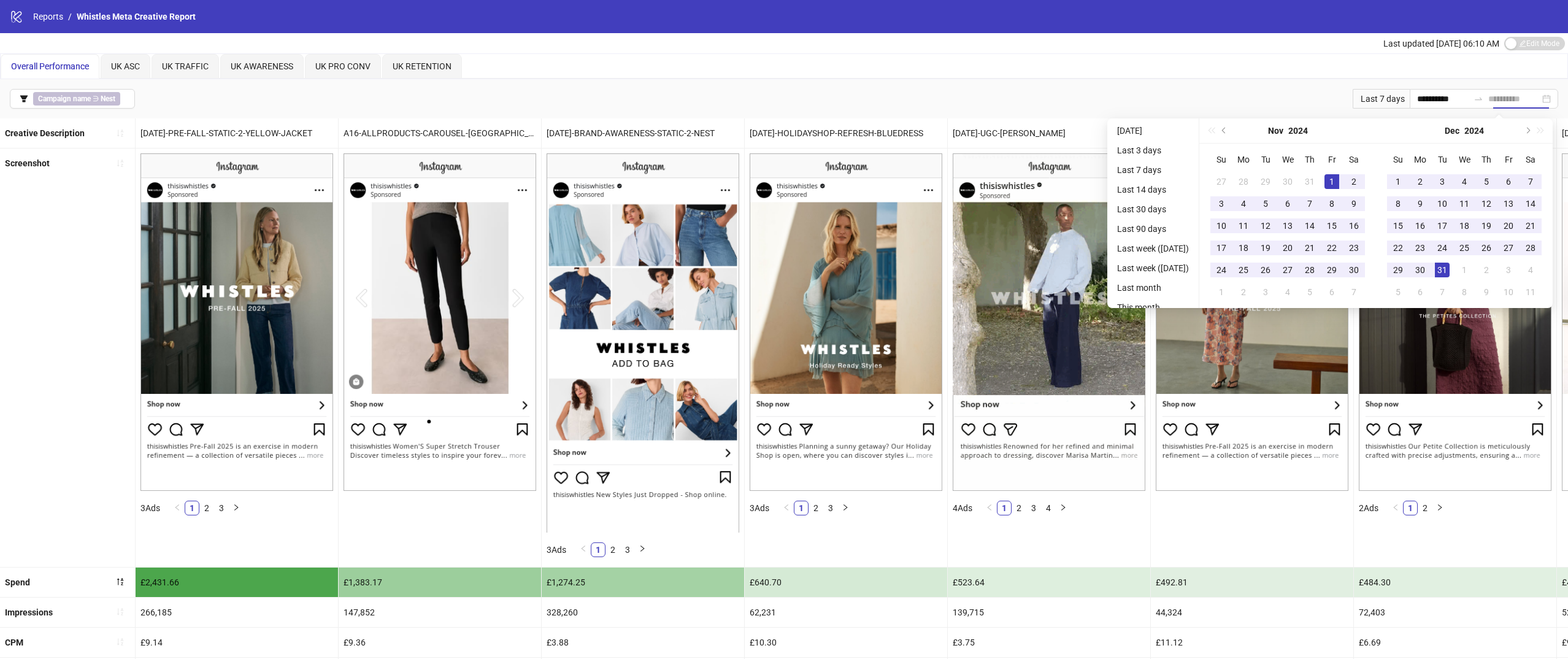
click at [1445, 272] on div "31" at bounding box center [1442, 271] width 15 height 15
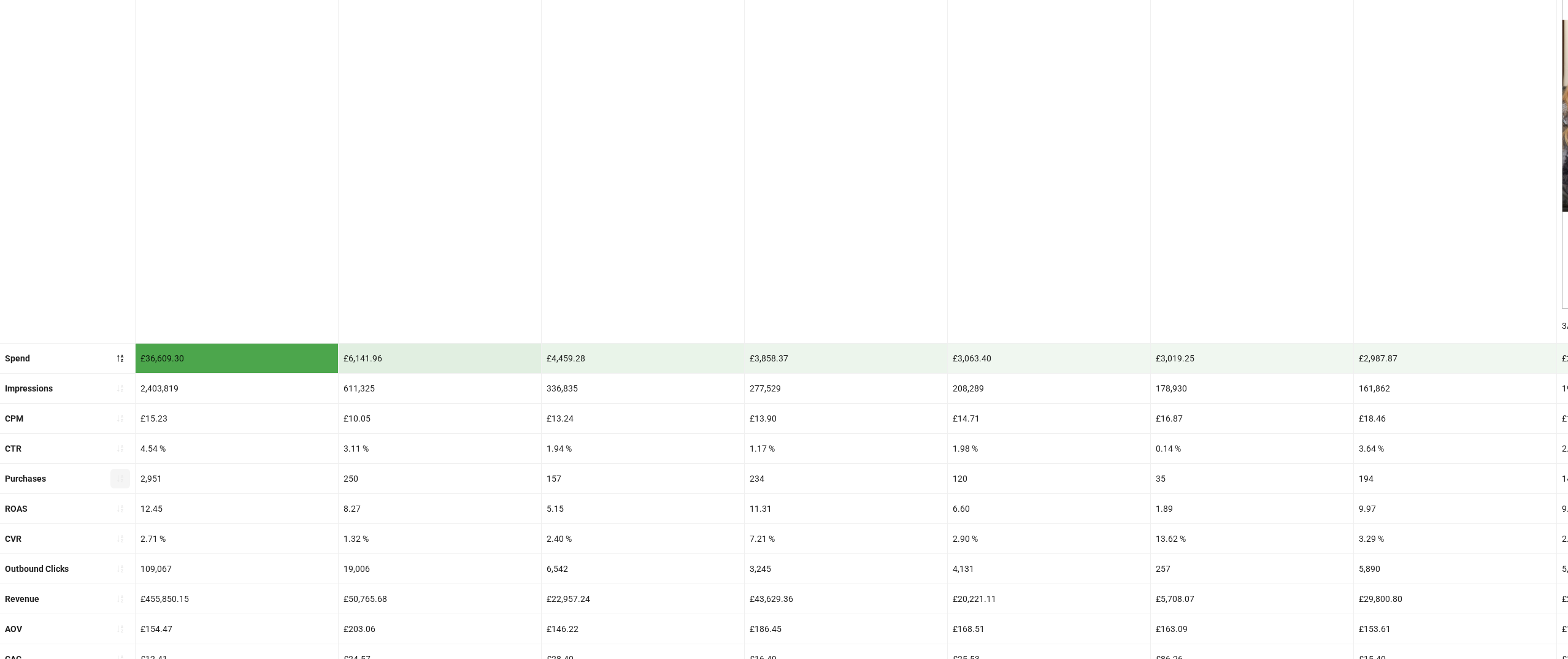
click at [125, 478] on button "button" at bounding box center [120, 479] width 20 height 20
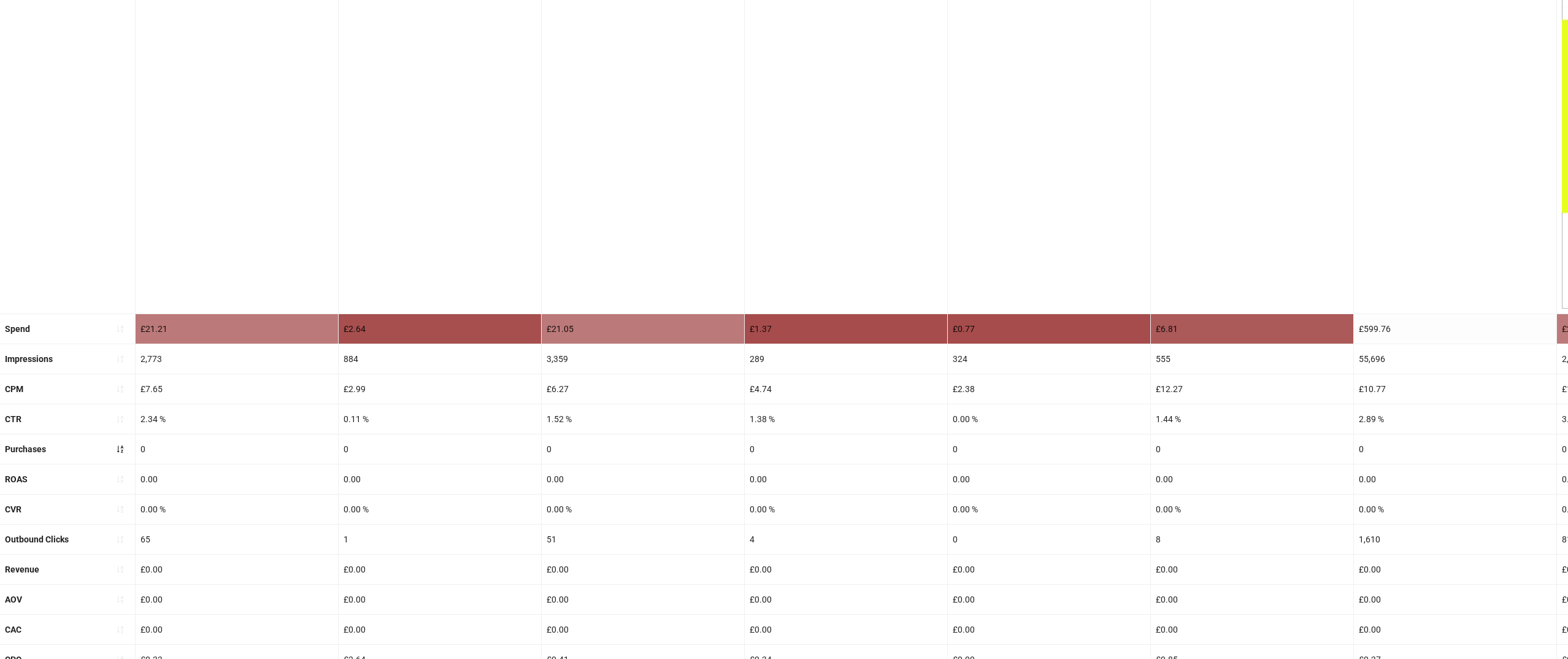
click at [122, 481] on icon "sort-ascending" at bounding box center [120, 479] width 6 height 8
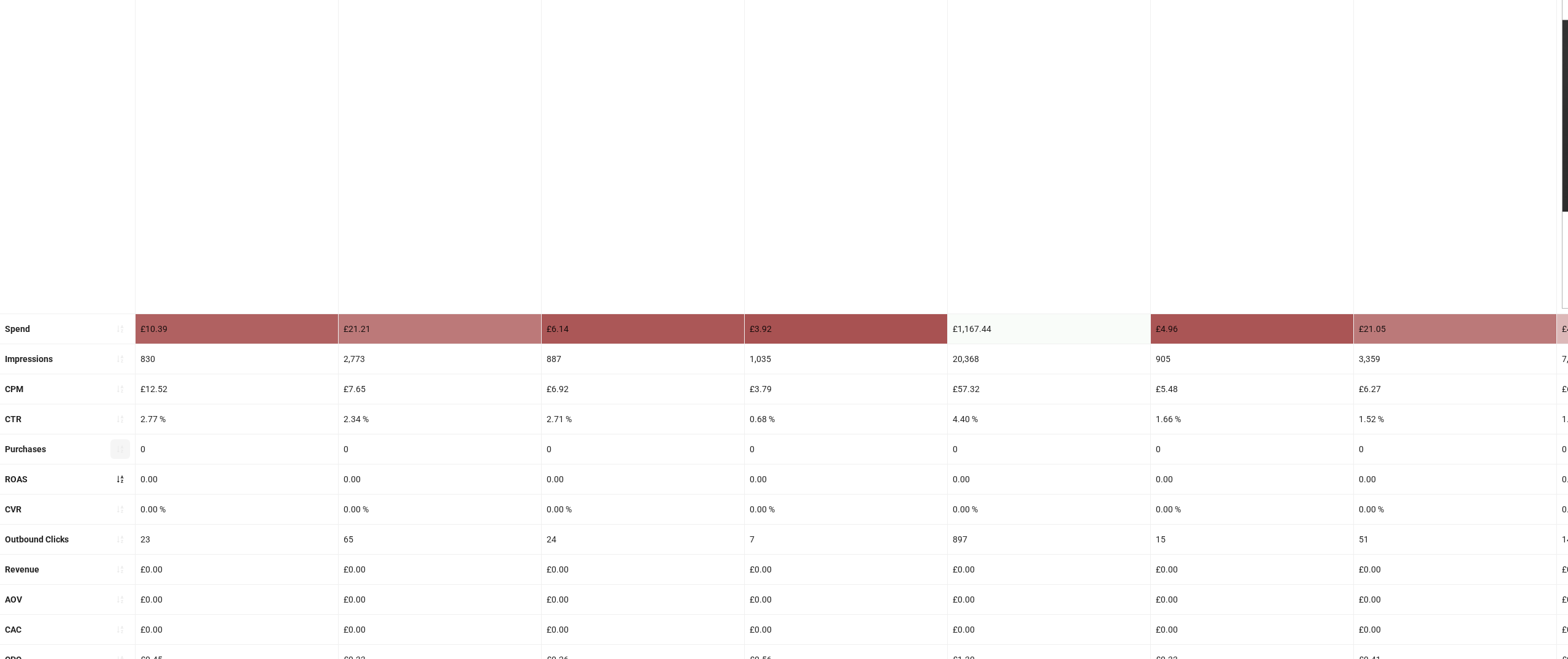
click at [113, 445] on button "button" at bounding box center [120, 449] width 20 height 20
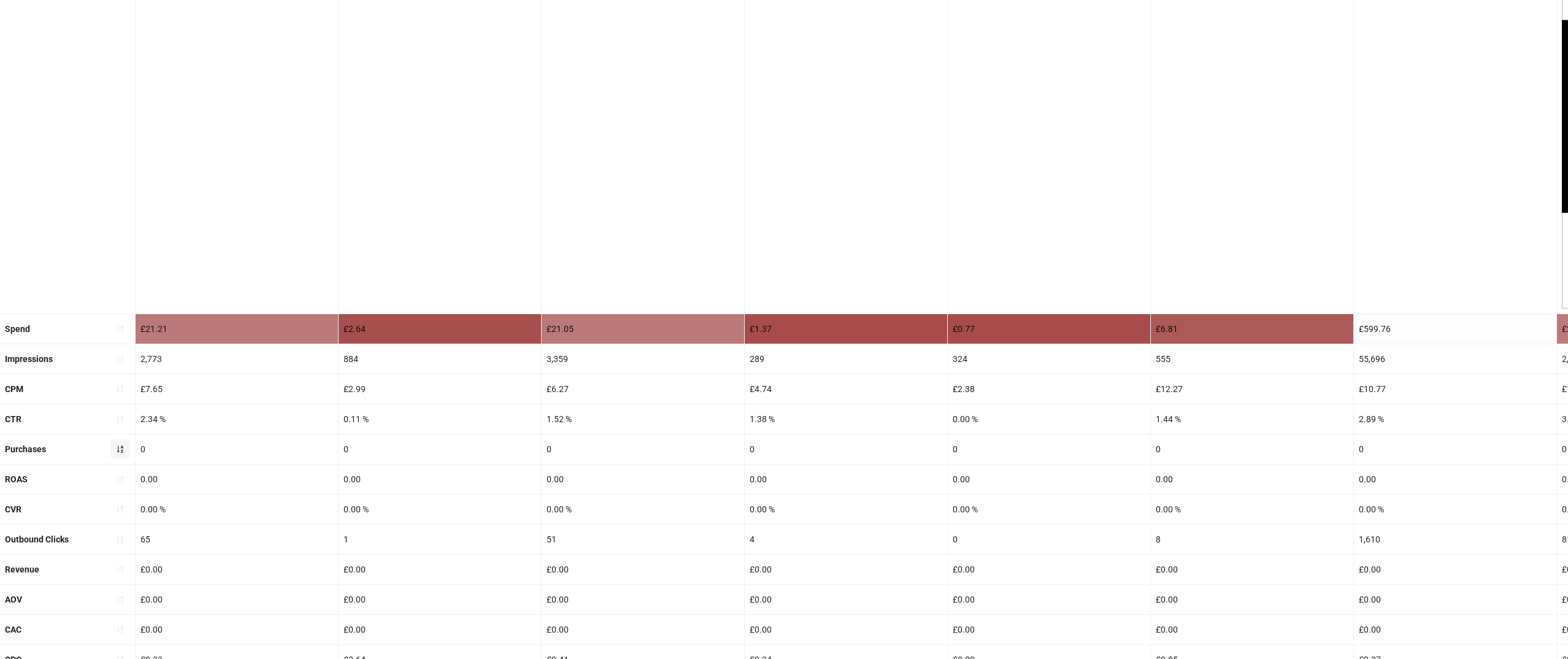
click at [118, 448] on icon "sort-ascending" at bounding box center [119, 449] width 8 height 8
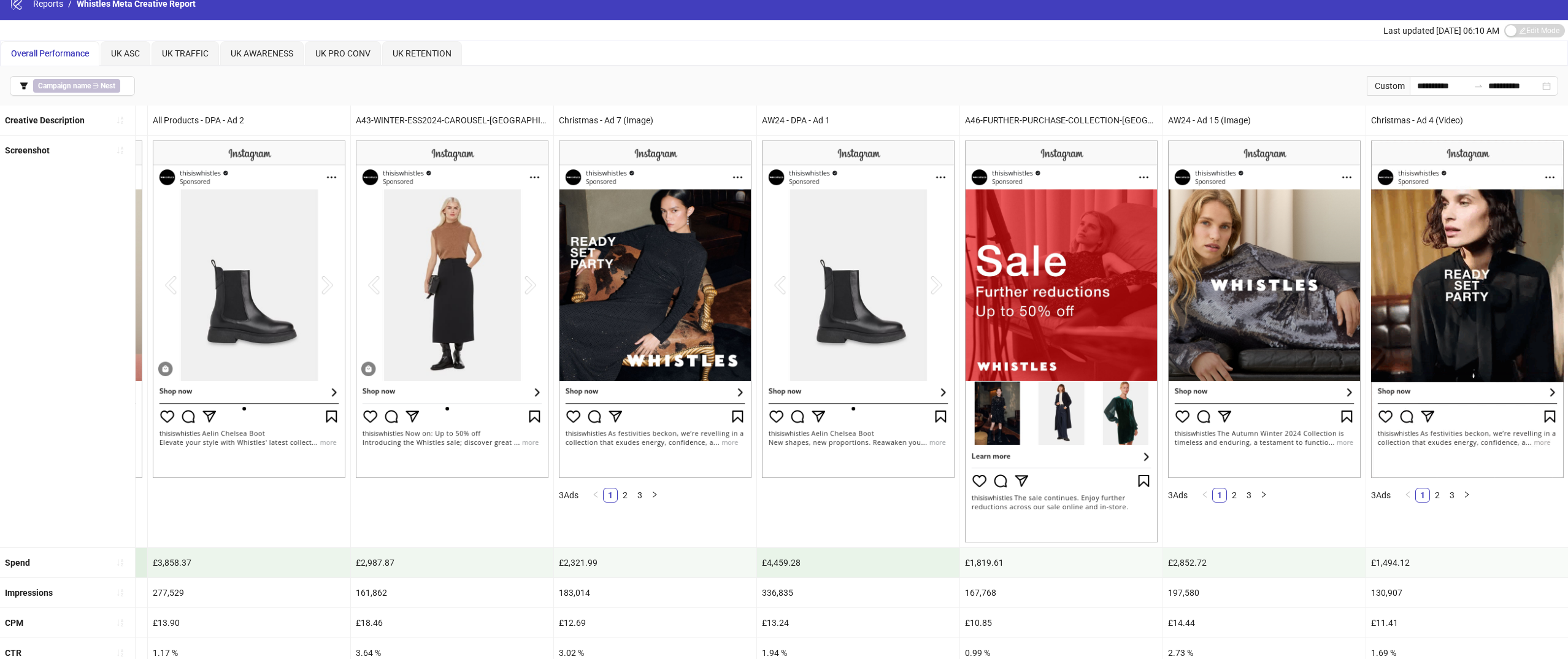
scroll to position [16, 0]
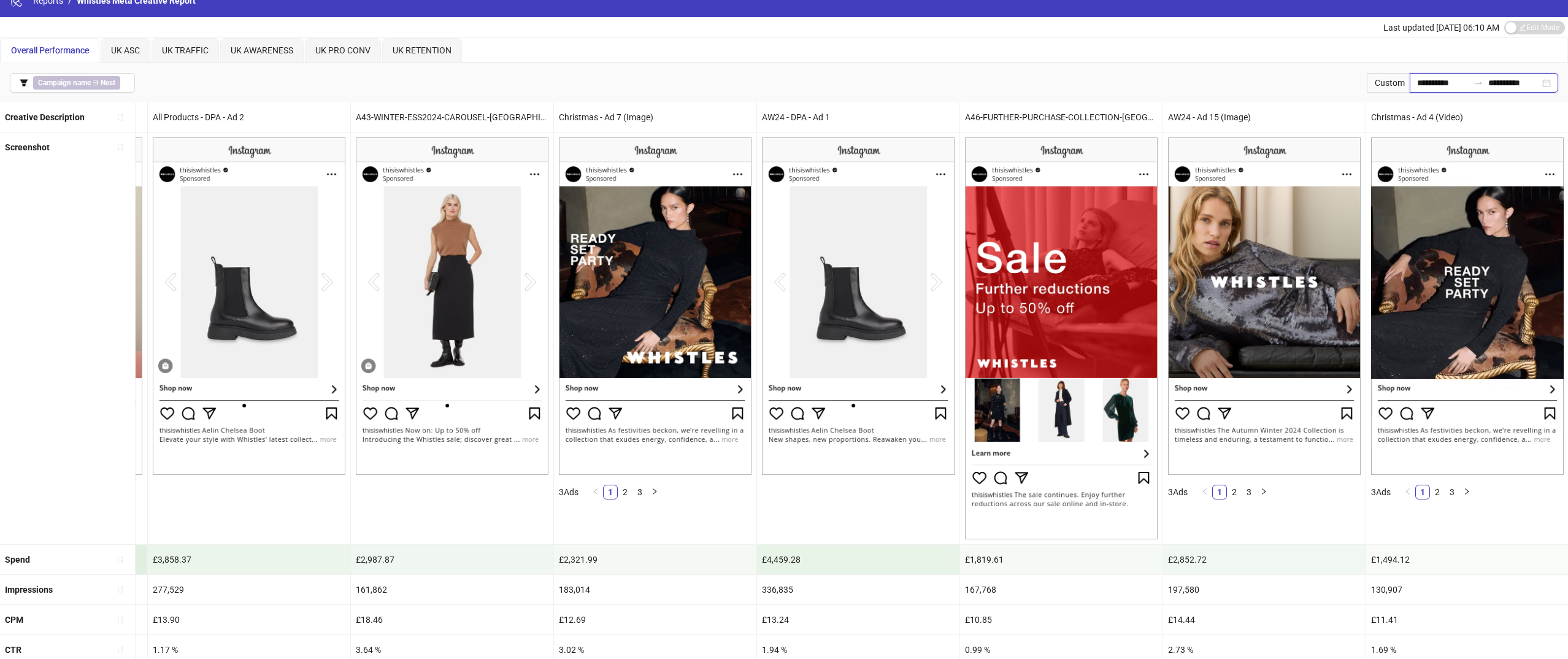
click at [1445, 79] on input "**********" at bounding box center [1443, 83] width 52 height 14
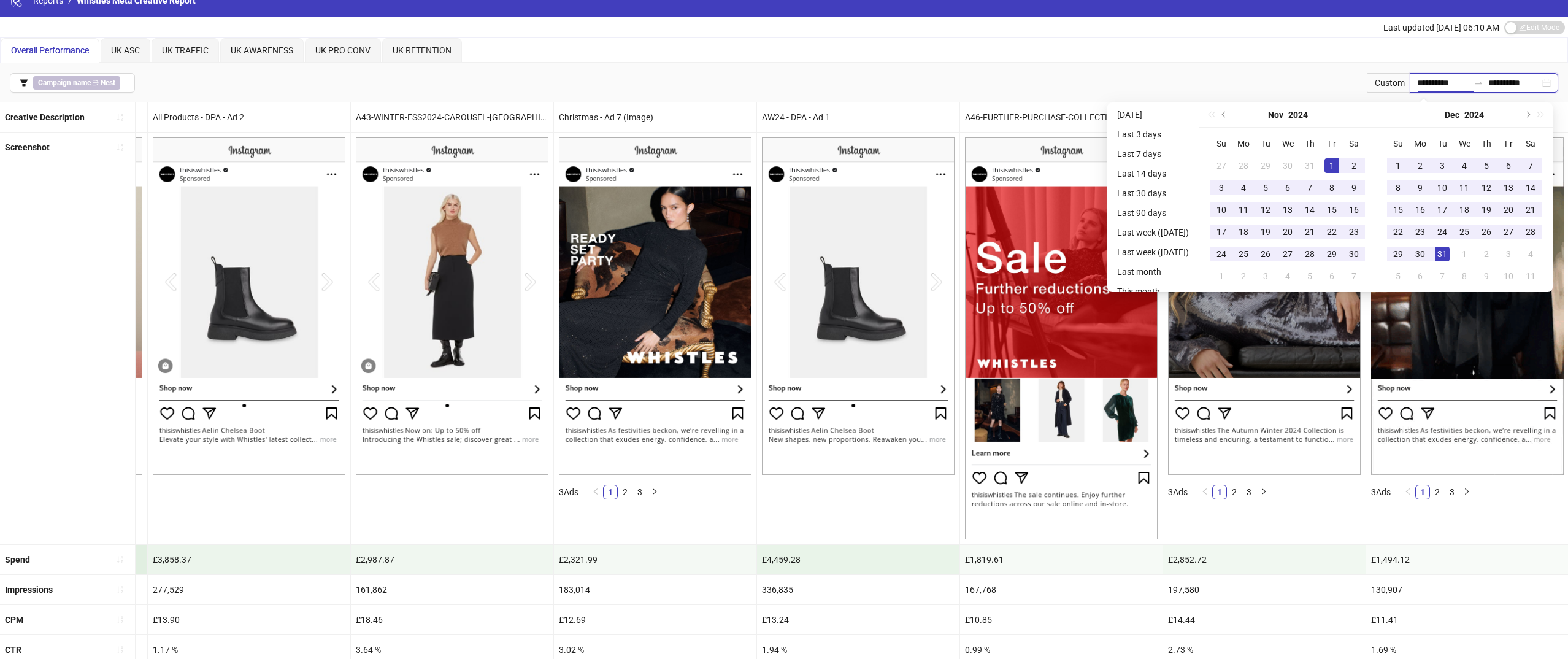
type input "**********"
click at [1337, 165] on div "1" at bounding box center [1331, 166] width 15 height 15
click at [1530, 112] on button "Next month (PageDown)" at bounding box center [1527, 114] width 14 height 25
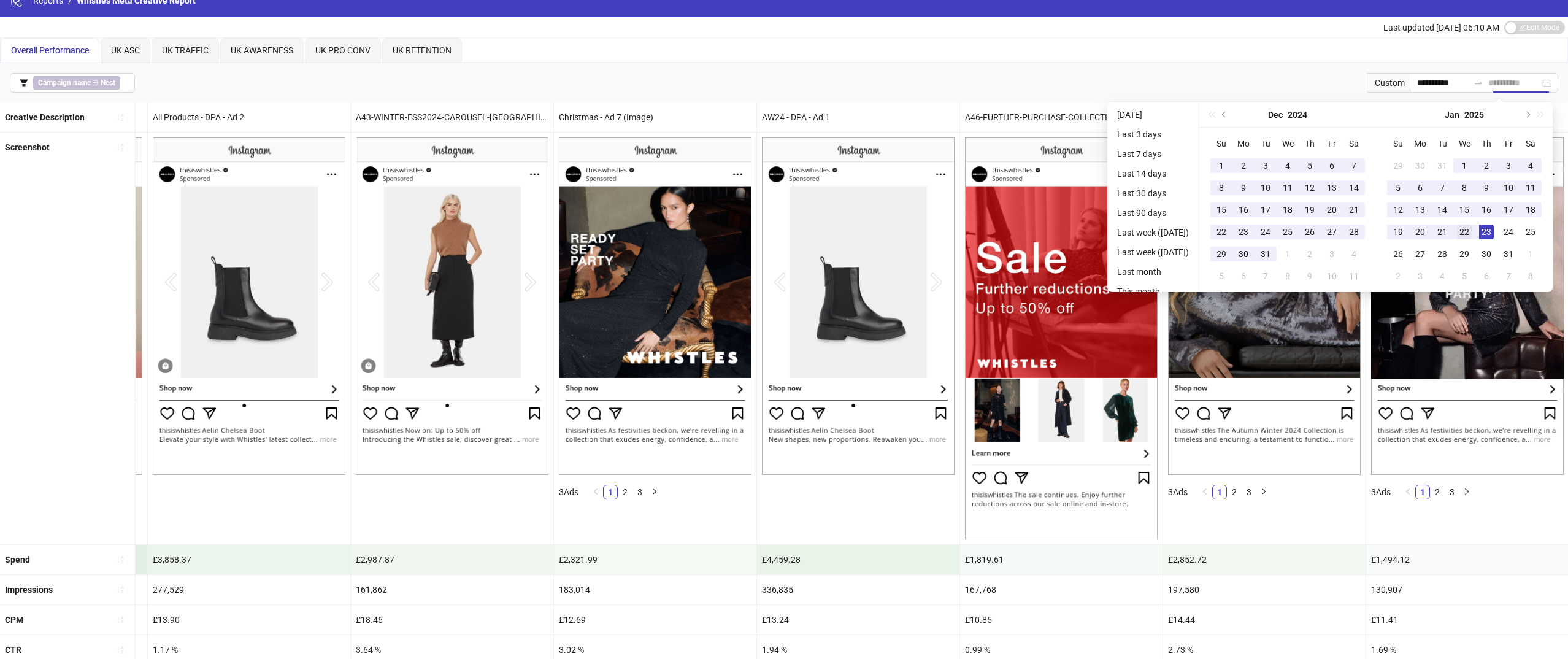
type input "**********"
click at [1471, 229] on div "22" at bounding box center [1464, 232] width 15 height 15
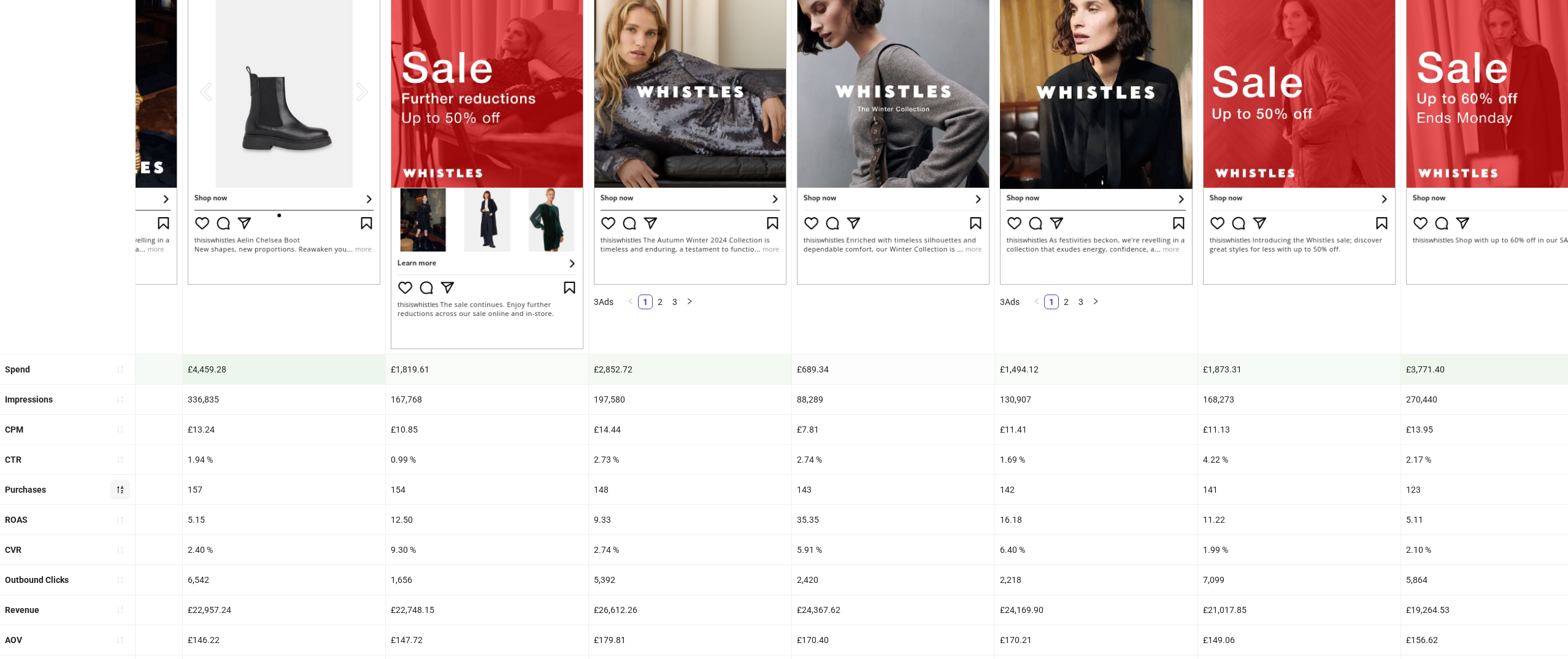
scroll to position [213, 0]
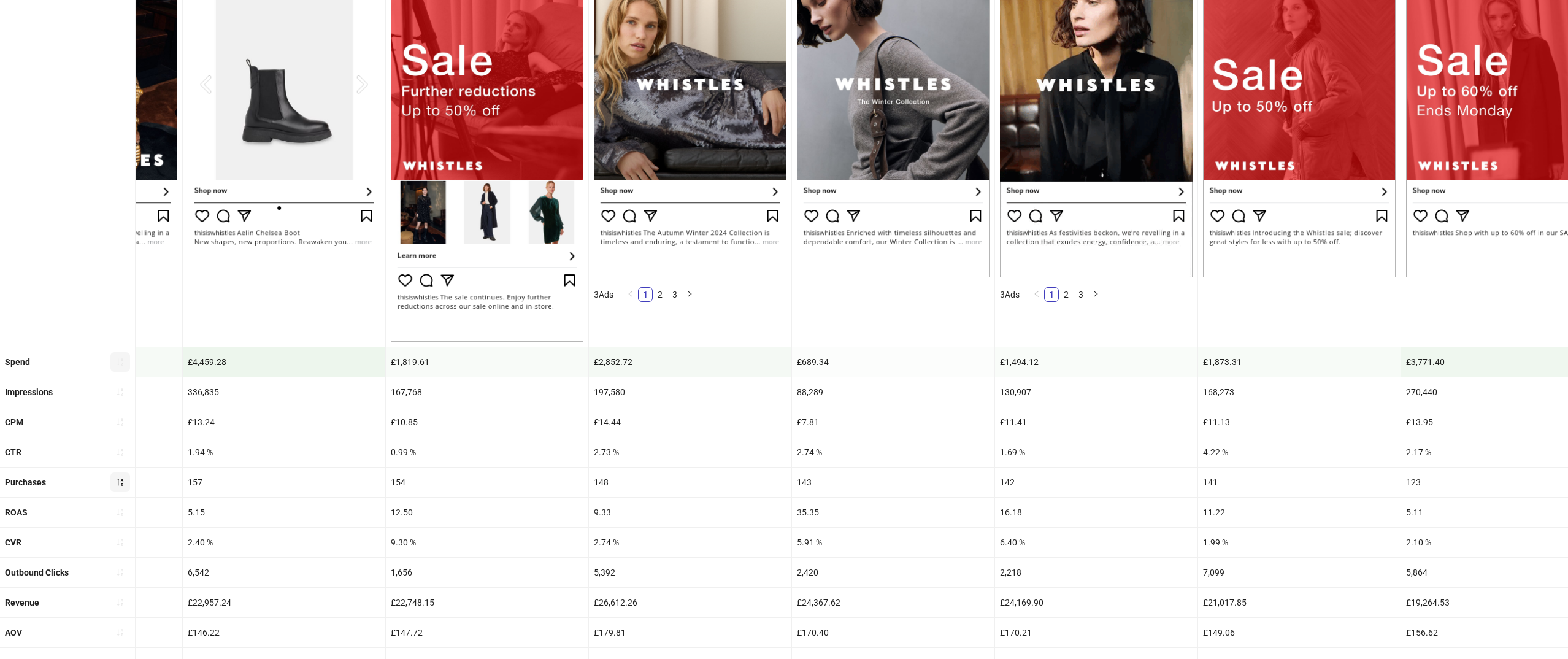
click at [125, 365] on button "button" at bounding box center [120, 362] width 20 height 20
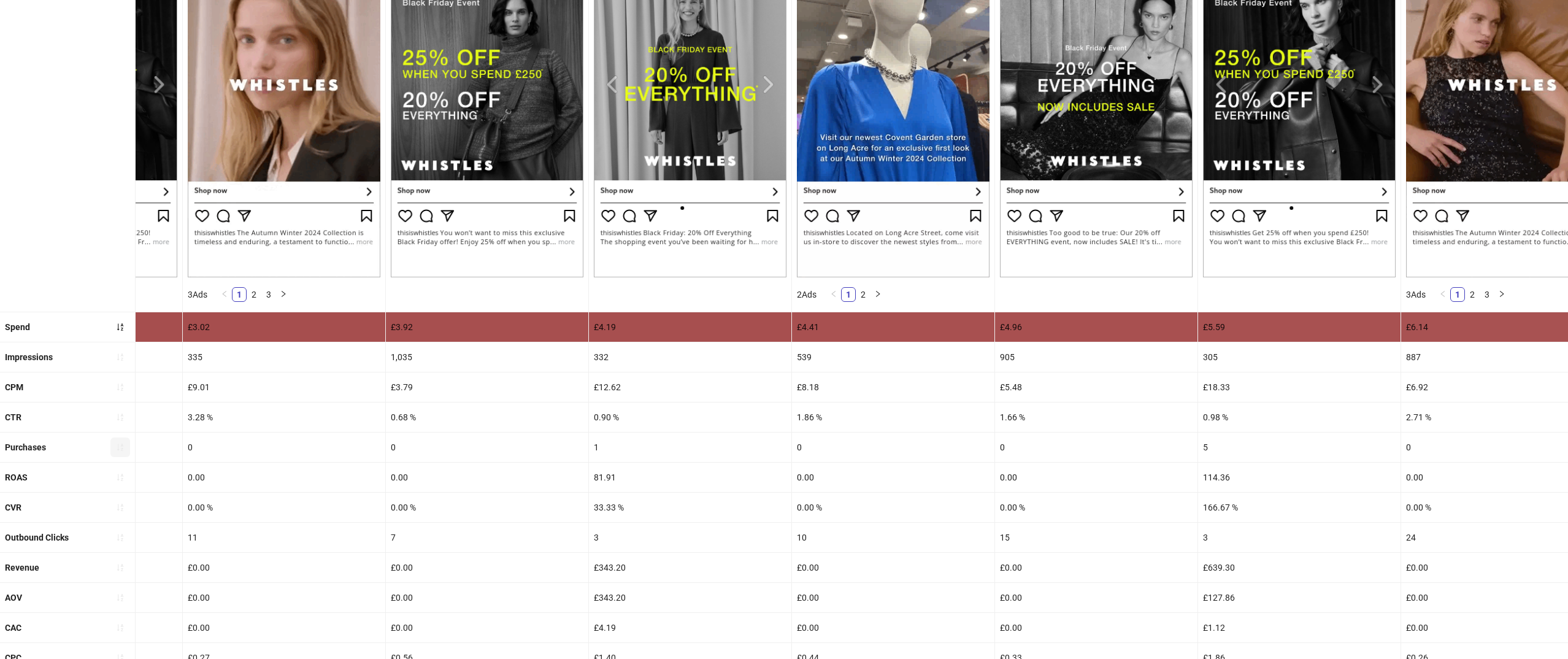
click at [124, 365] on button "button" at bounding box center [120, 357] width 20 height 20
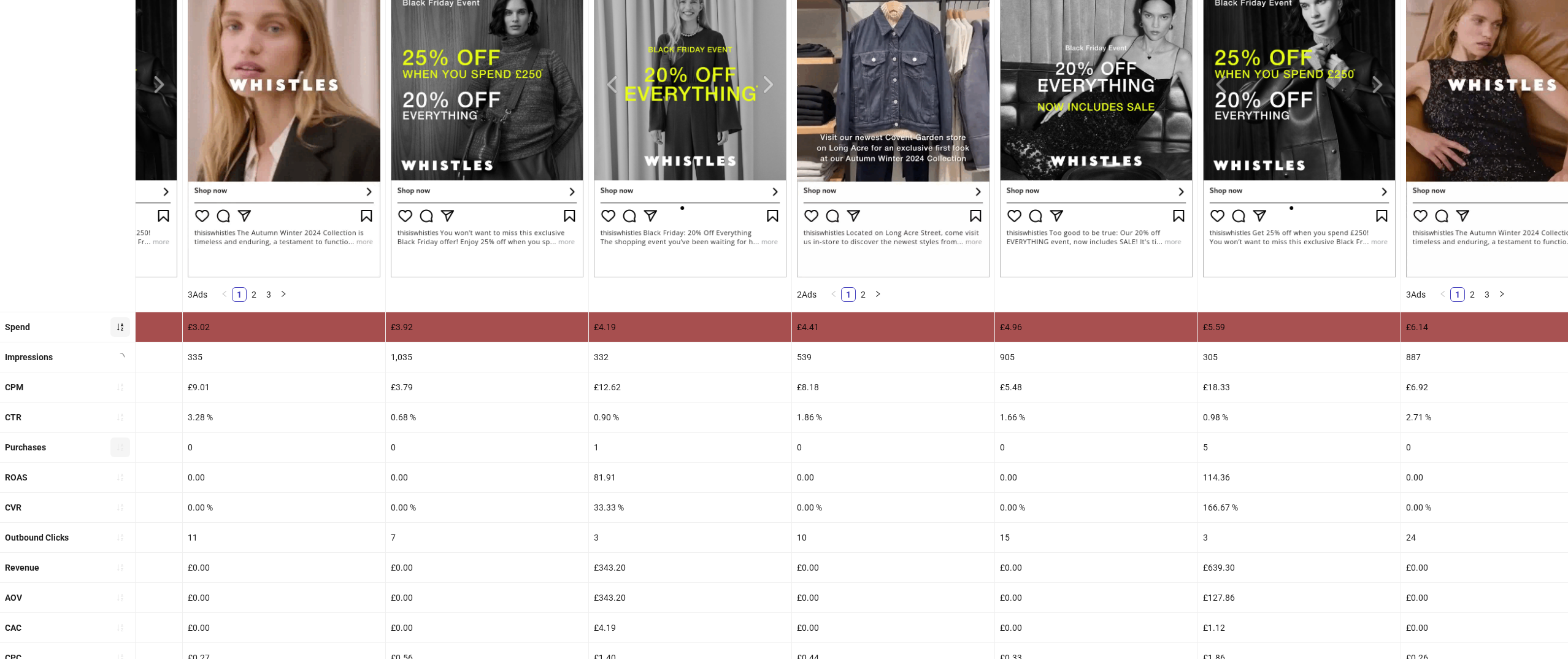
click at [120, 330] on icon "sort-ascending" at bounding box center [119, 327] width 8 height 8
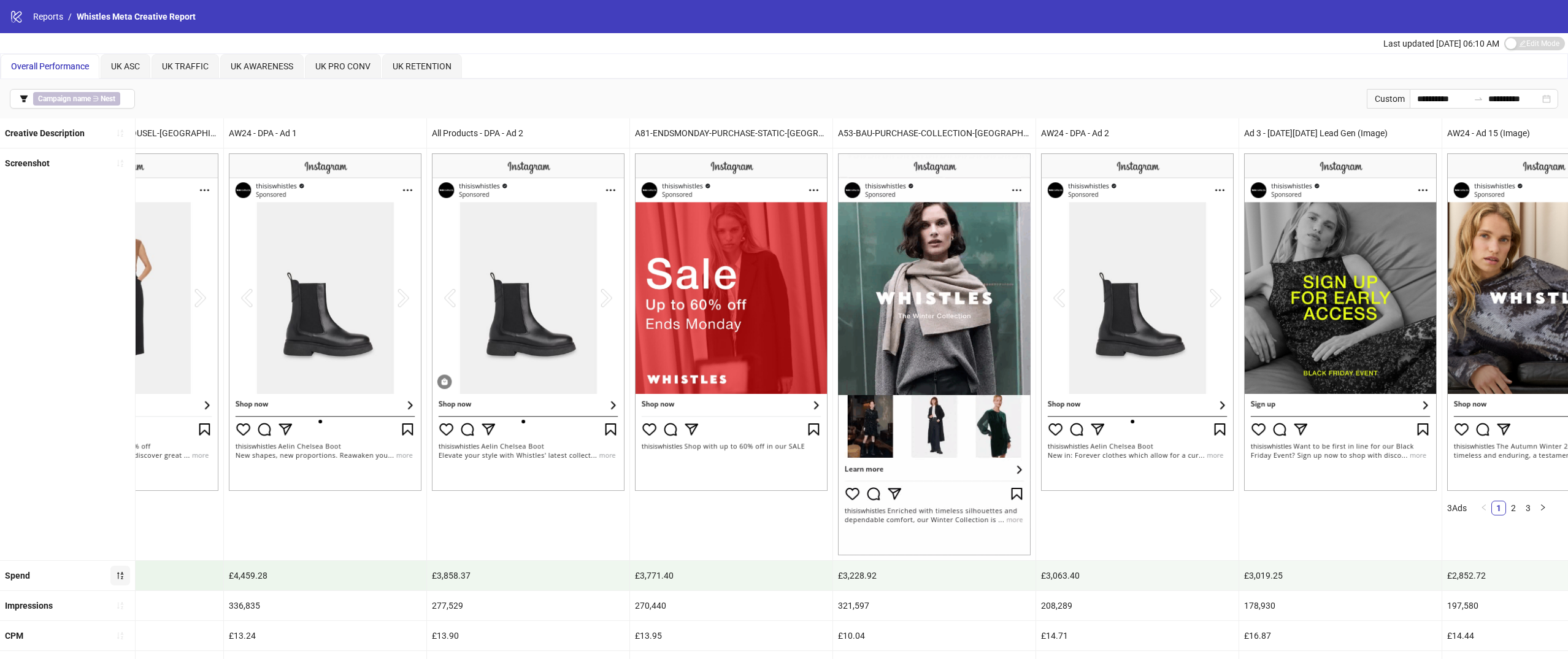
scroll to position [120, 0]
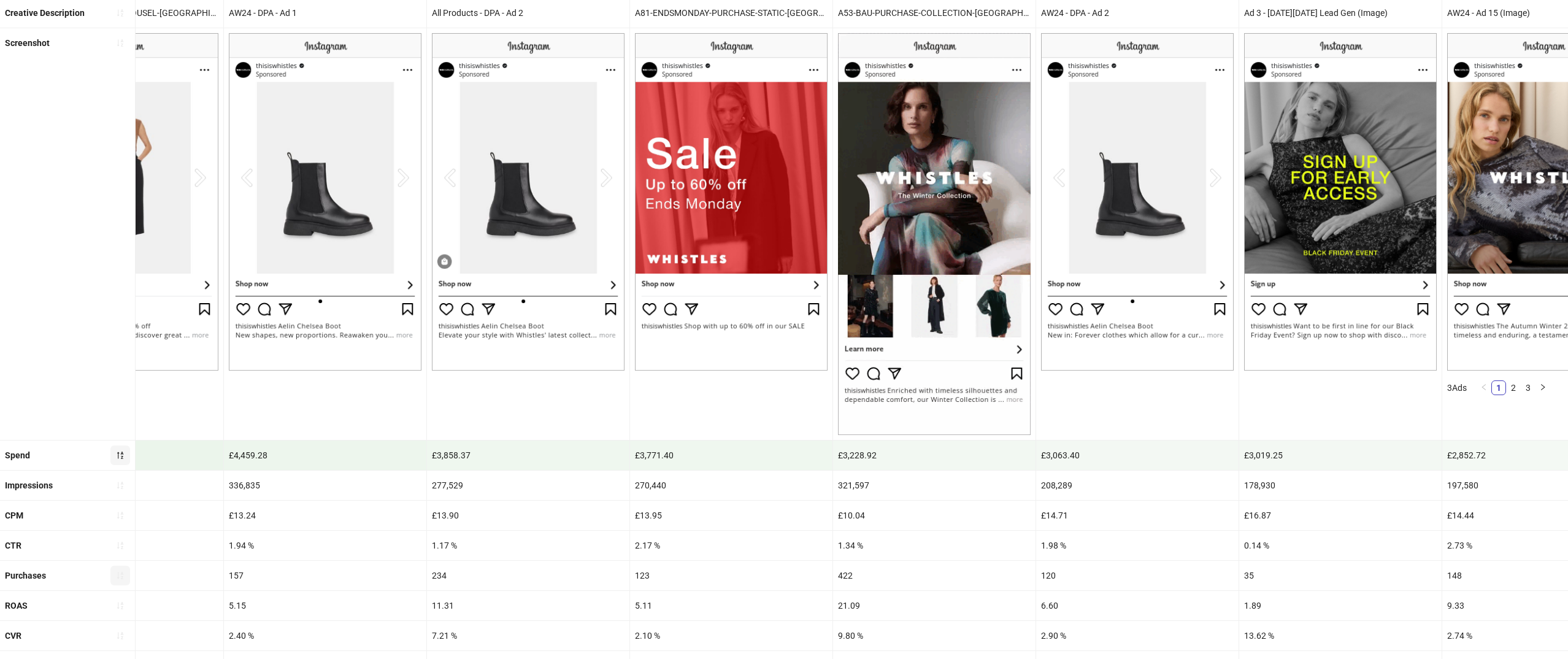
click at [686, 570] on div "123" at bounding box center [731, 576] width 203 height 29
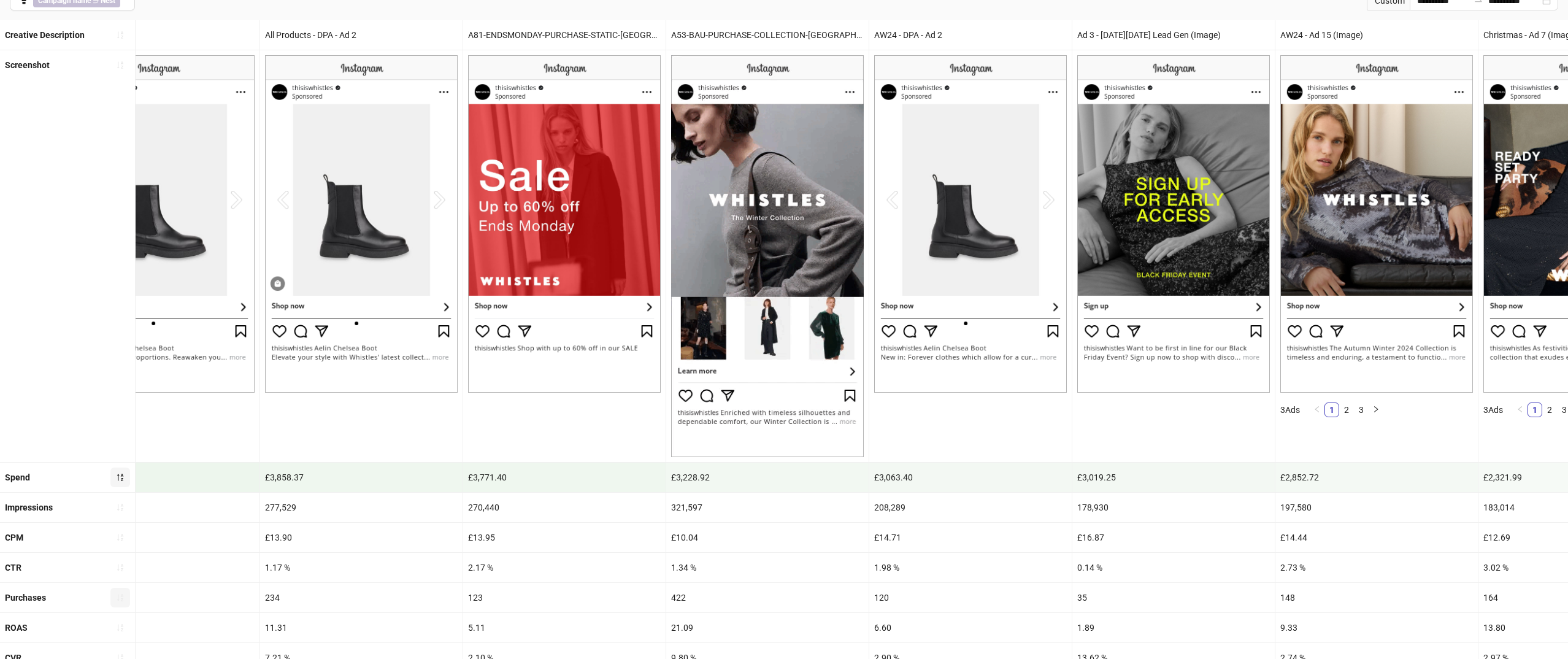
scroll to position [131, 0]
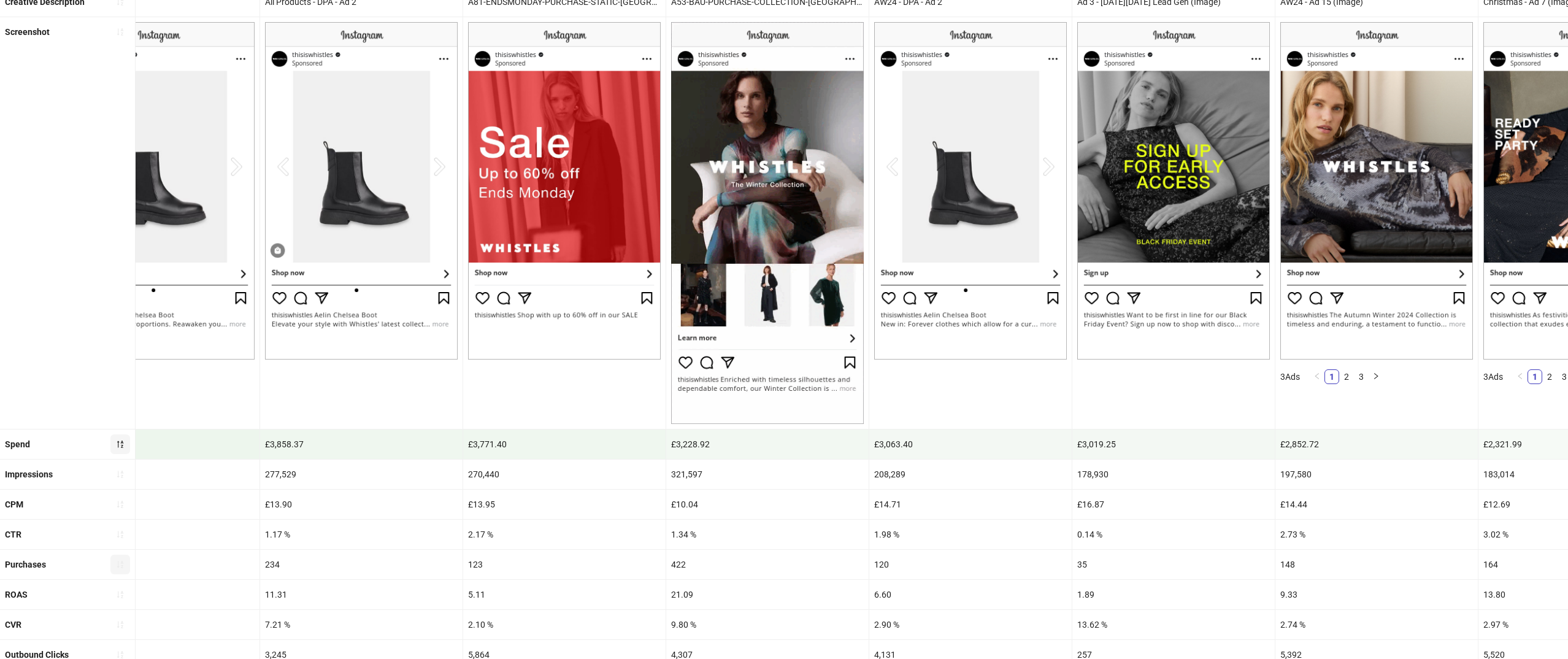
click at [489, 440] on div "£3,771.40" at bounding box center [565, 444] width 203 height 29
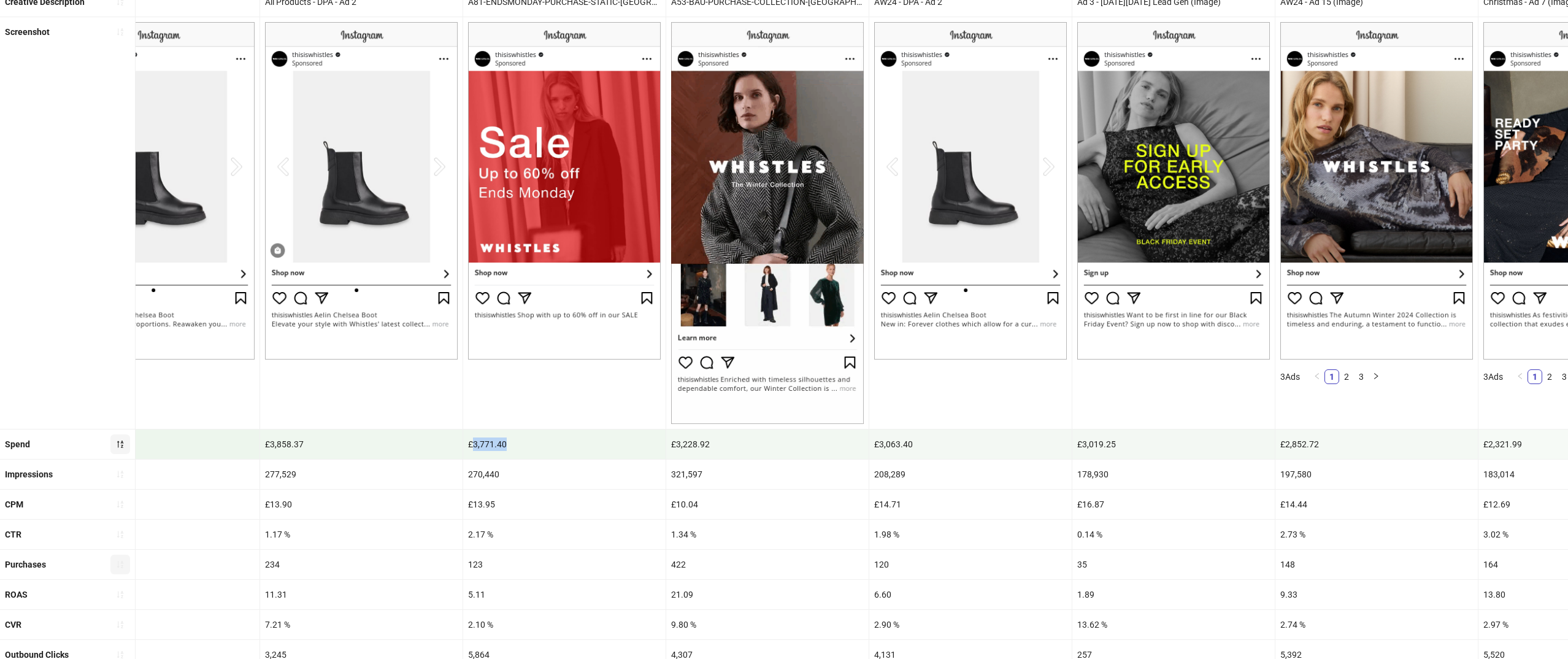
click at [489, 440] on div "£3,771.40" at bounding box center [565, 444] width 203 height 29
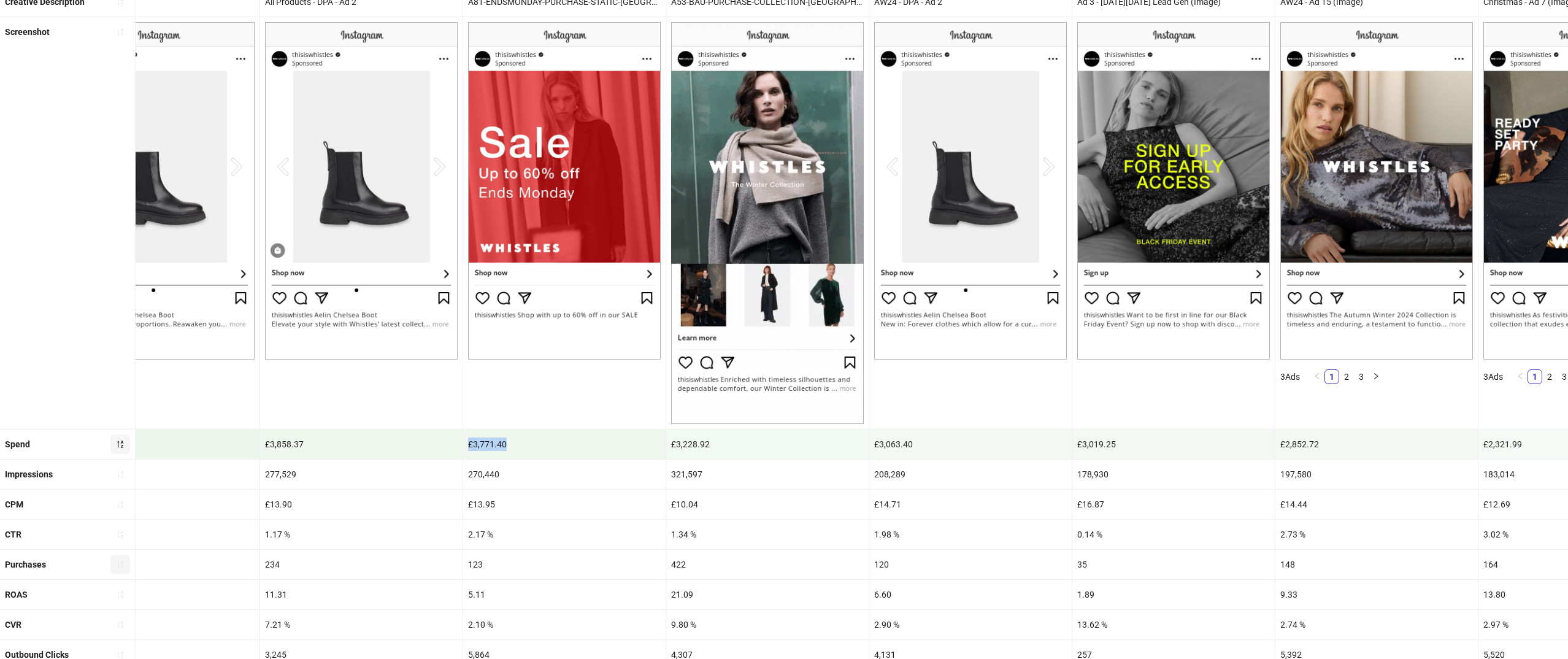
click at [489, 440] on div "£3,771.40" at bounding box center [565, 444] width 203 height 29
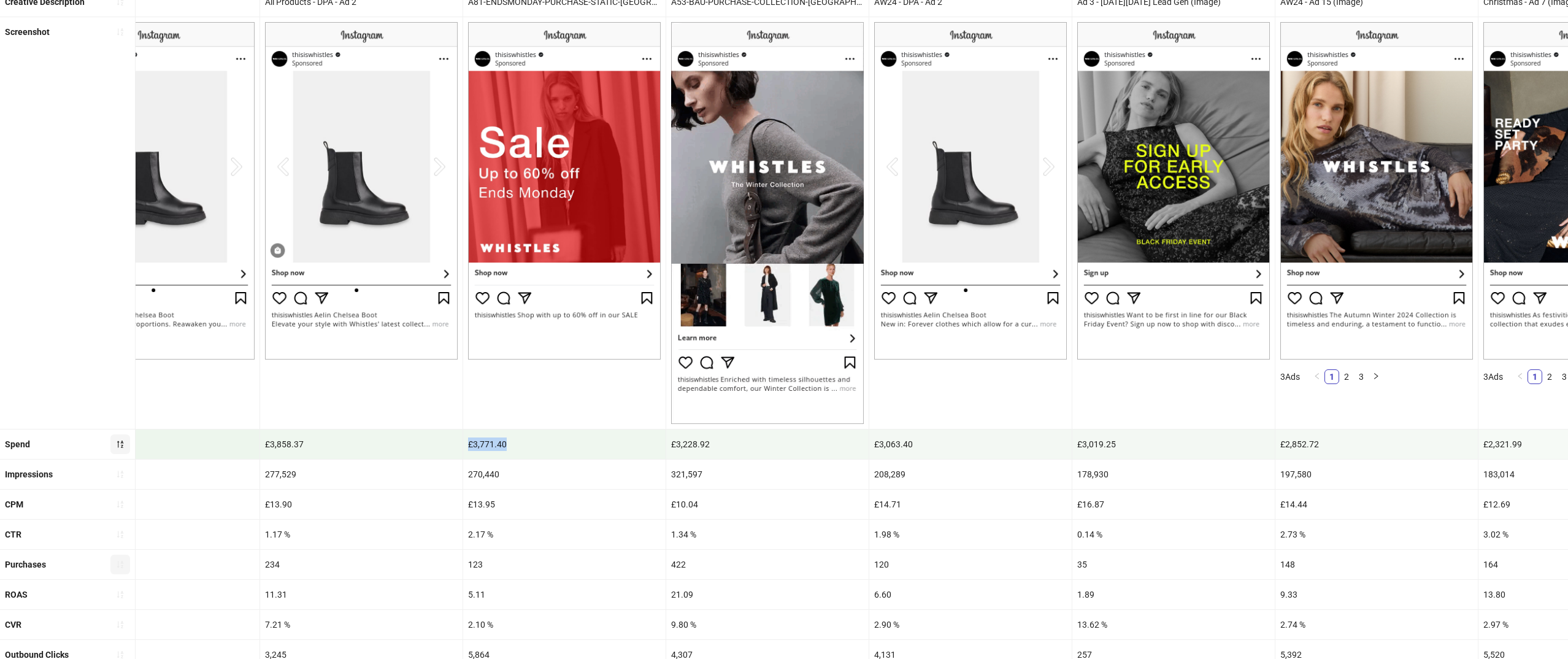
copy div "£3,771.40"
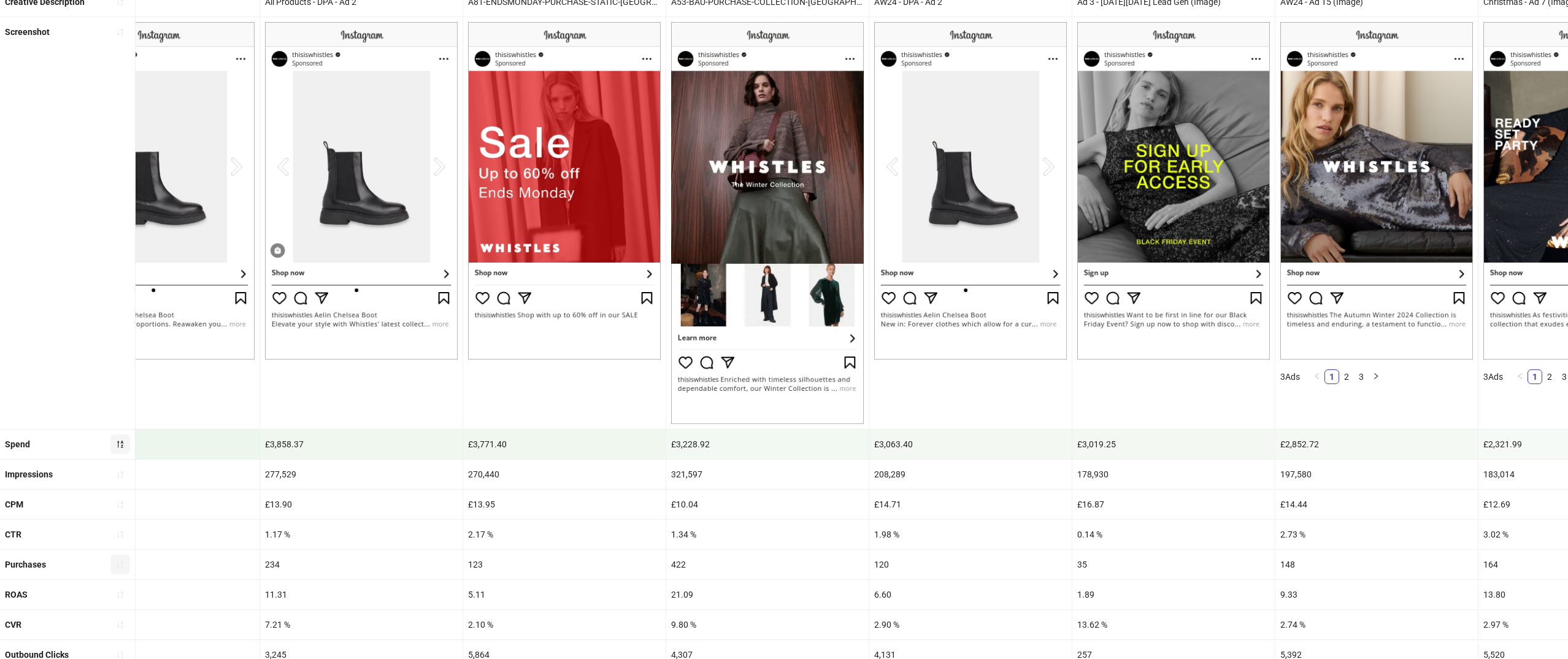
click at [483, 521] on div "2.17 %" at bounding box center [565, 534] width 203 height 29
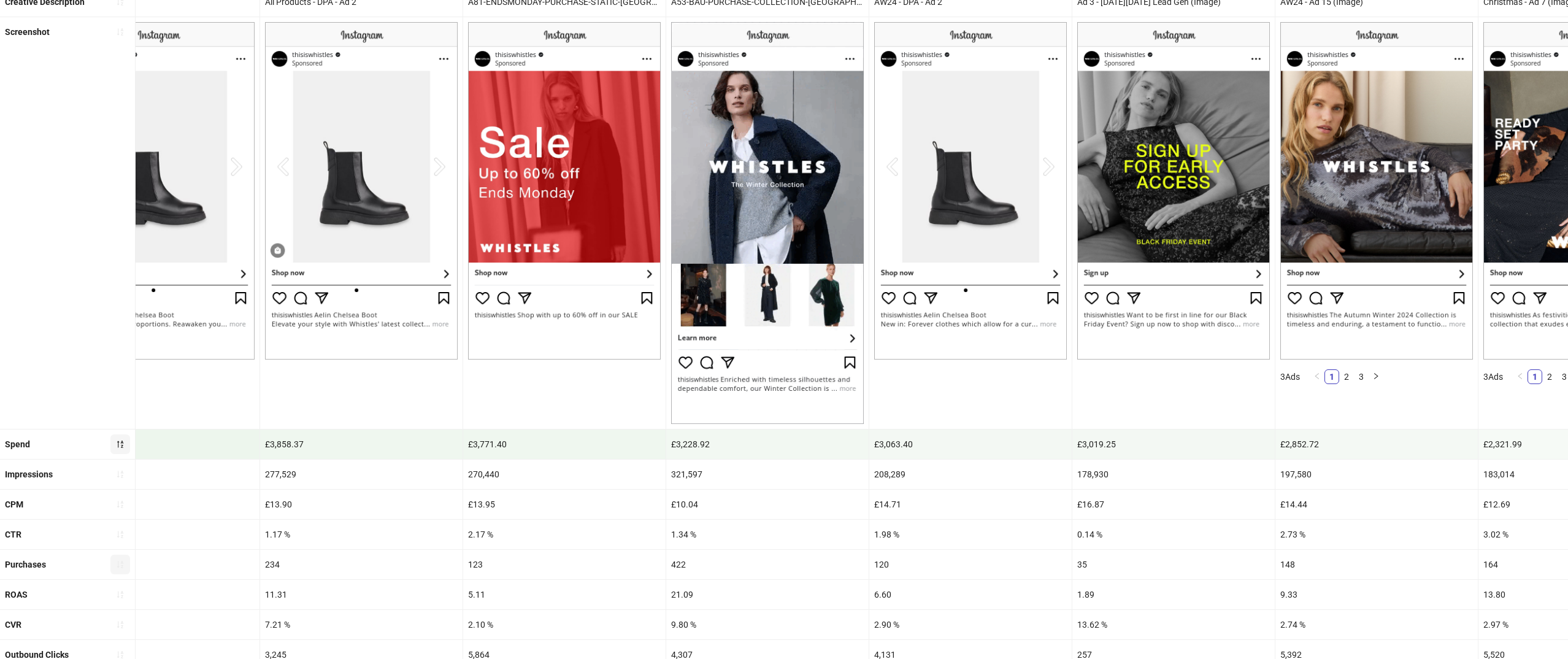
click at [481, 561] on div "123" at bounding box center [565, 564] width 203 height 29
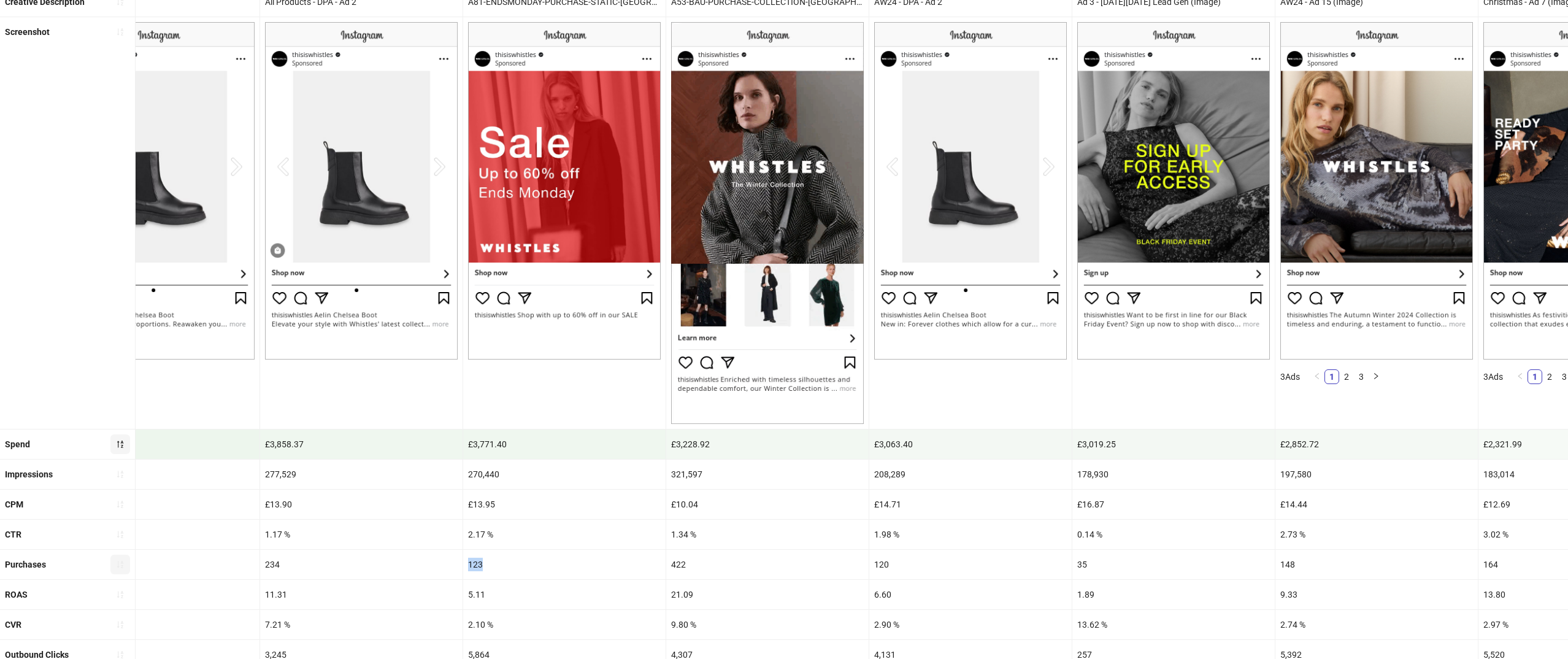
click at [481, 561] on div "123" at bounding box center [565, 564] width 203 height 29
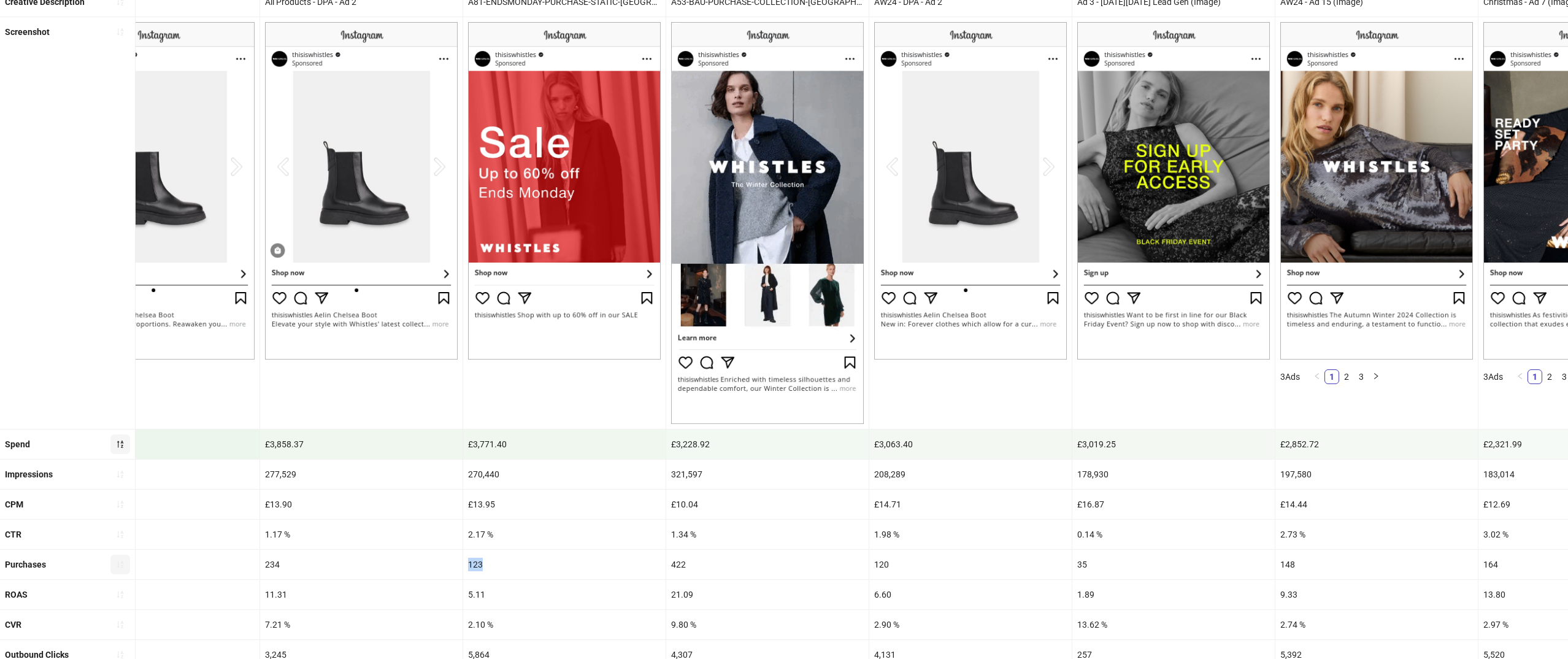
copy div "123"
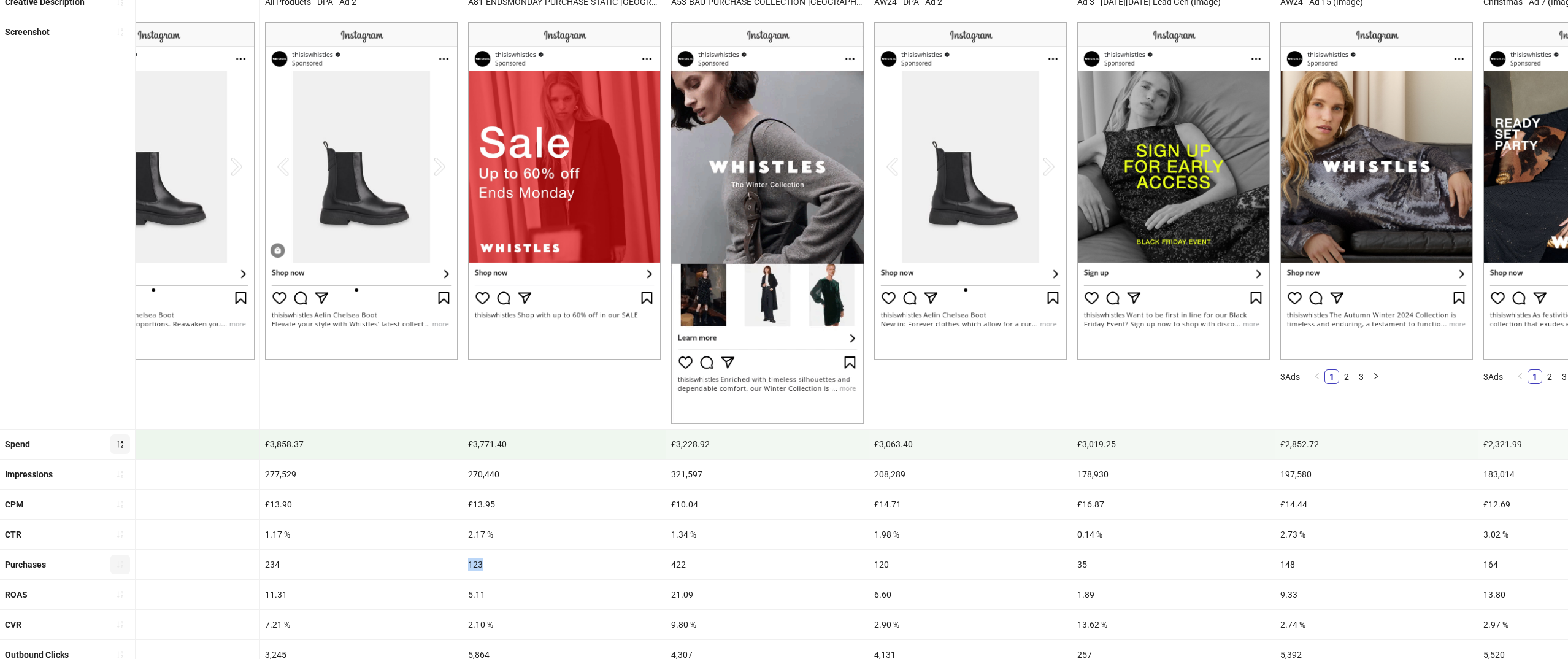
click at [481, 561] on div "123" at bounding box center [565, 564] width 203 height 29
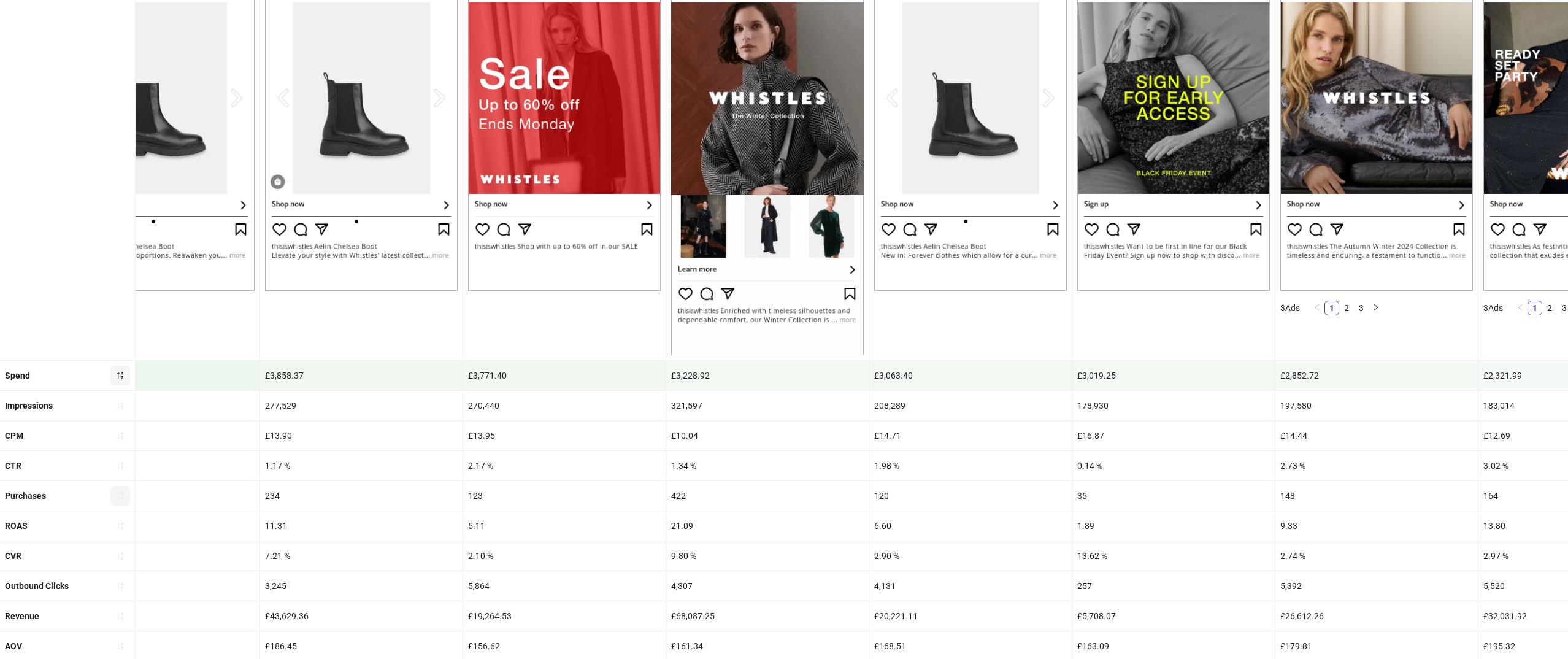
scroll to position [203, 0]
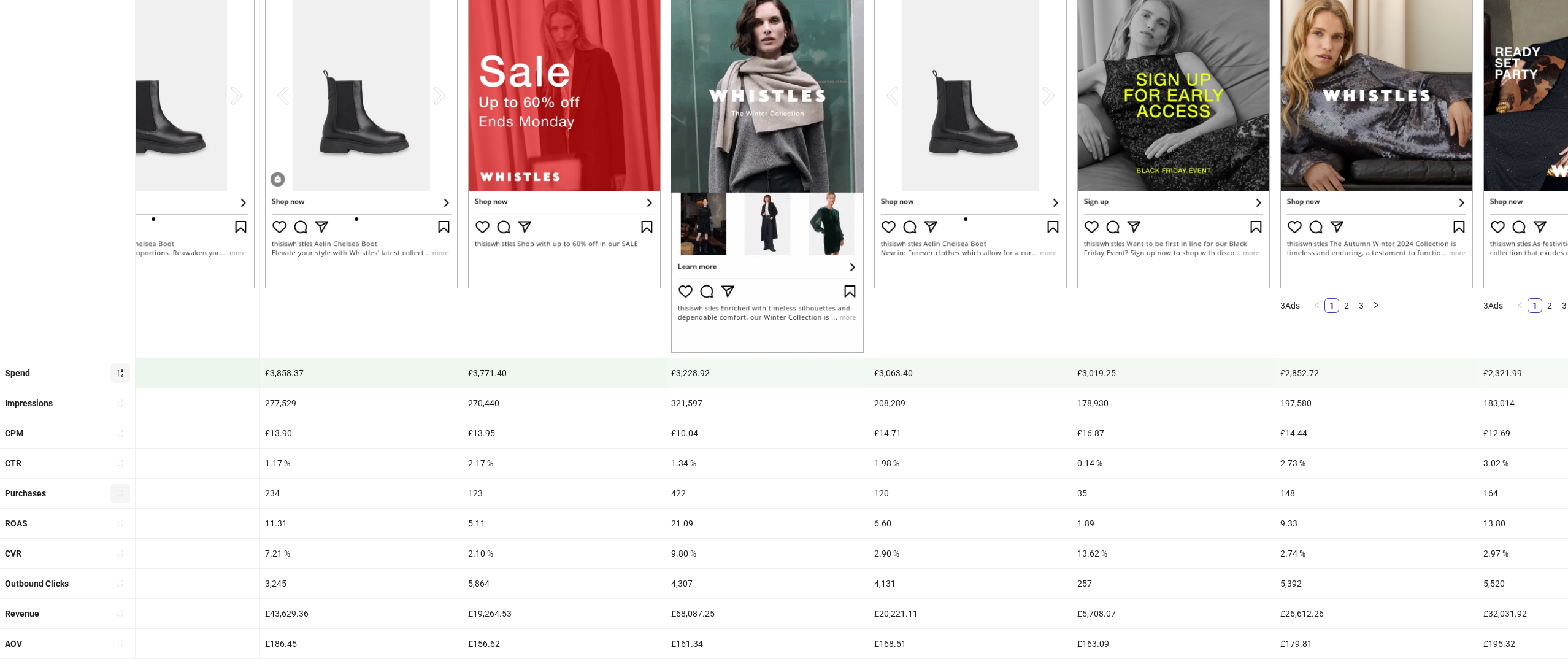
click at [475, 524] on div "5.11" at bounding box center [565, 523] width 203 height 29
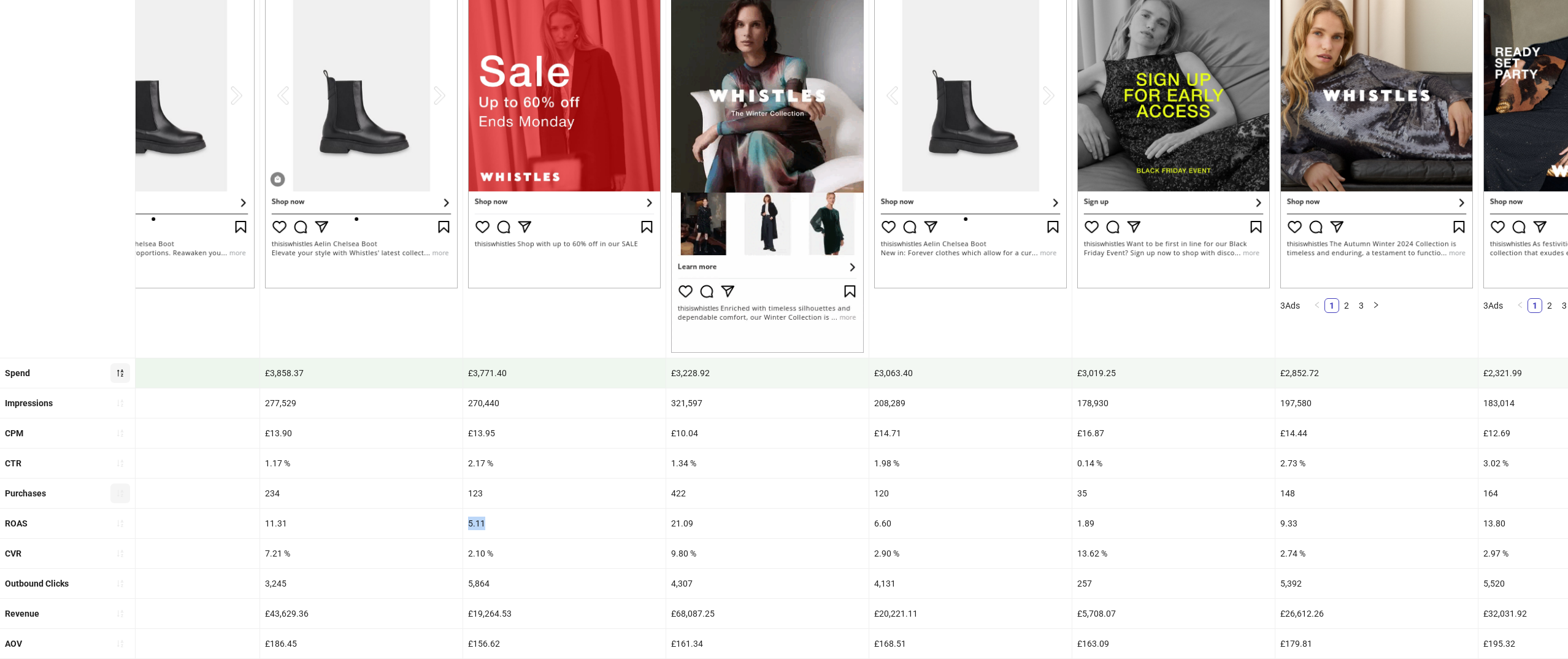
click at [475, 524] on div "5.11" at bounding box center [565, 523] width 203 height 29
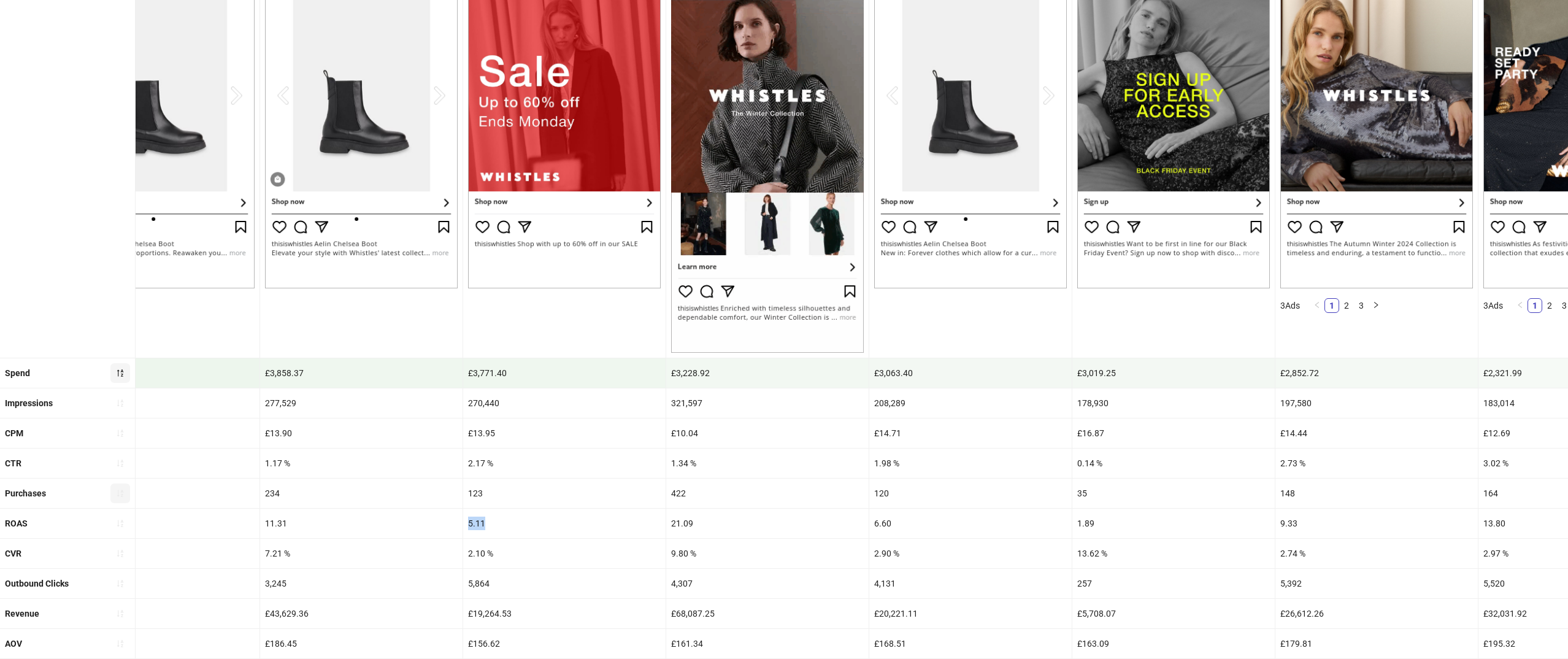
click at [475, 524] on div "5.11" at bounding box center [565, 523] width 203 height 29
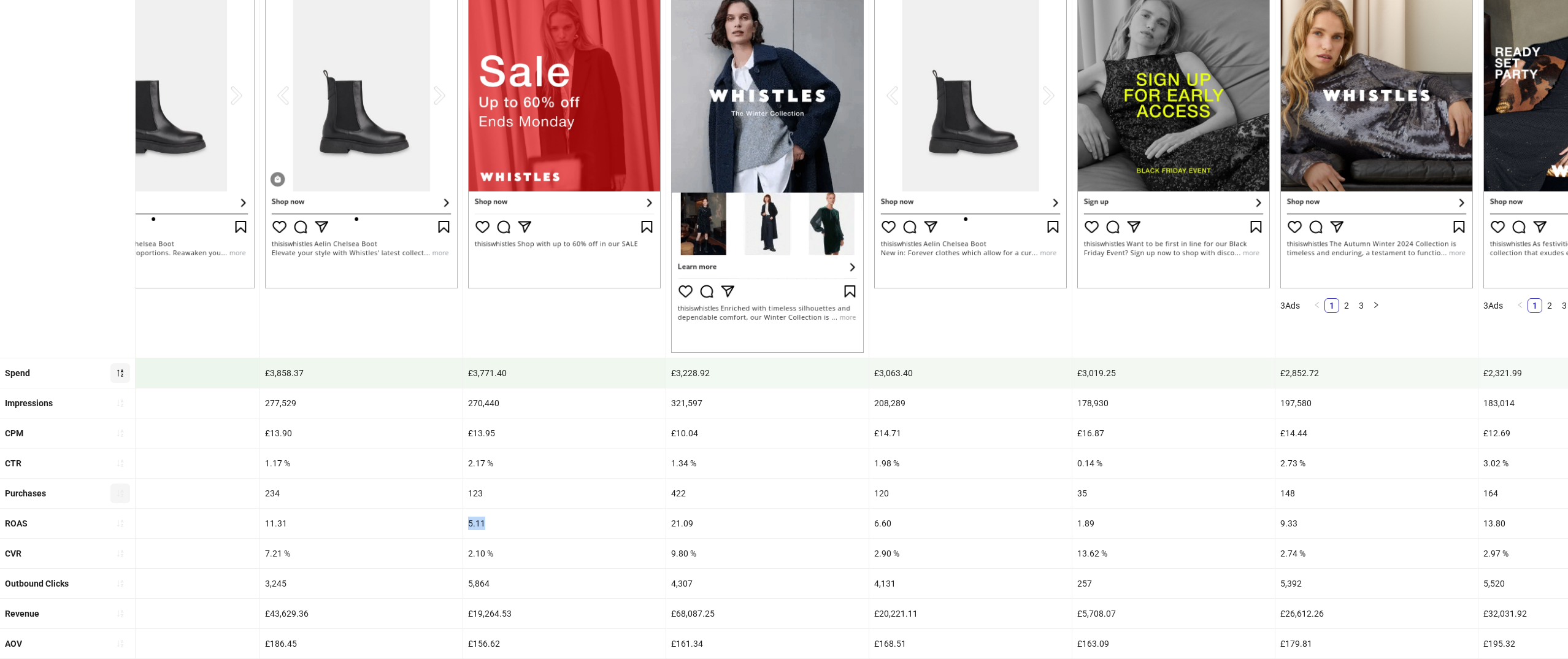
copy div "5.11"
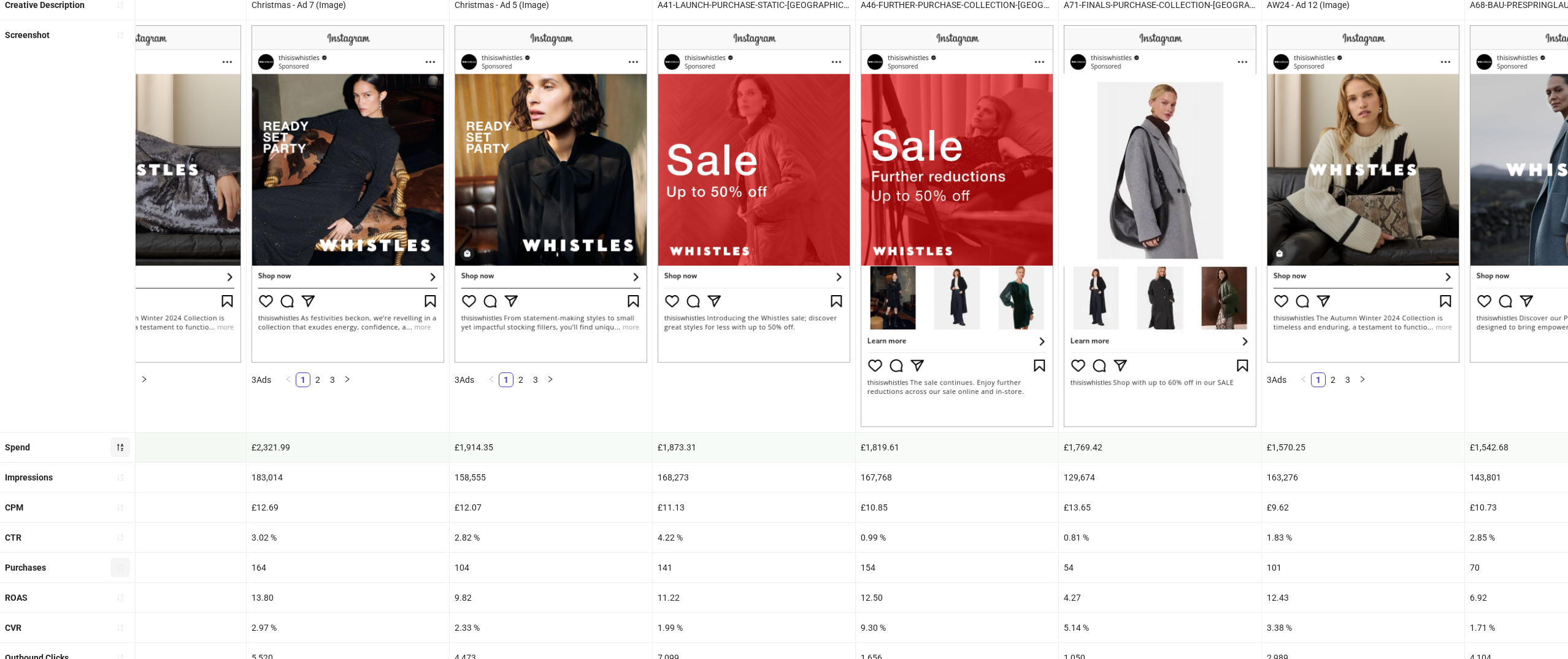
scroll to position [136, 0]
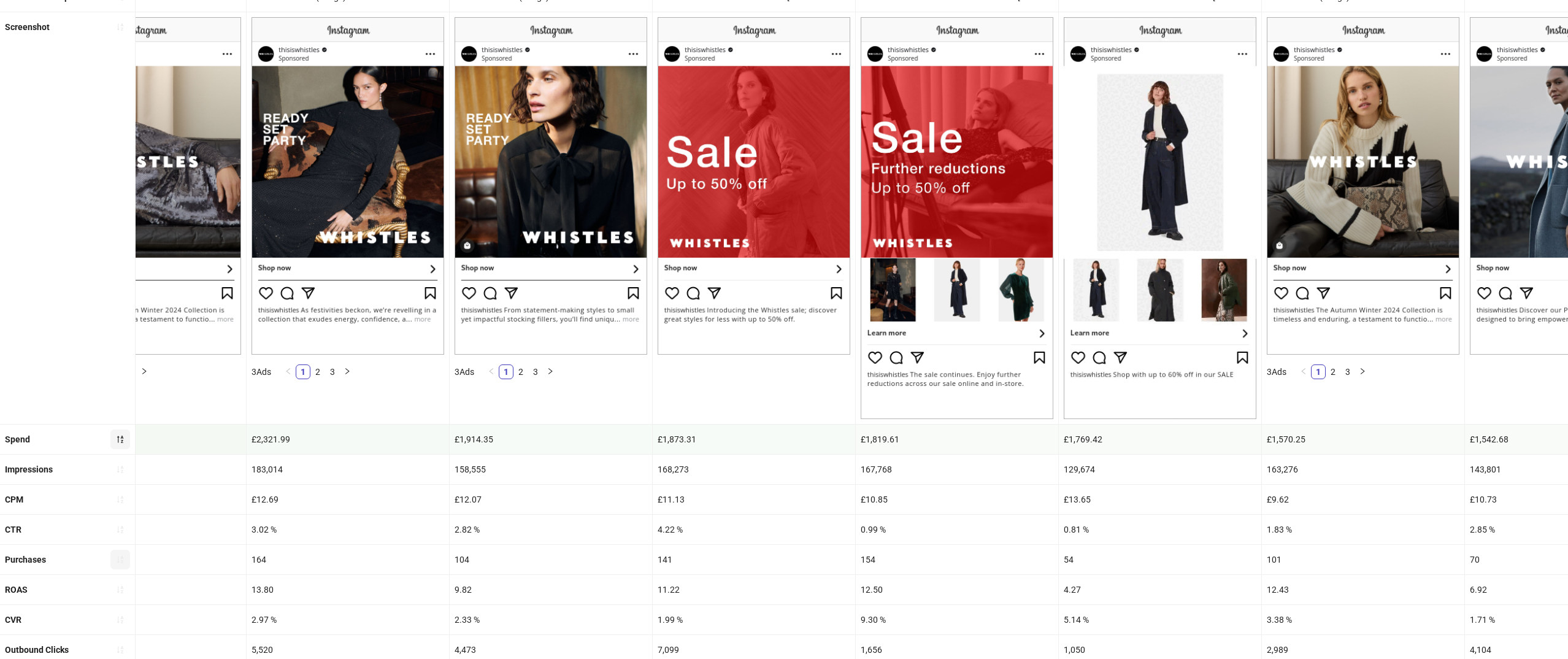
click at [741, 548] on div "141" at bounding box center [754, 559] width 203 height 29
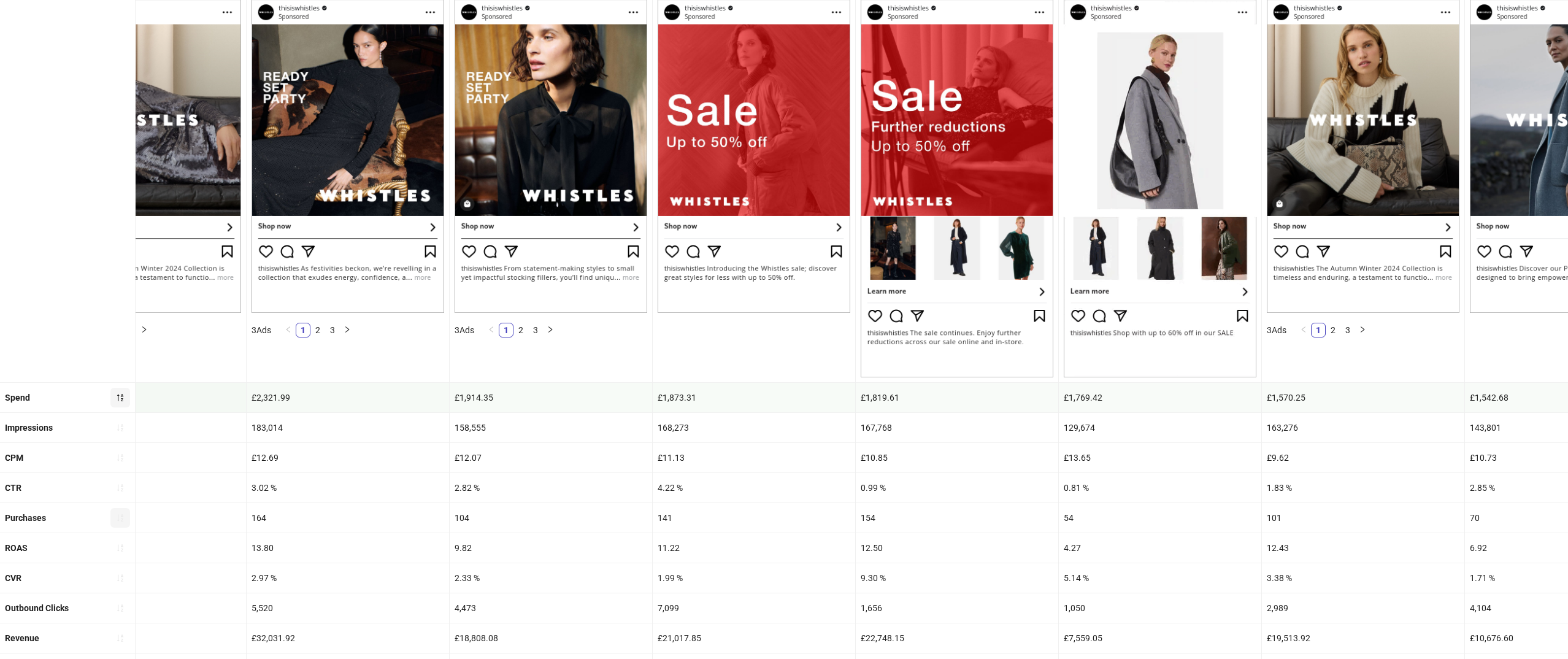
scroll to position [179, 0]
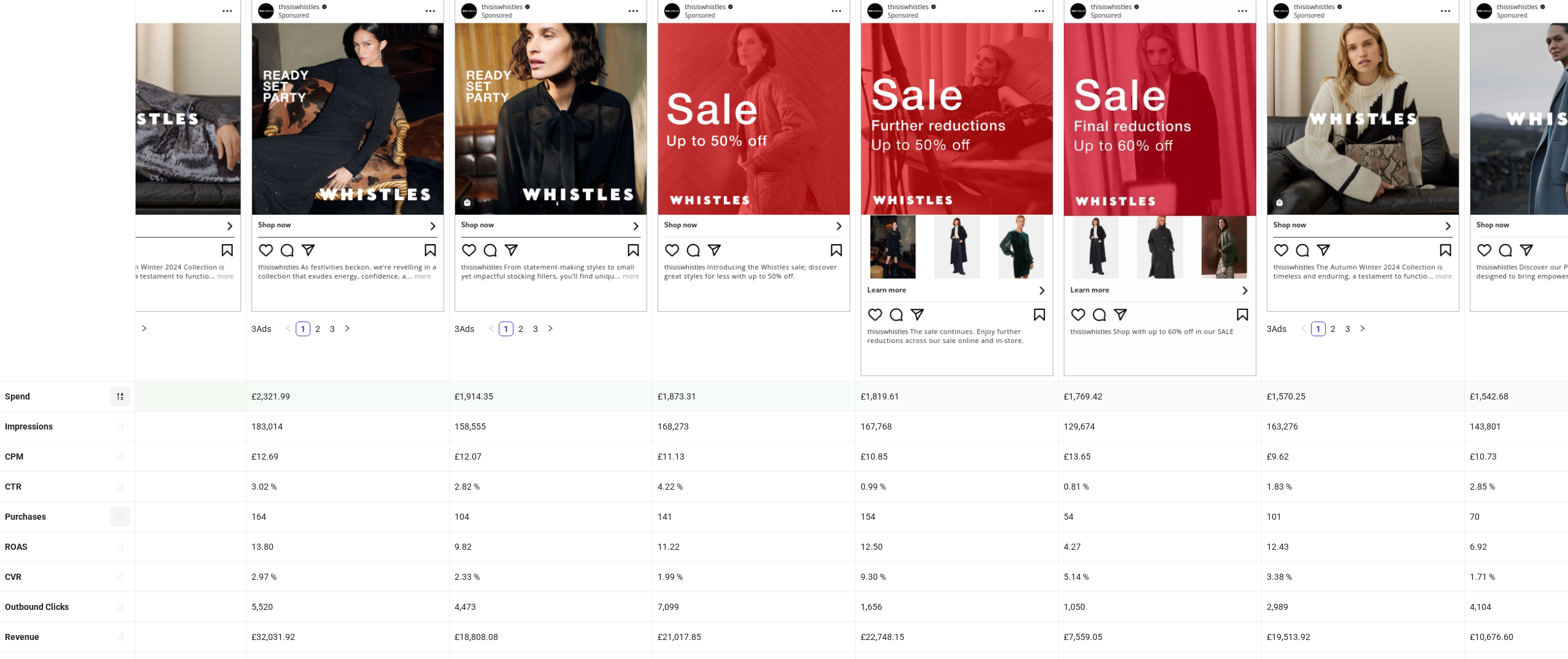
click at [671, 394] on div "£1,873.31" at bounding box center [754, 396] width 203 height 29
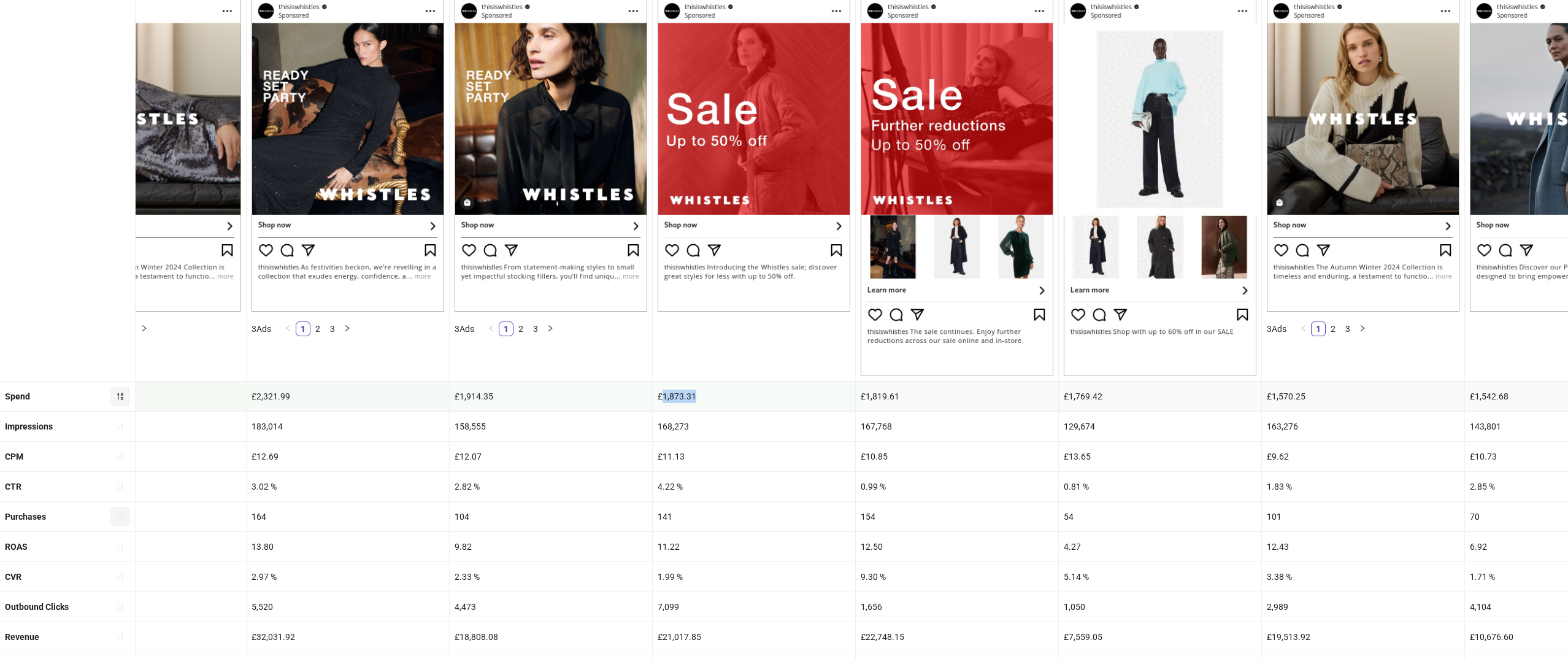
click at [671, 394] on div "£1,873.31" at bounding box center [754, 396] width 203 height 29
copy div "£1,873.31"
click at [665, 518] on div "141" at bounding box center [754, 516] width 203 height 29
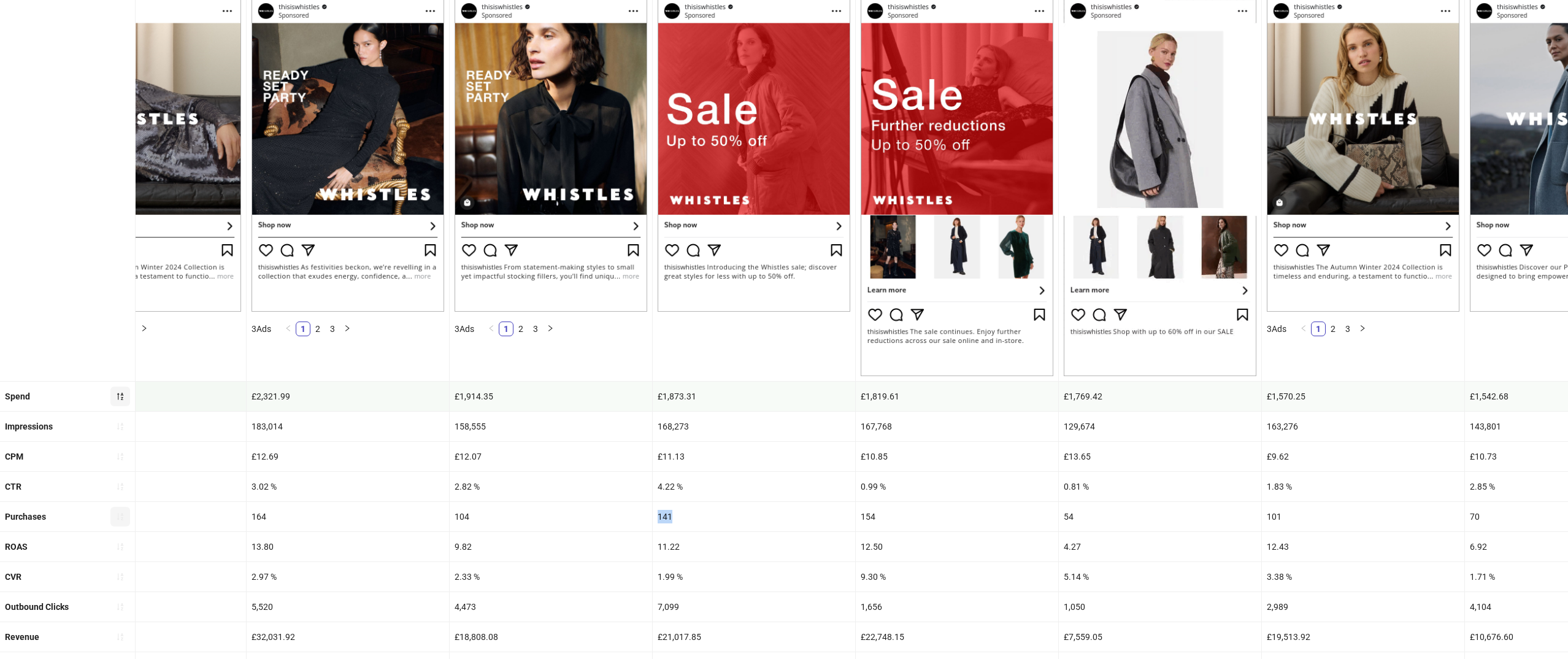
click at [665, 518] on div "141" at bounding box center [754, 516] width 203 height 29
copy div "141"
click at [671, 551] on div "11.22" at bounding box center [754, 546] width 203 height 29
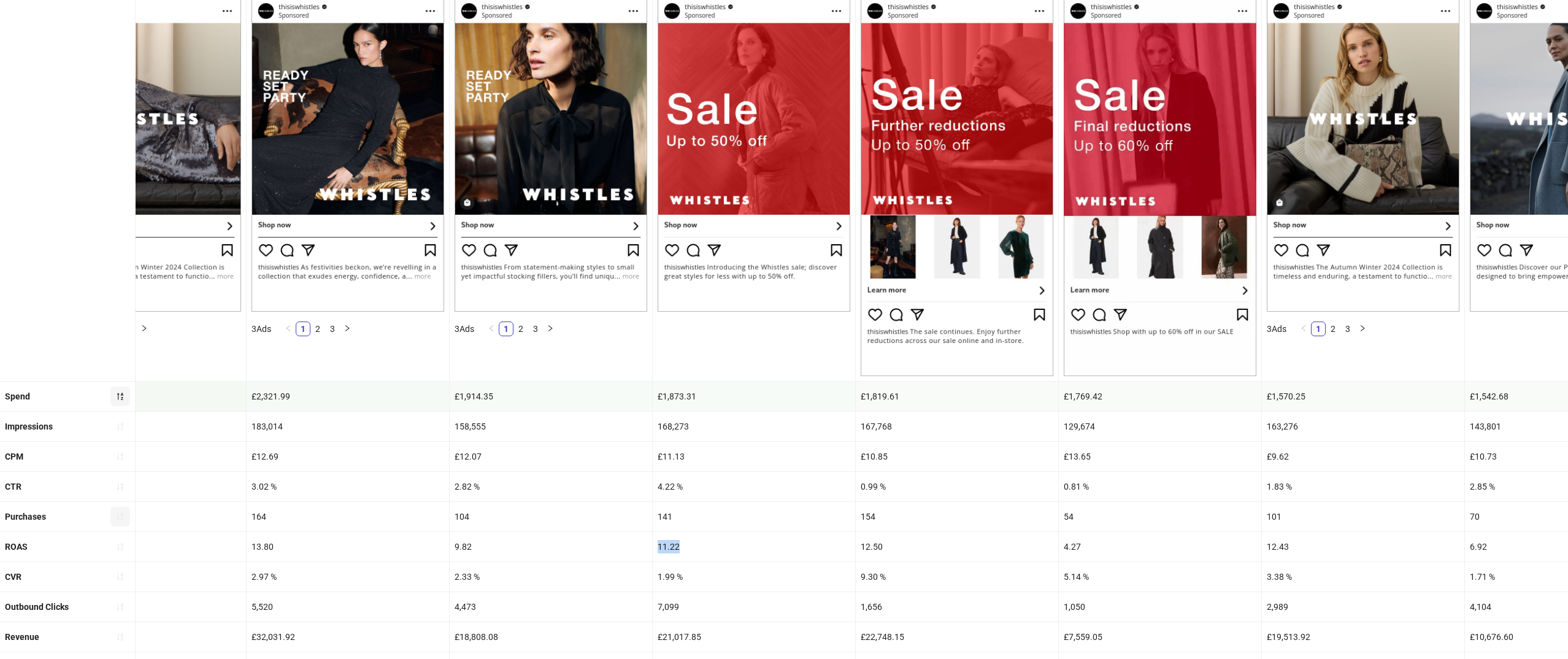
click at [671, 551] on div "11.22" at bounding box center [754, 546] width 203 height 29
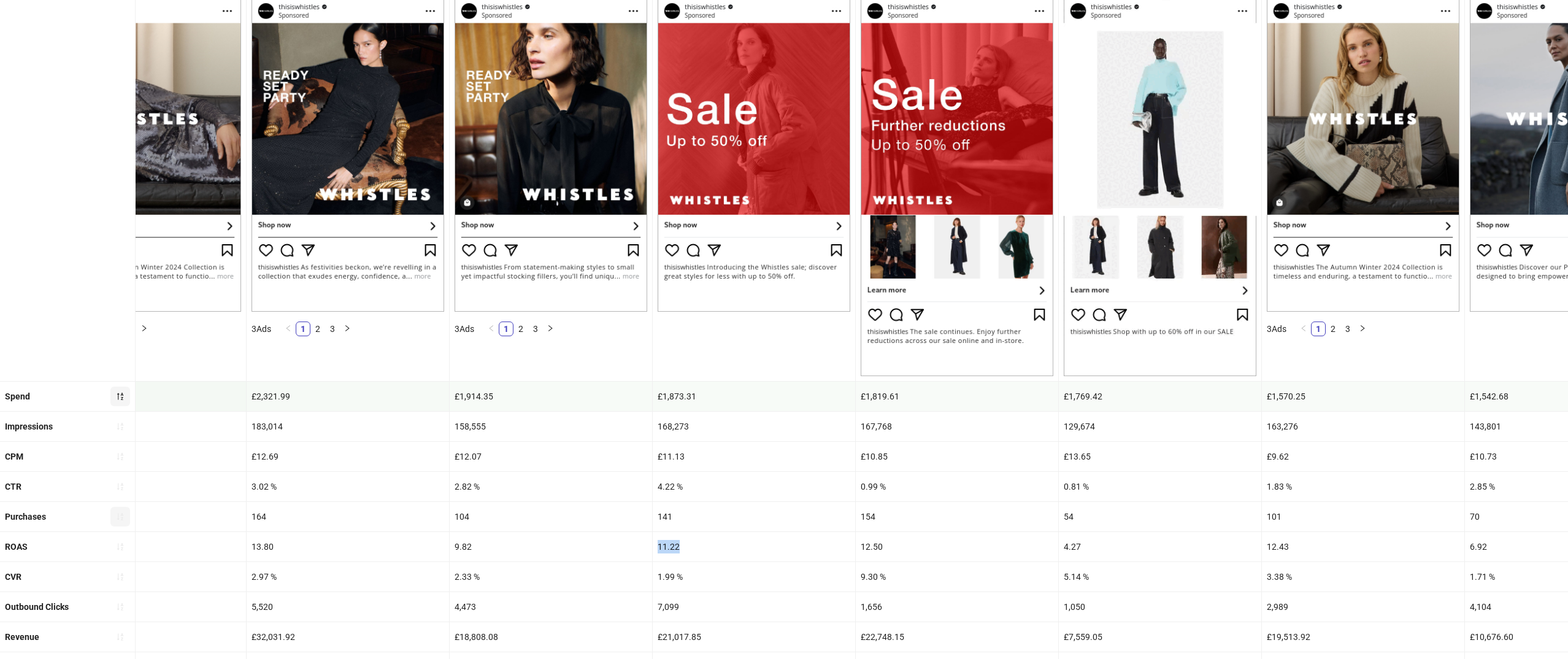
click at [671, 551] on div "11.22" at bounding box center [754, 546] width 203 height 29
copy div "11.22"
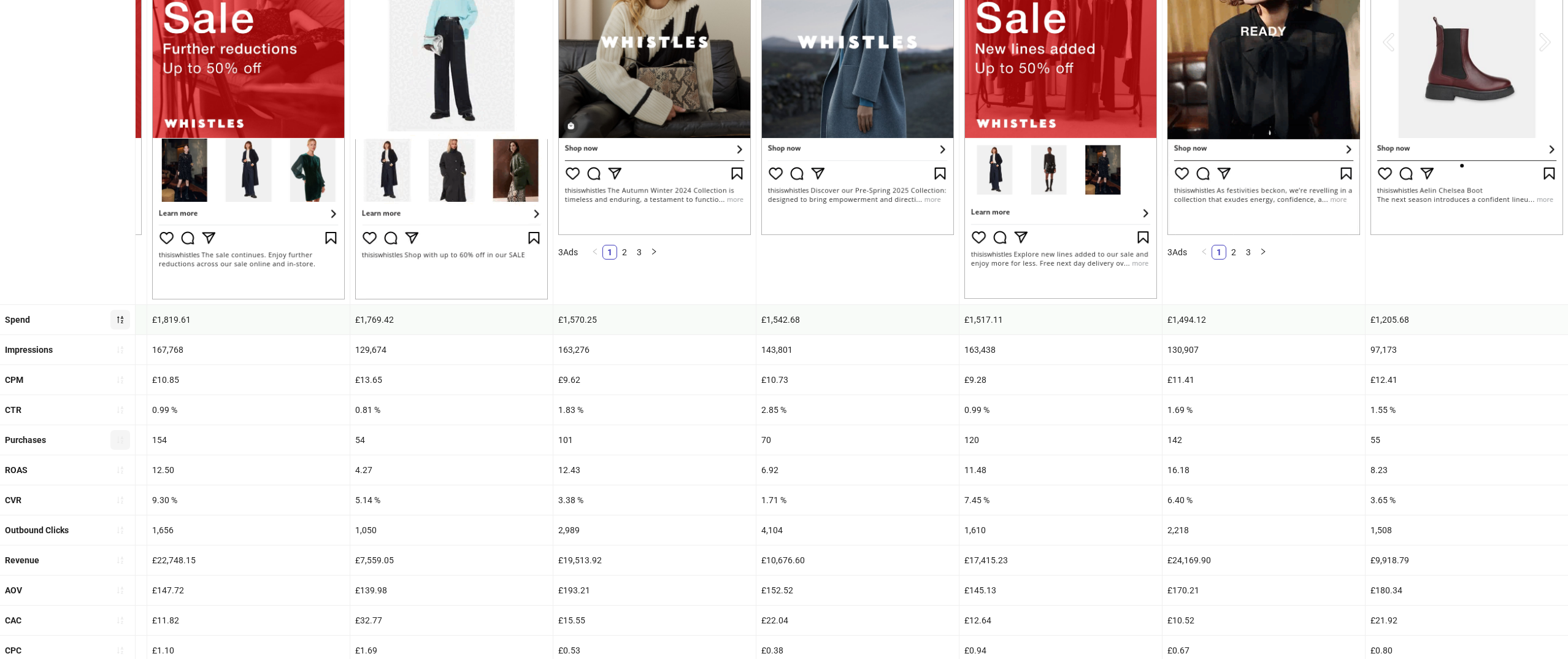
scroll to position [346, 0]
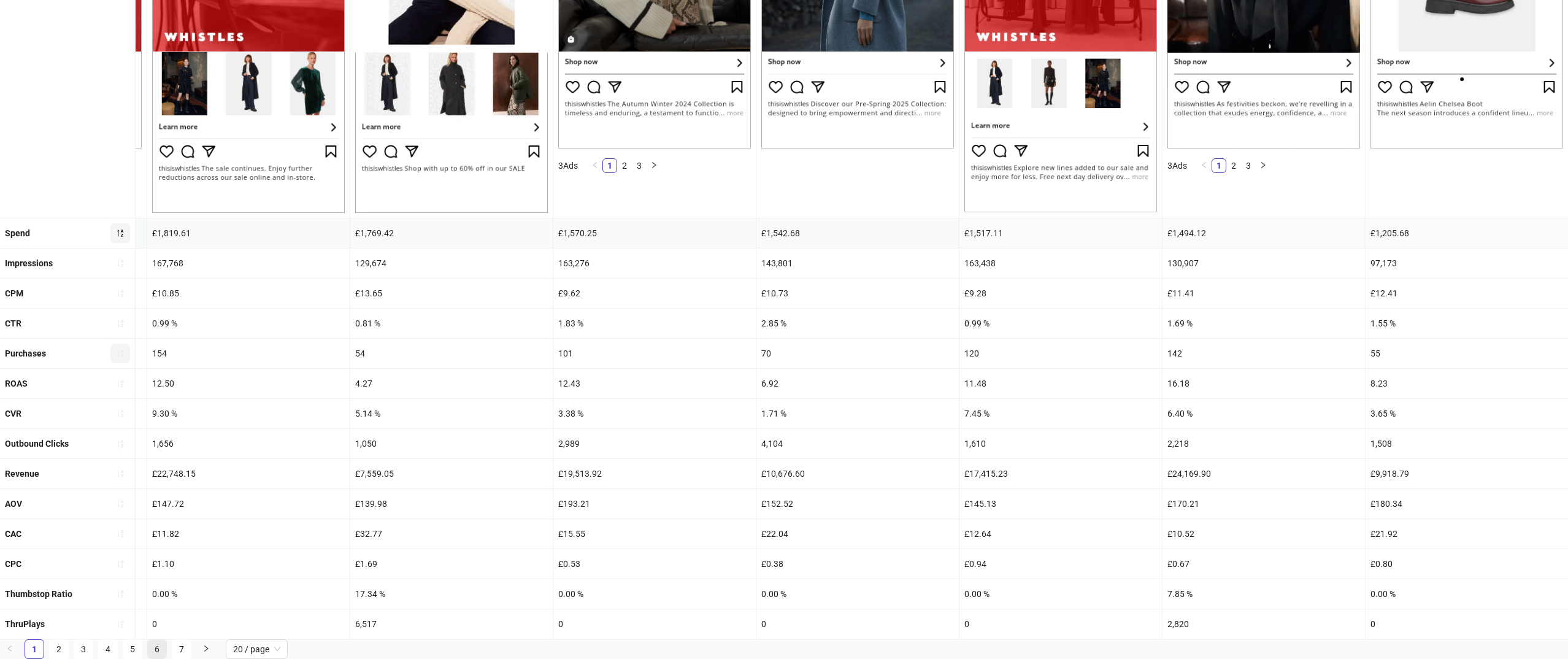
click at [152, 645] on link "6" at bounding box center [157, 649] width 19 height 19
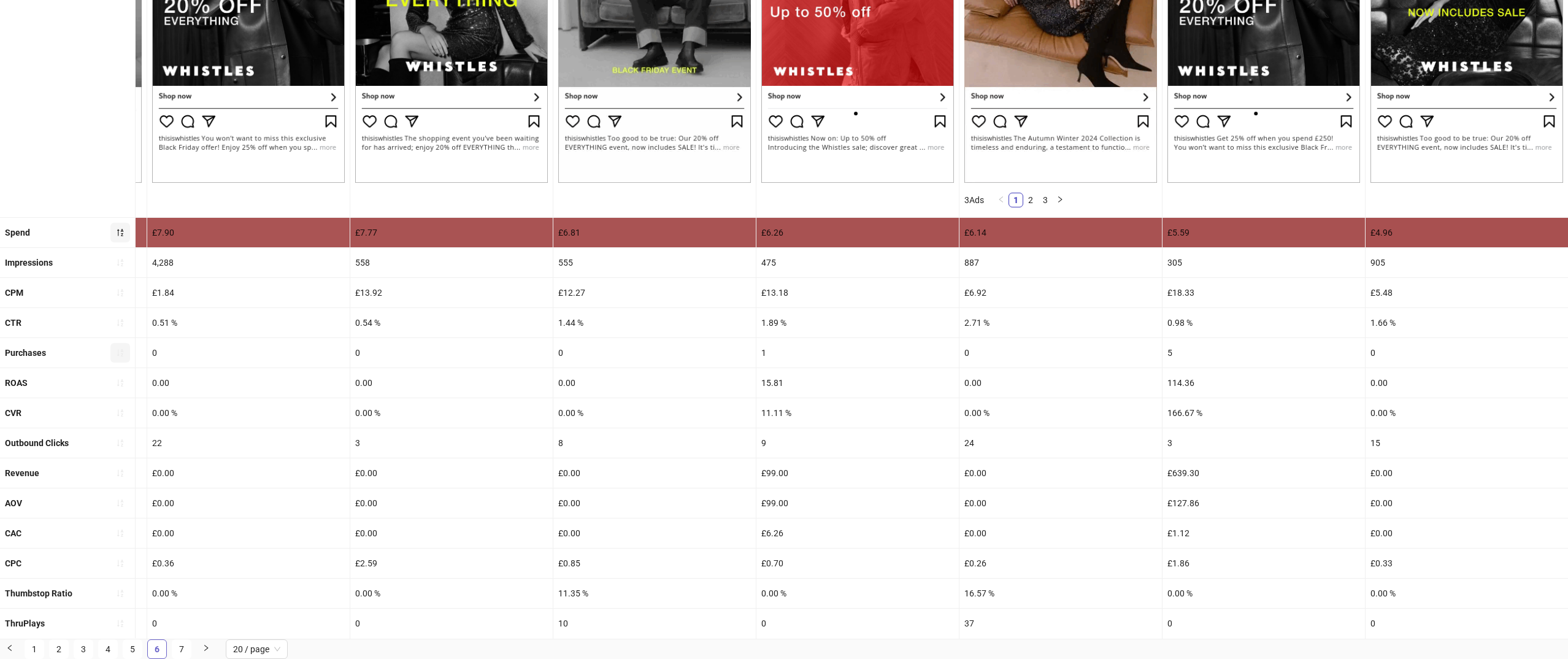
scroll to position [312, 0]
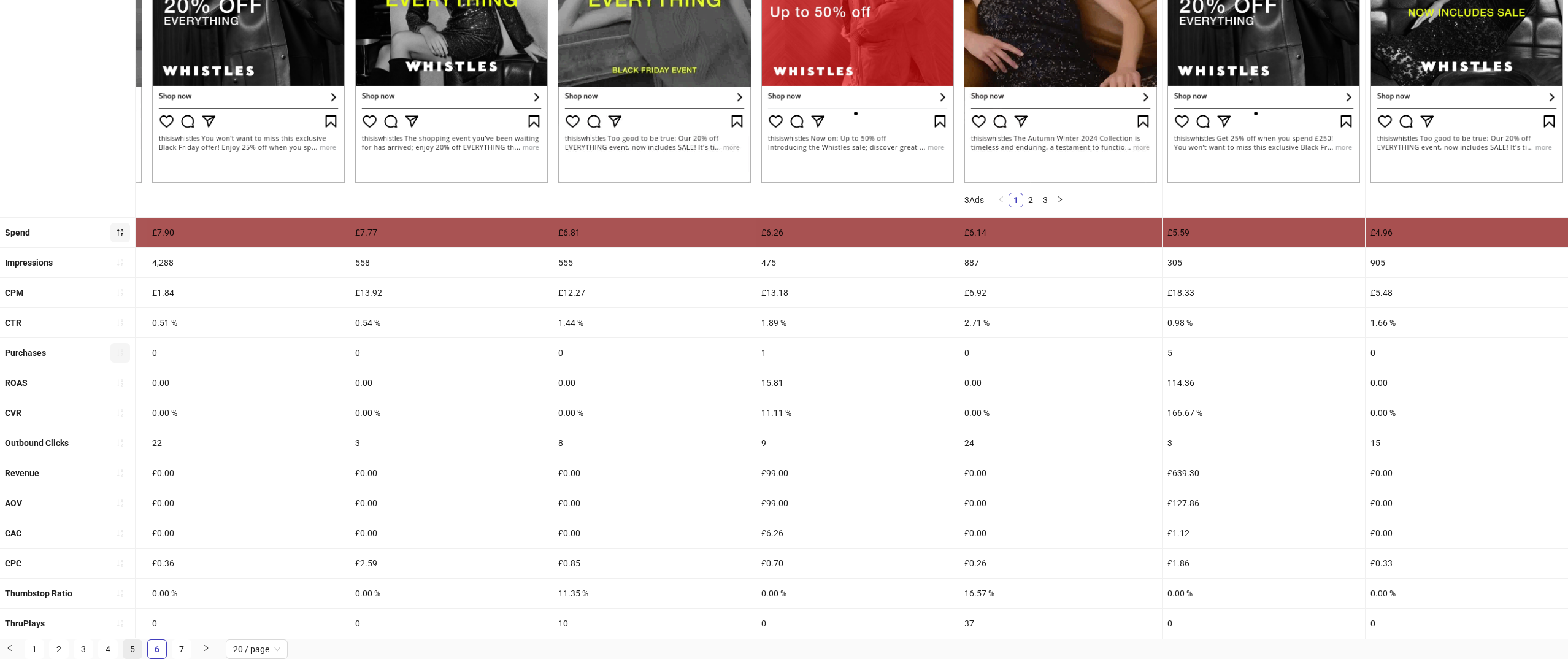
click at [127, 648] on link "5" at bounding box center [132, 649] width 19 height 19
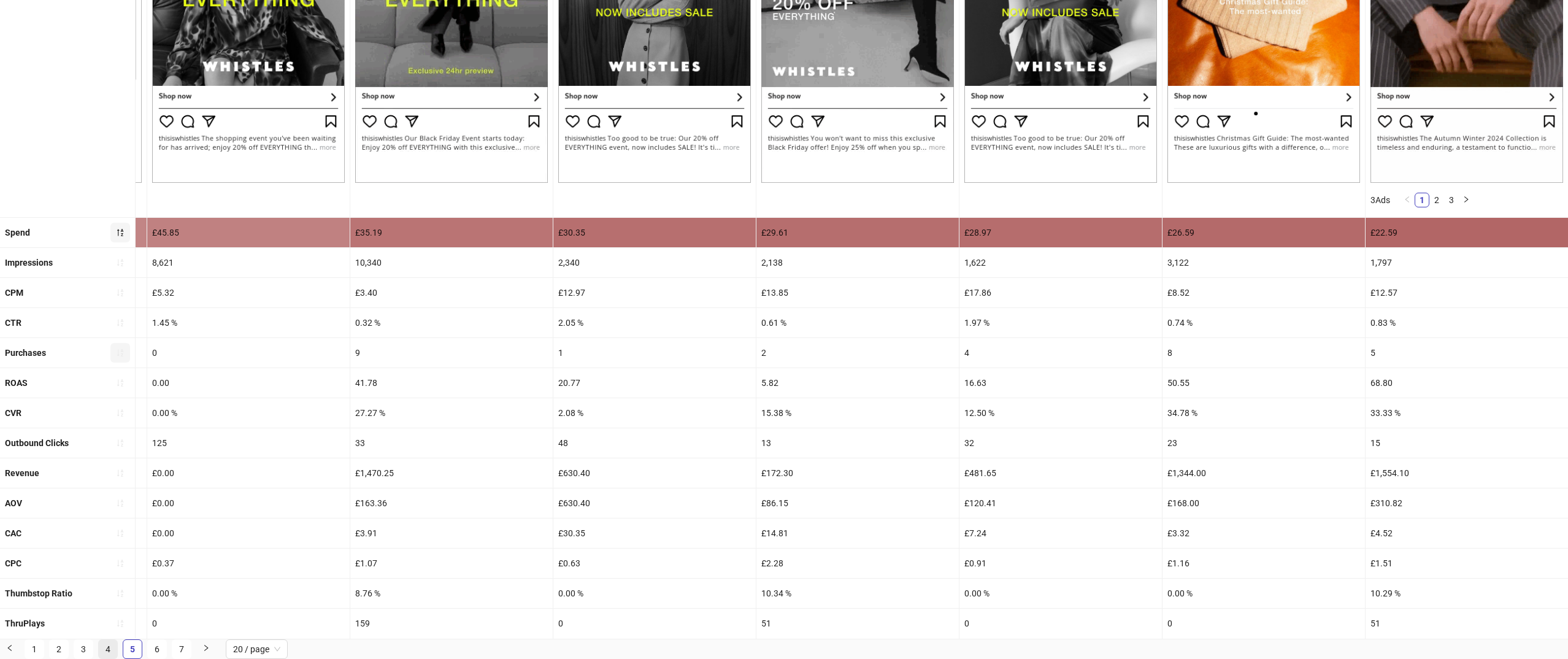
click at [105, 648] on link "4" at bounding box center [107, 649] width 19 height 19
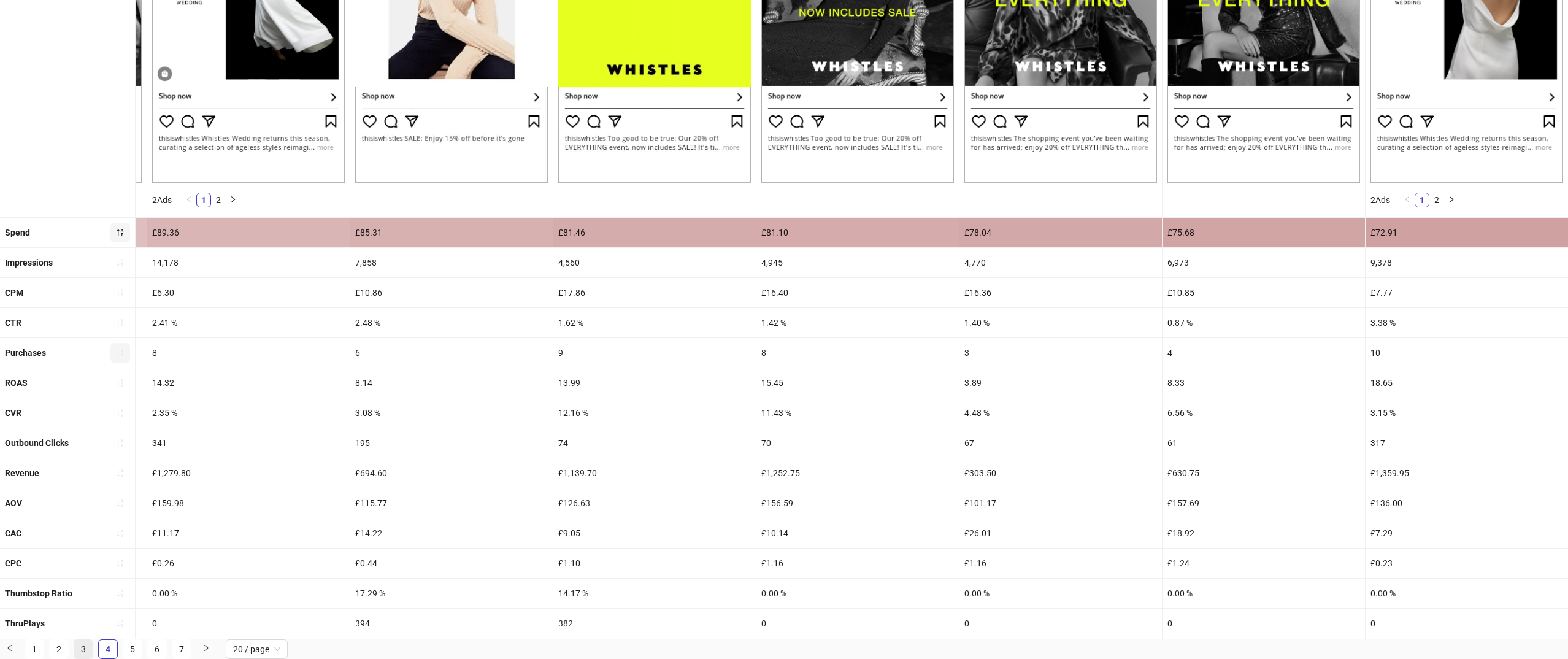
click at [82, 647] on link "3" at bounding box center [83, 649] width 19 height 19
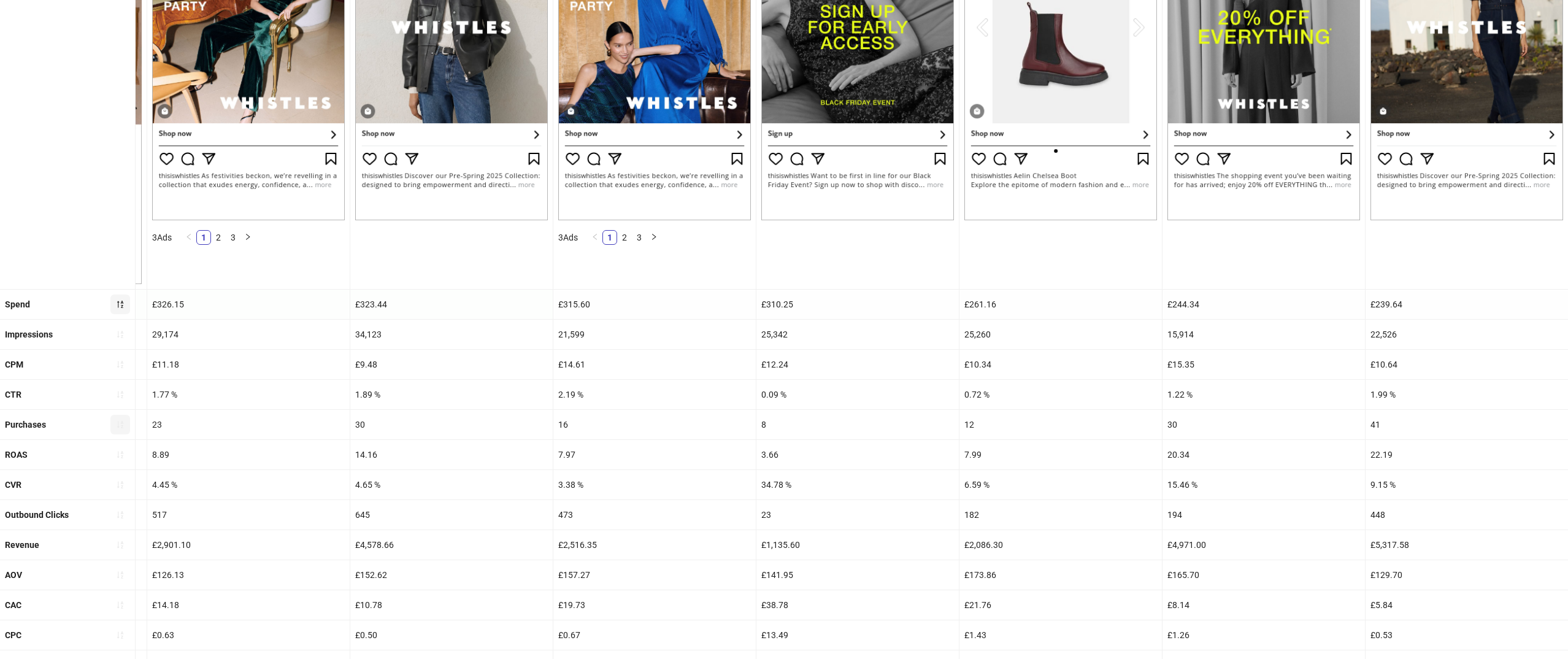
scroll to position [346, 0]
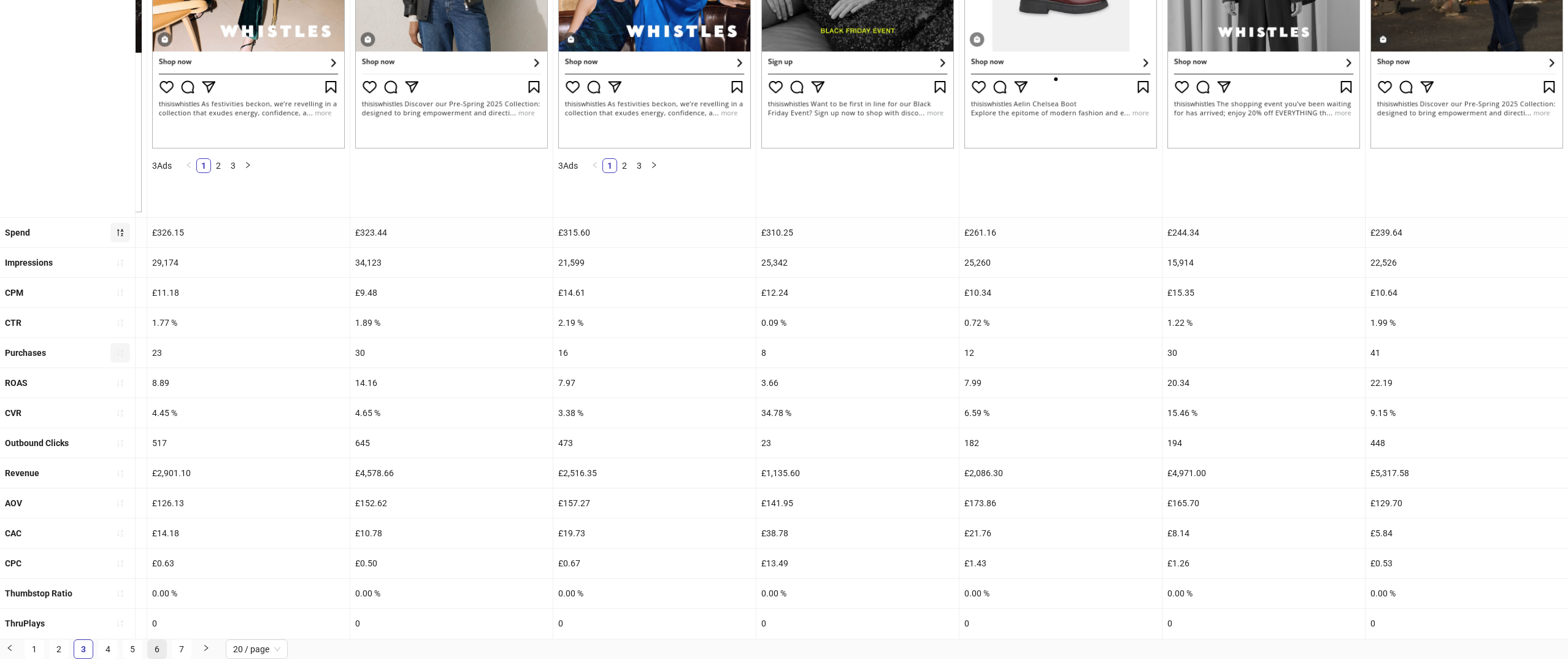
click at [149, 647] on link "6" at bounding box center [157, 649] width 19 height 19
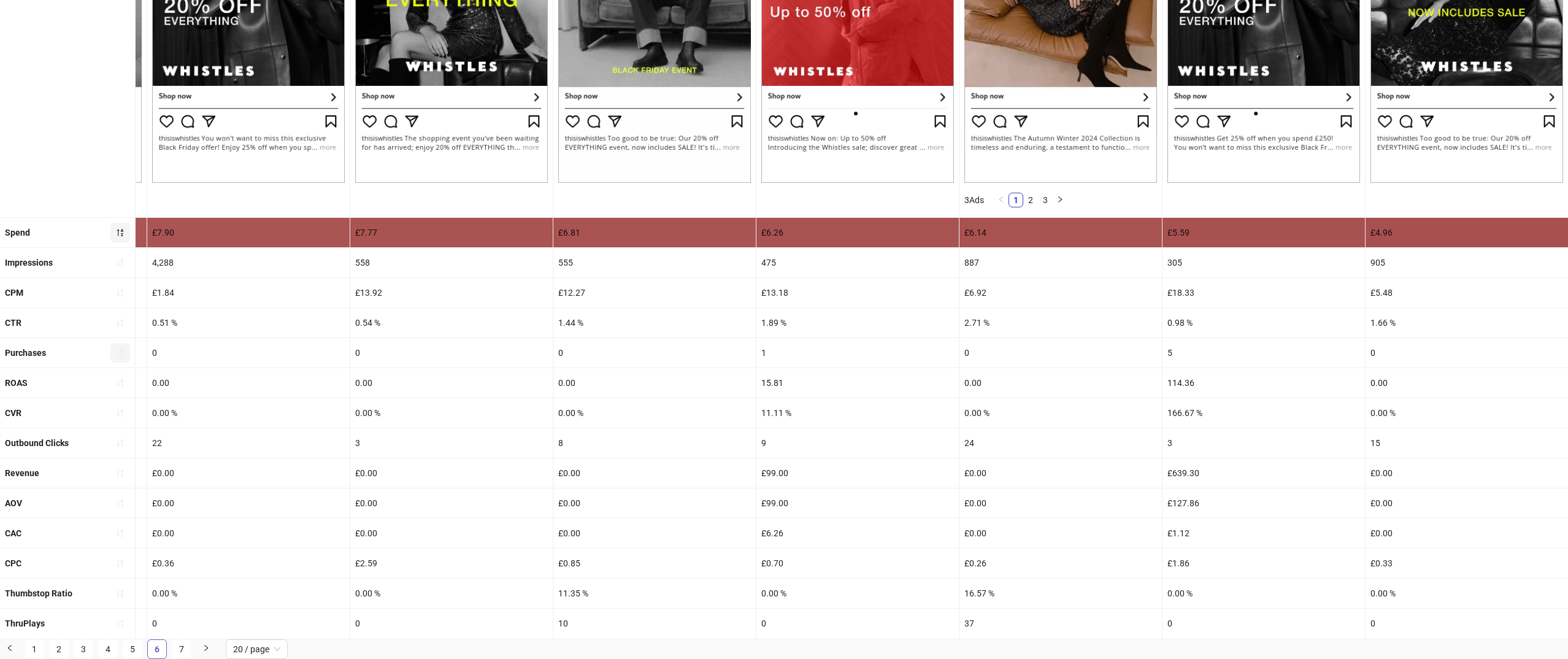
scroll to position [312, 0]
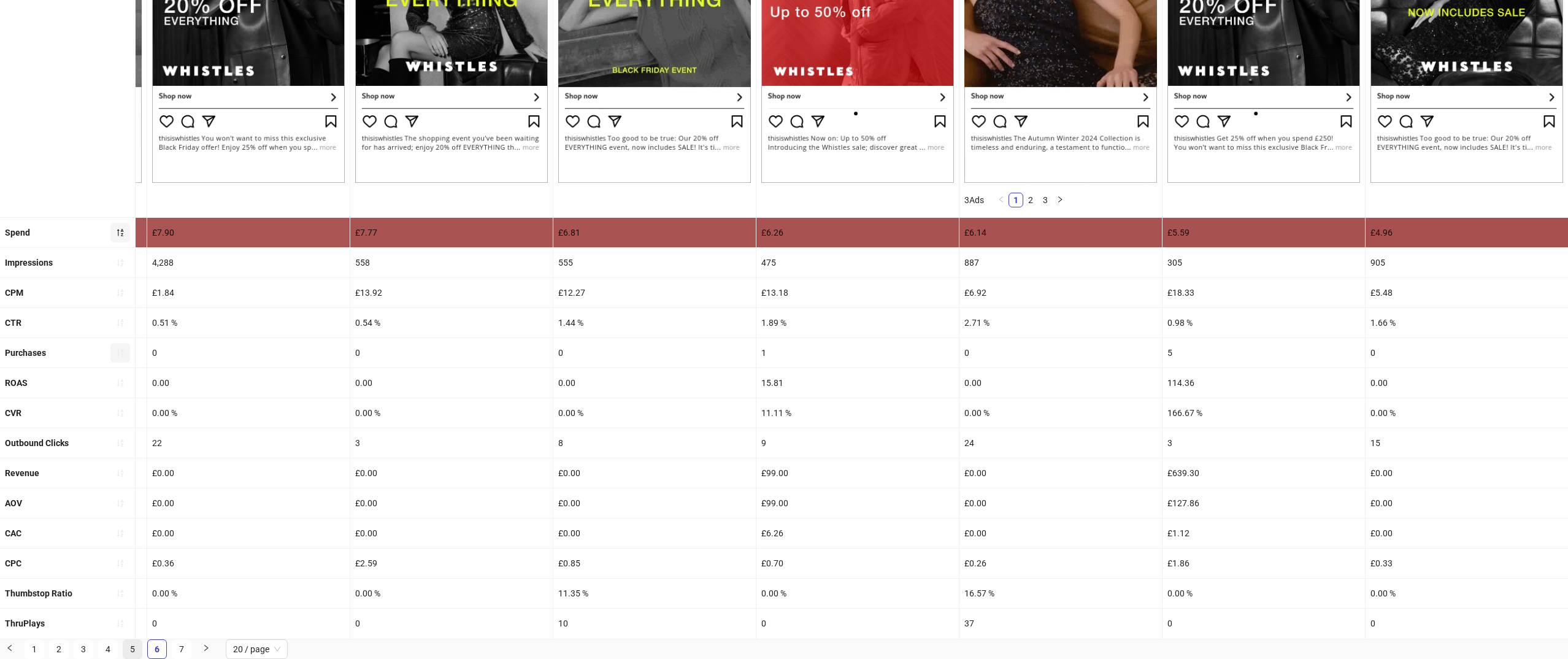
click at [129, 648] on link "5" at bounding box center [132, 649] width 19 height 19
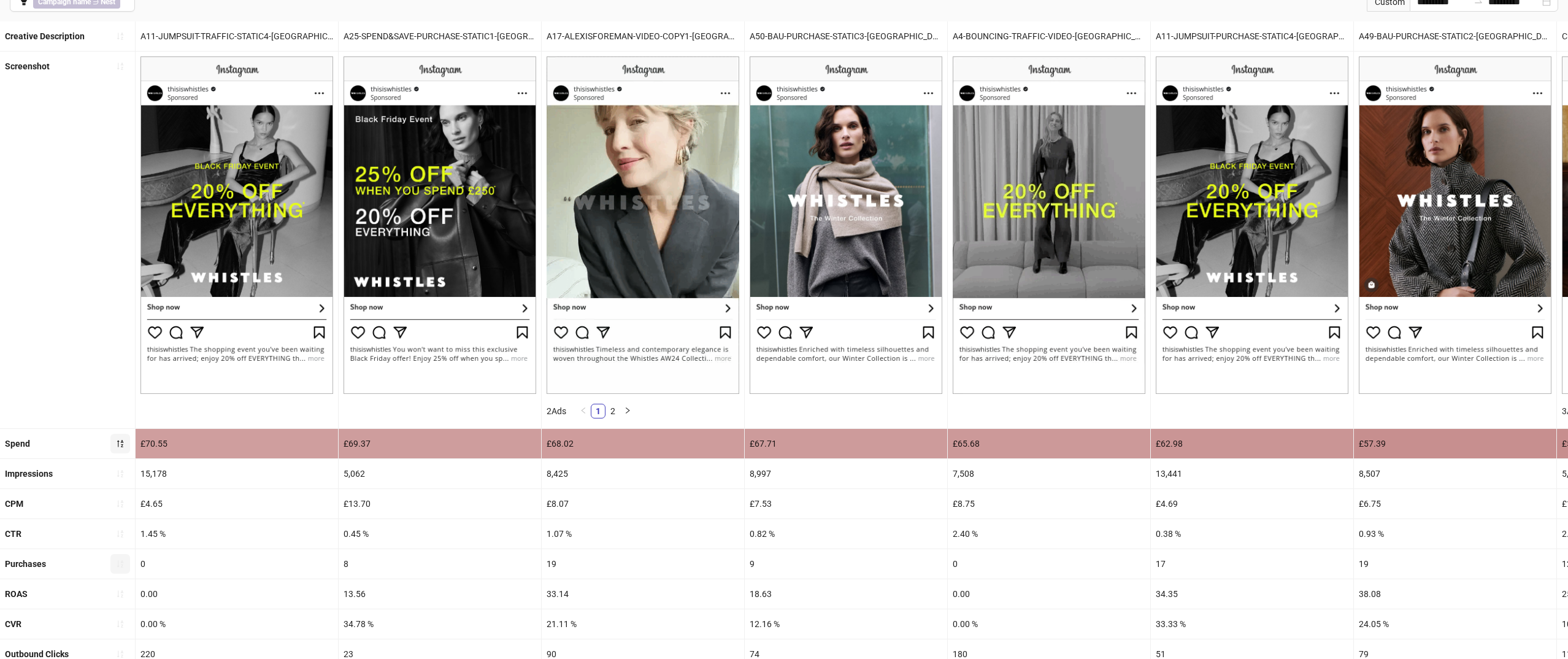
scroll to position [95, 0]
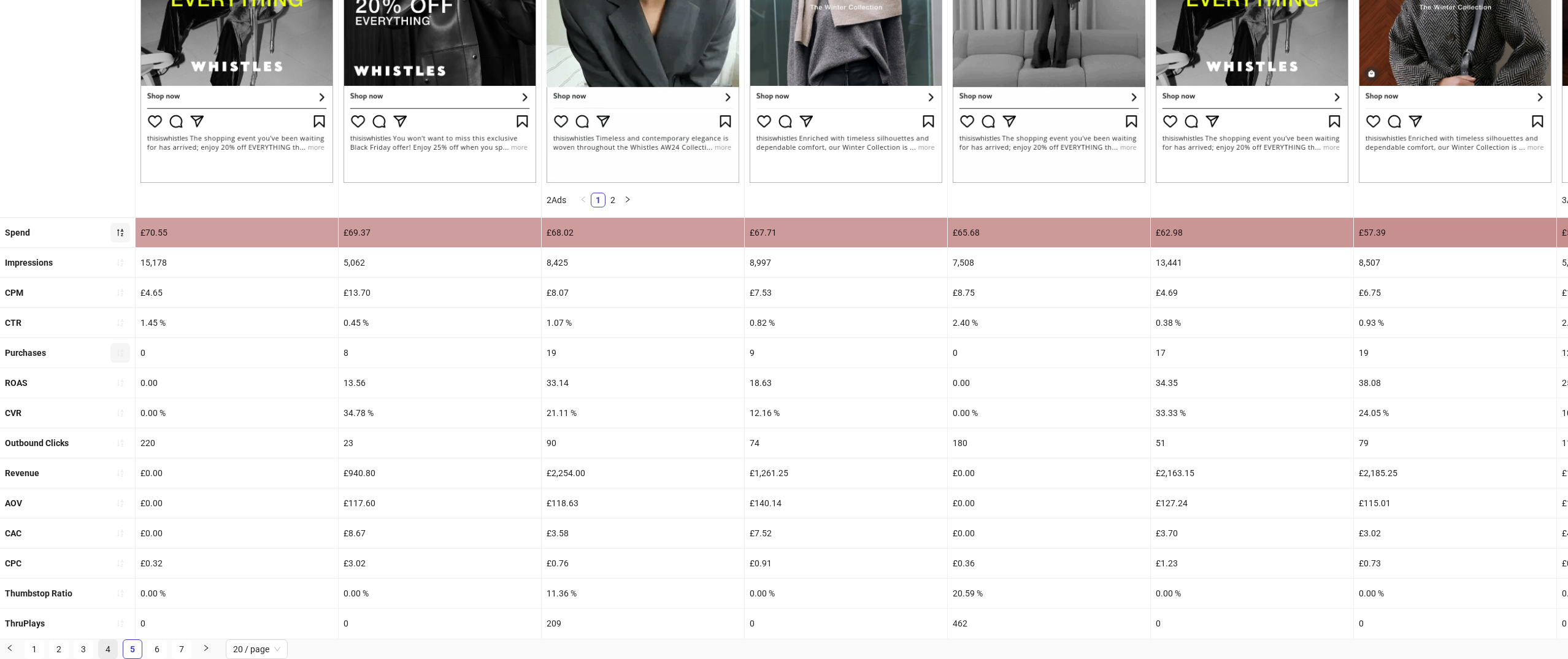
click at [105, 646] on link "4" at bounding box center [107, 649] width 19 height 19
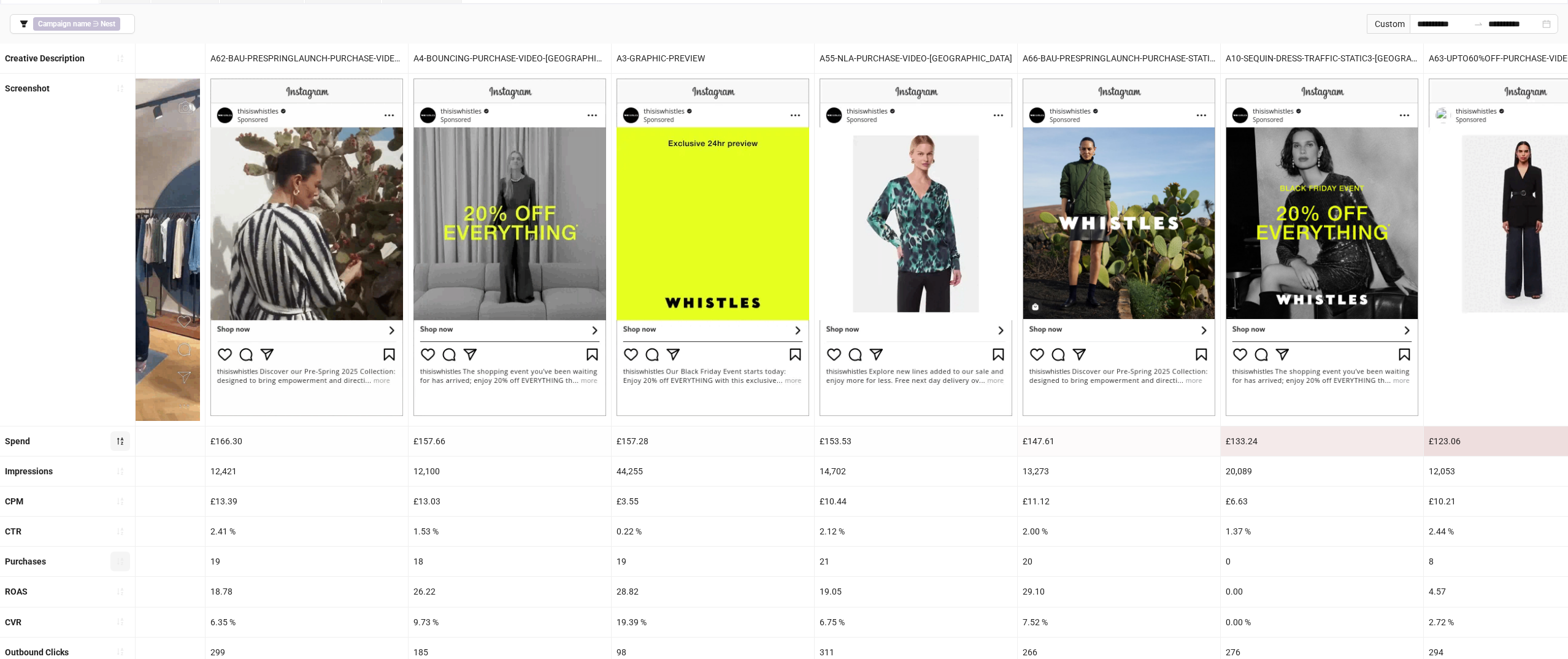
scroll to position [287, 0]
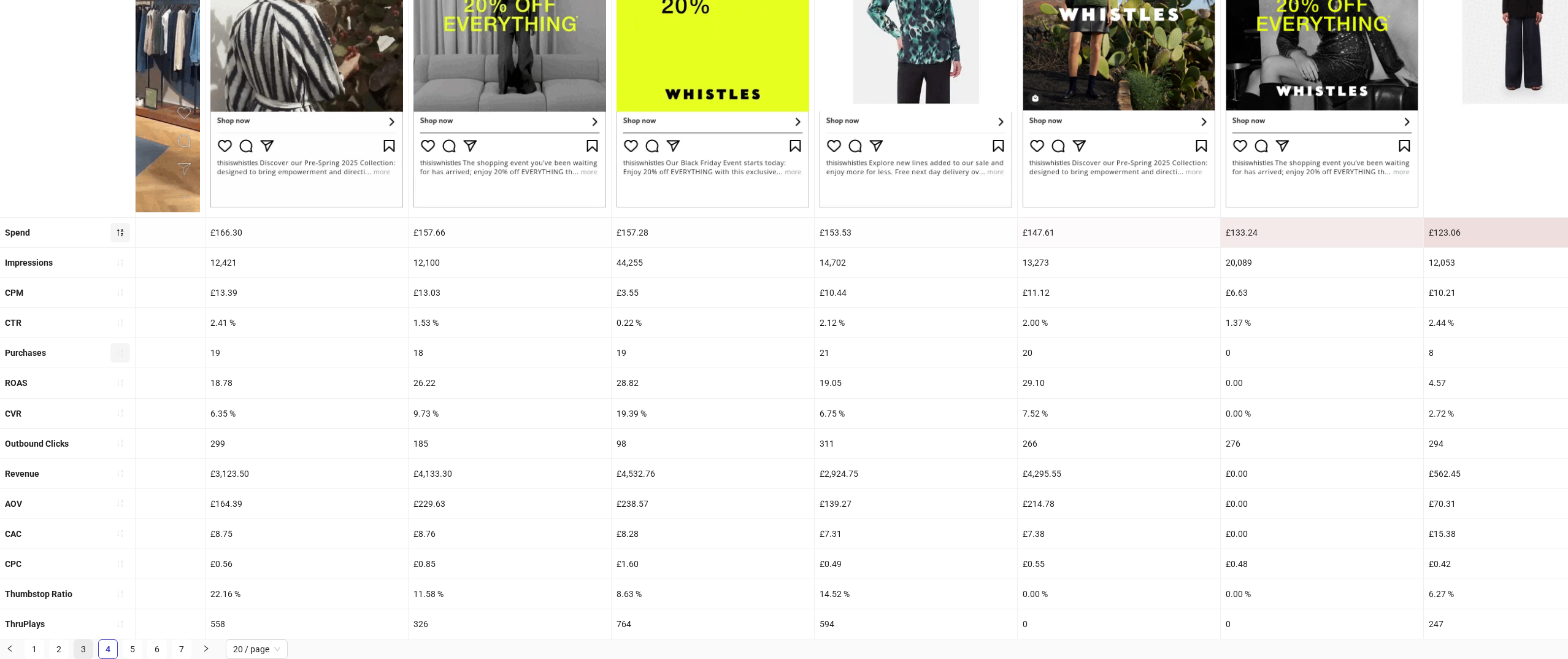
click at [89, 650] on link "3" at bounding box center [83, 649] width 19 height 19
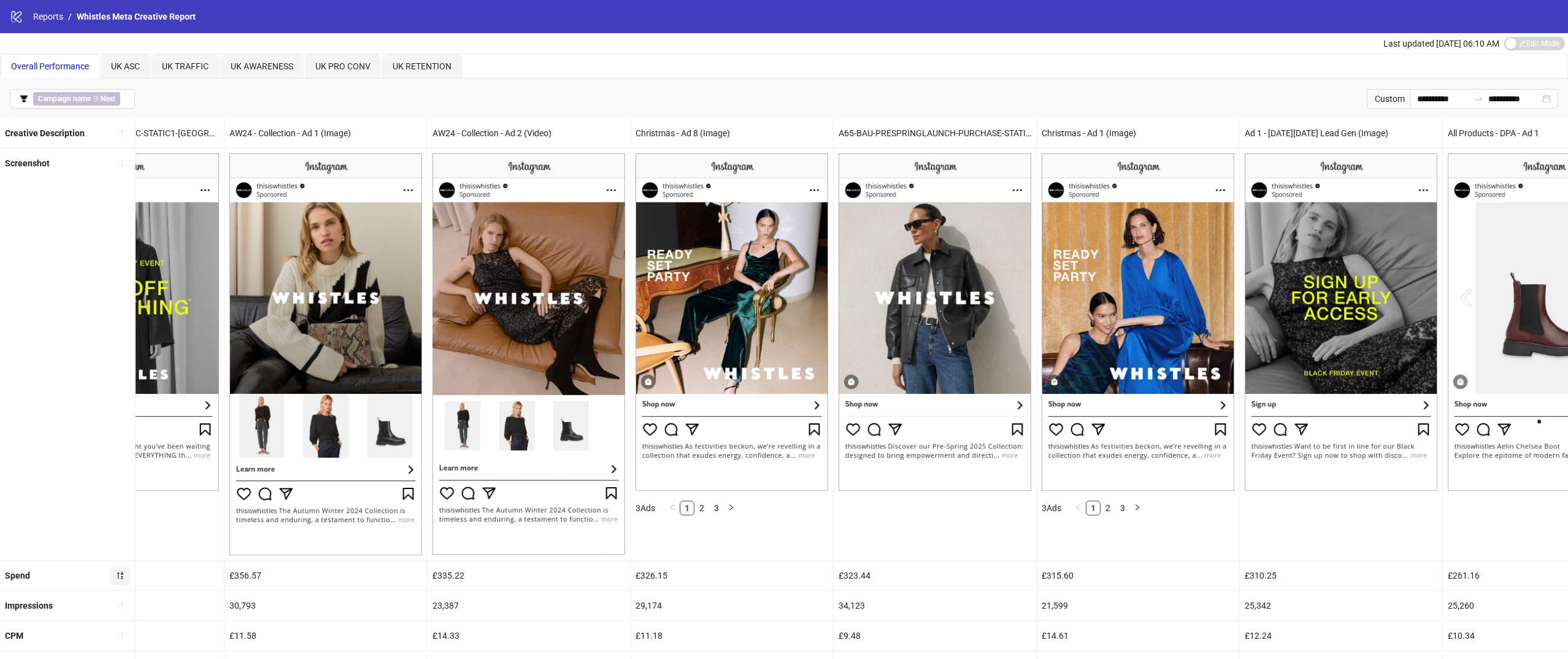
scroll to position [0, 2366]
